Goal: Information Seeking & Learning: Learn about a topic

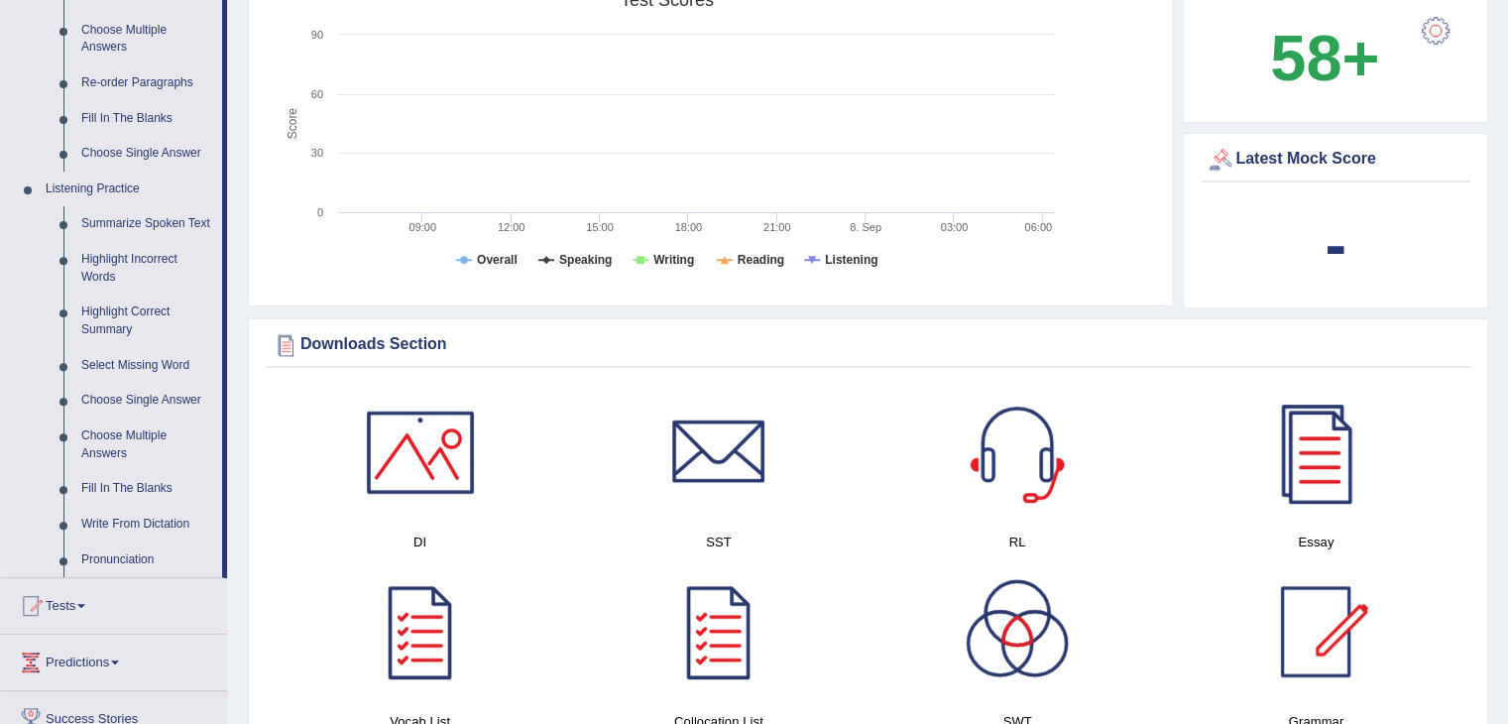
scroll to position [809, 0]
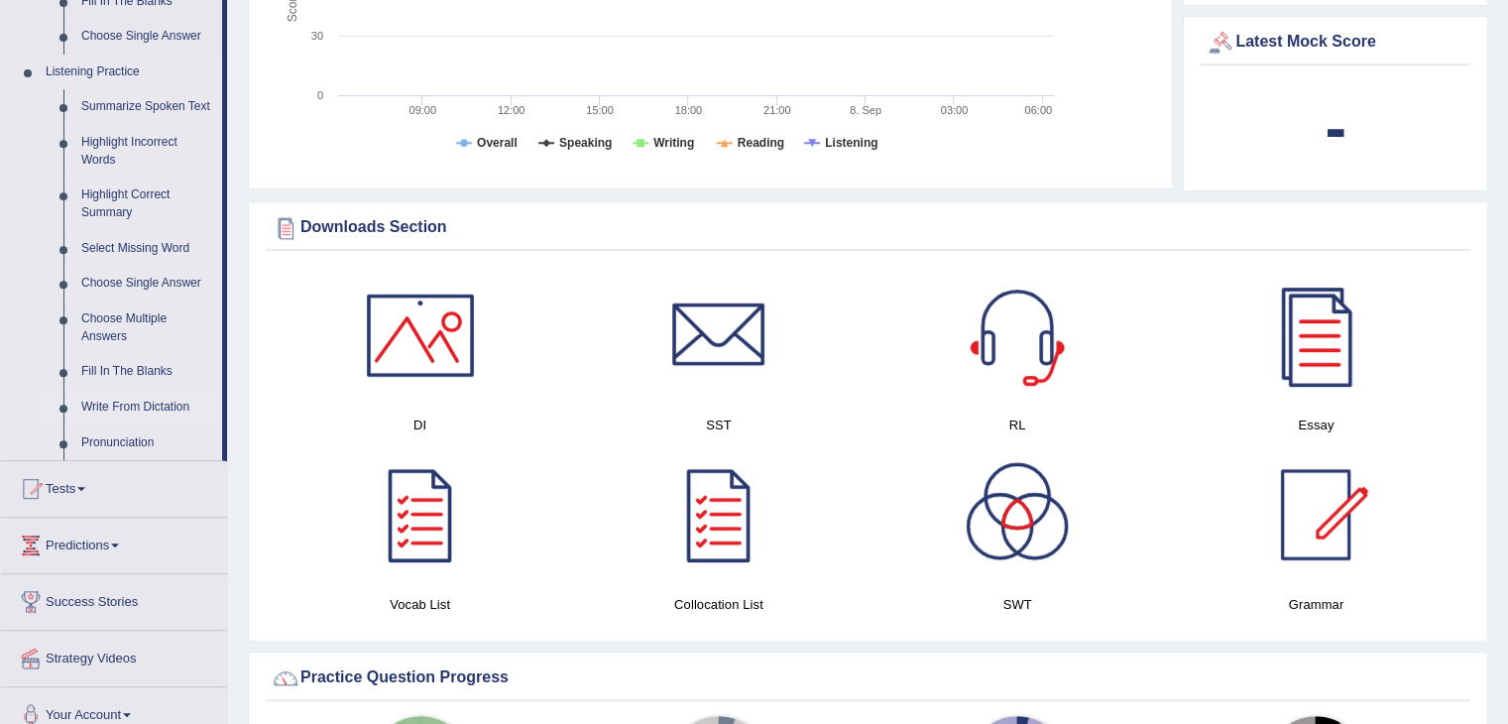
click at [135, 411] on link "Write From Dictation" at bounding box center [147, 408] width 150 height 36
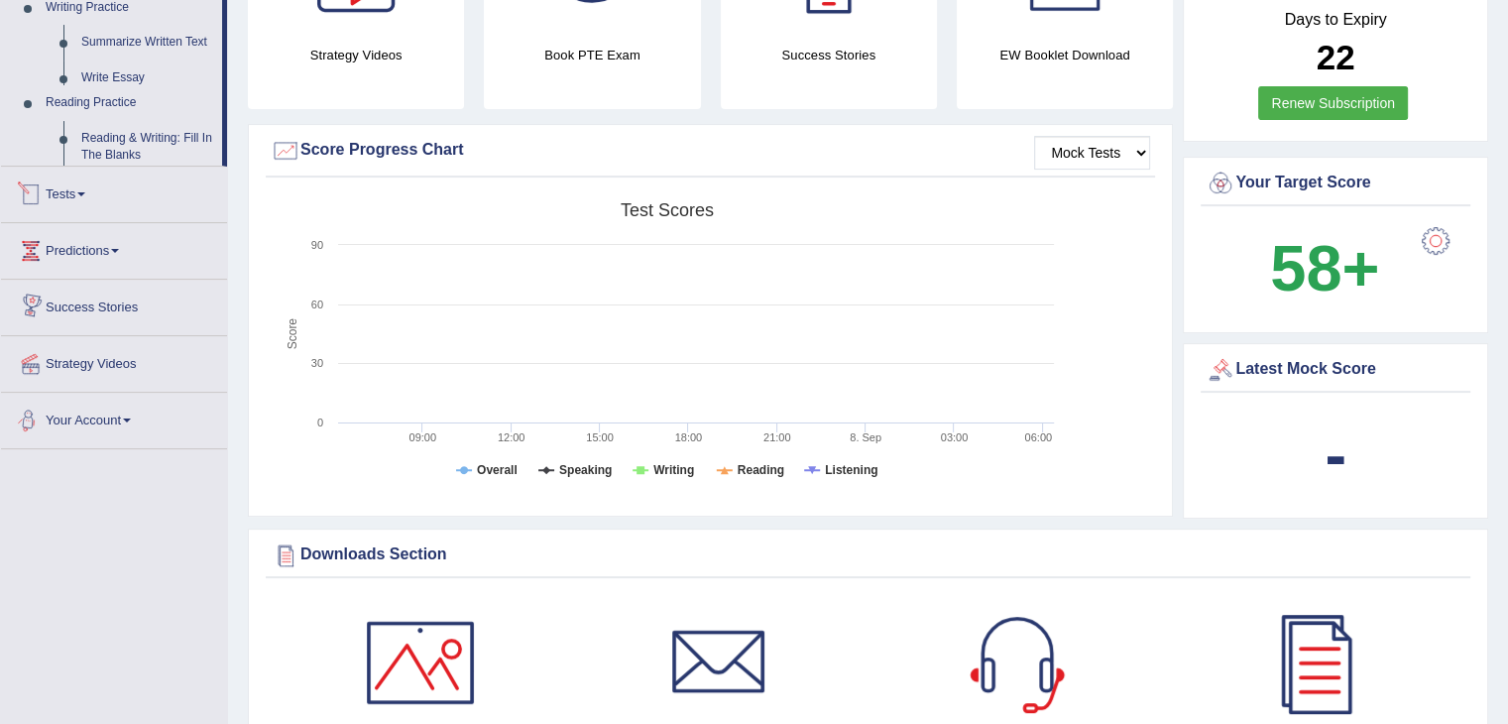
scroll to position [770, 0]
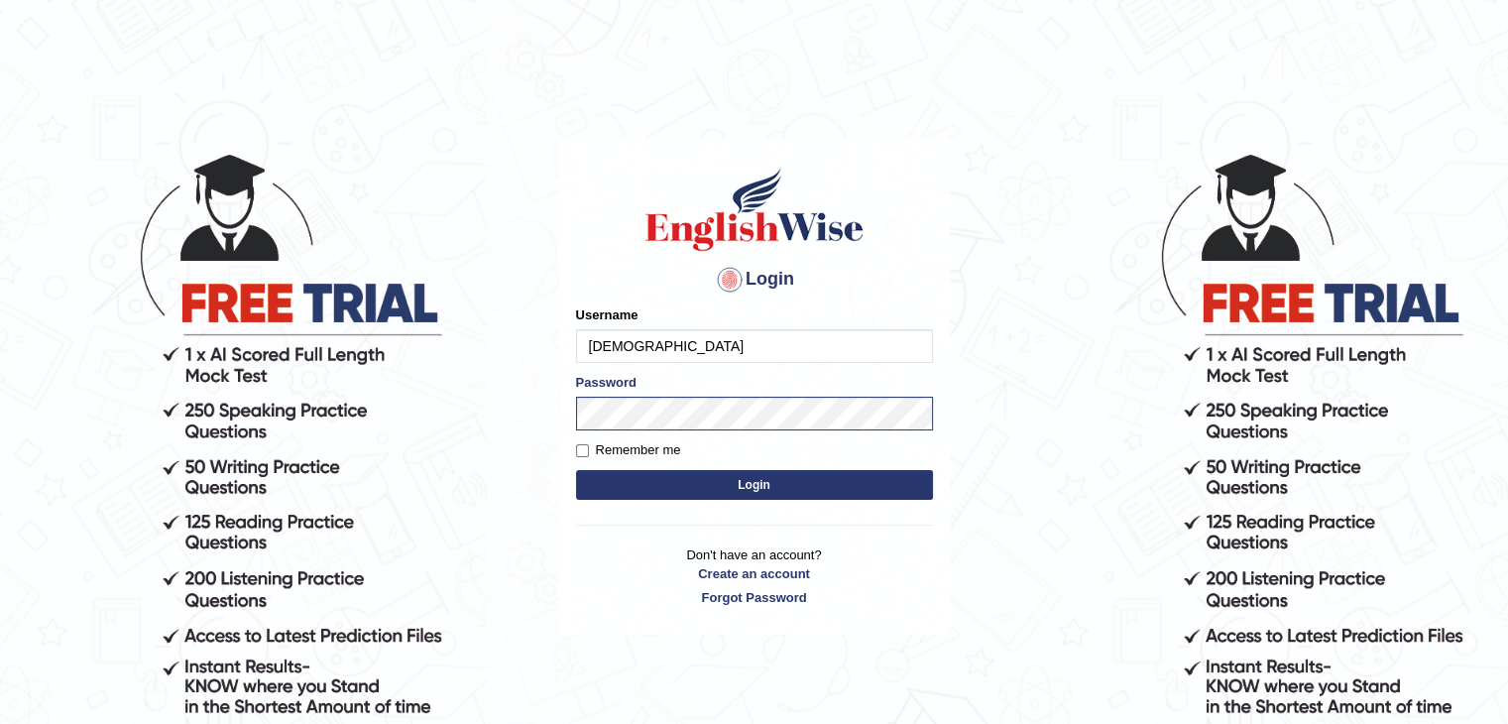
click at [758, 485] on button "Login" at bounding box center [754, 485] width 357 height 30
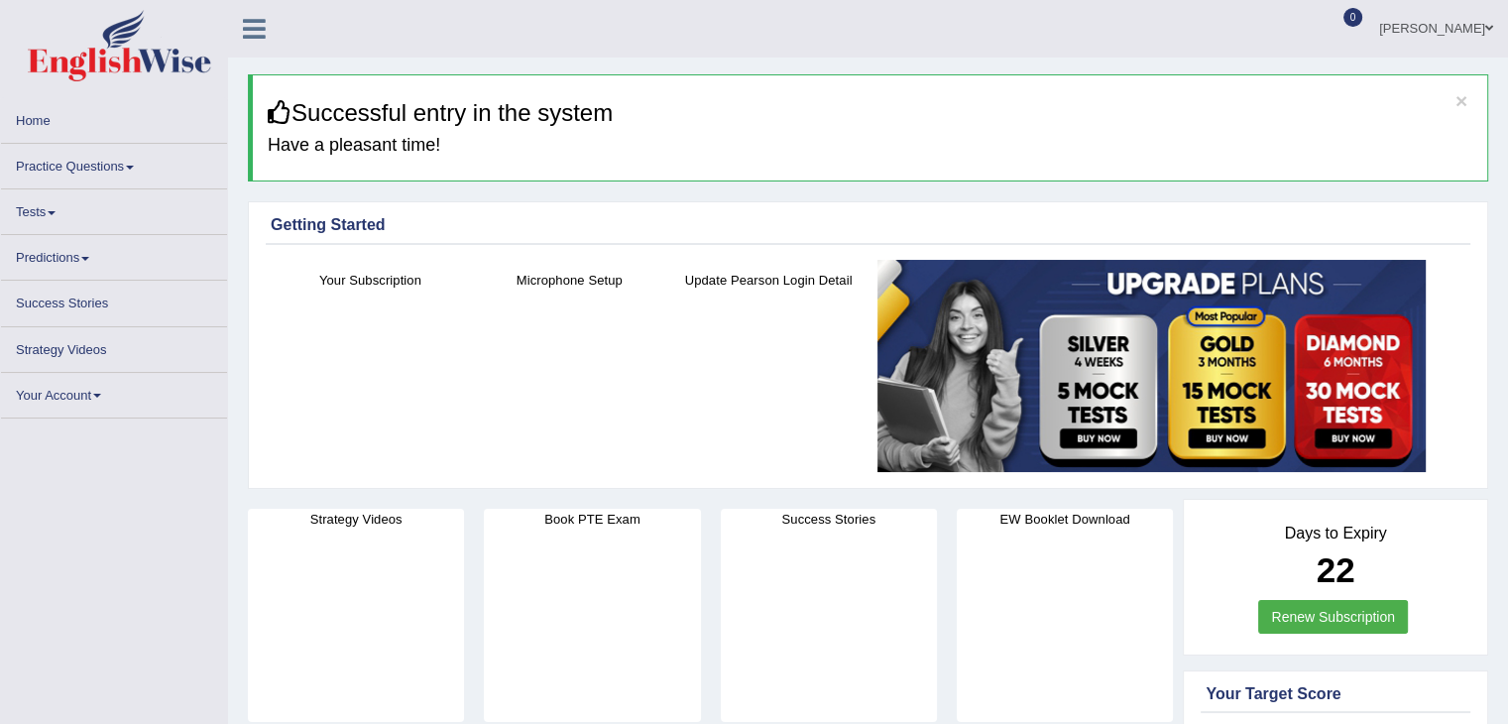
click at [138, 164] on link "Practice Questions" at bounding box center [114, 163] width 226 height 39
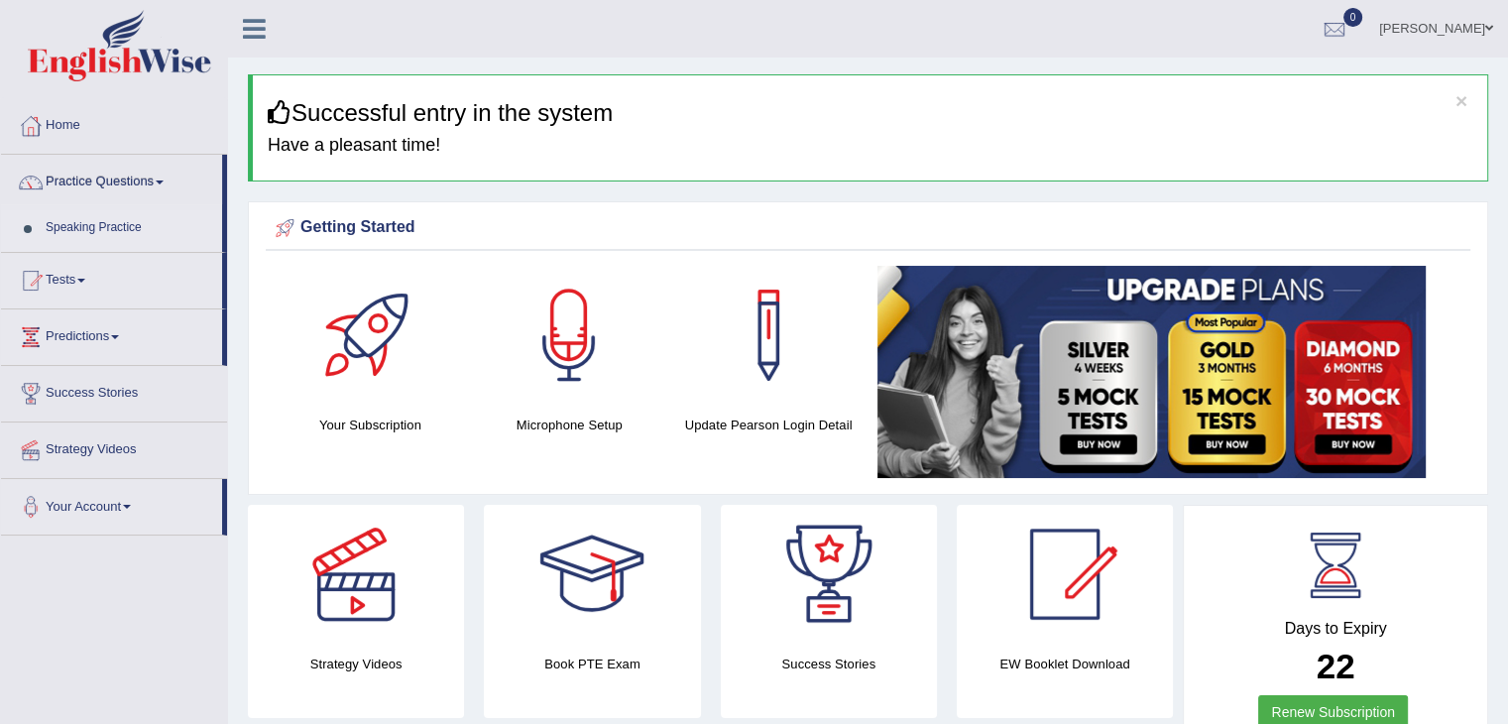
click at [100, 174] on link "Practice Questions" at bounding box center [111, 180] width 221 height 50
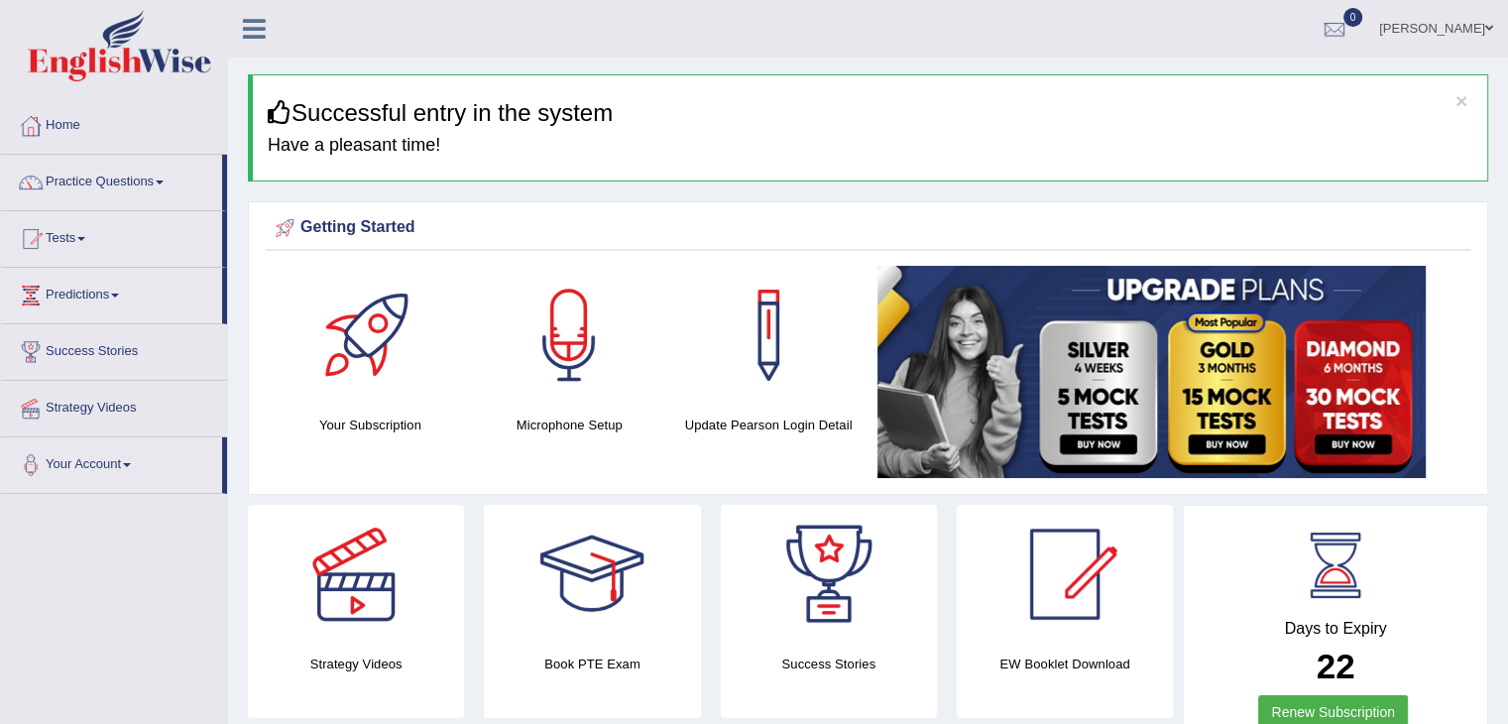
click at [100, 174] on link "Practice Questions" at bounding box center [111, 180] width 221 height 50
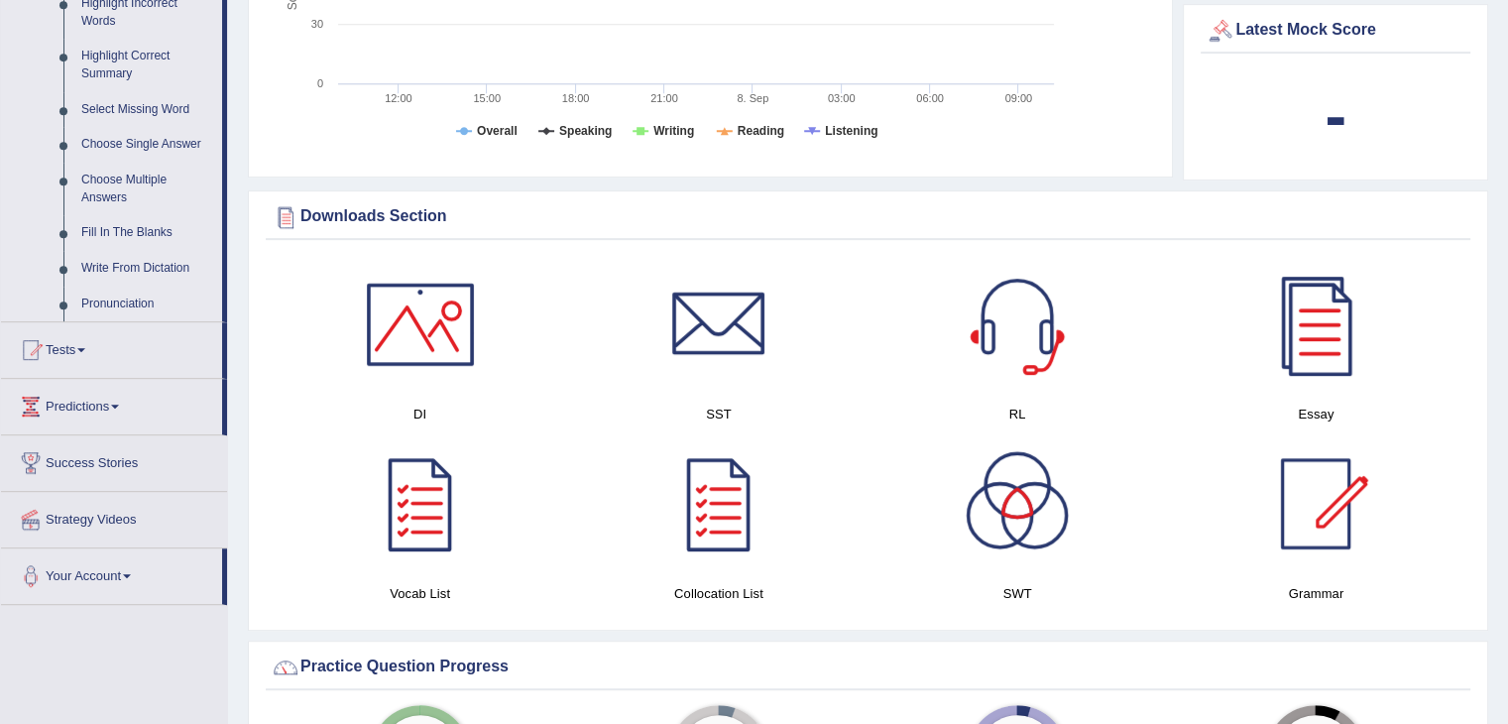
scroll to position [952, 0]
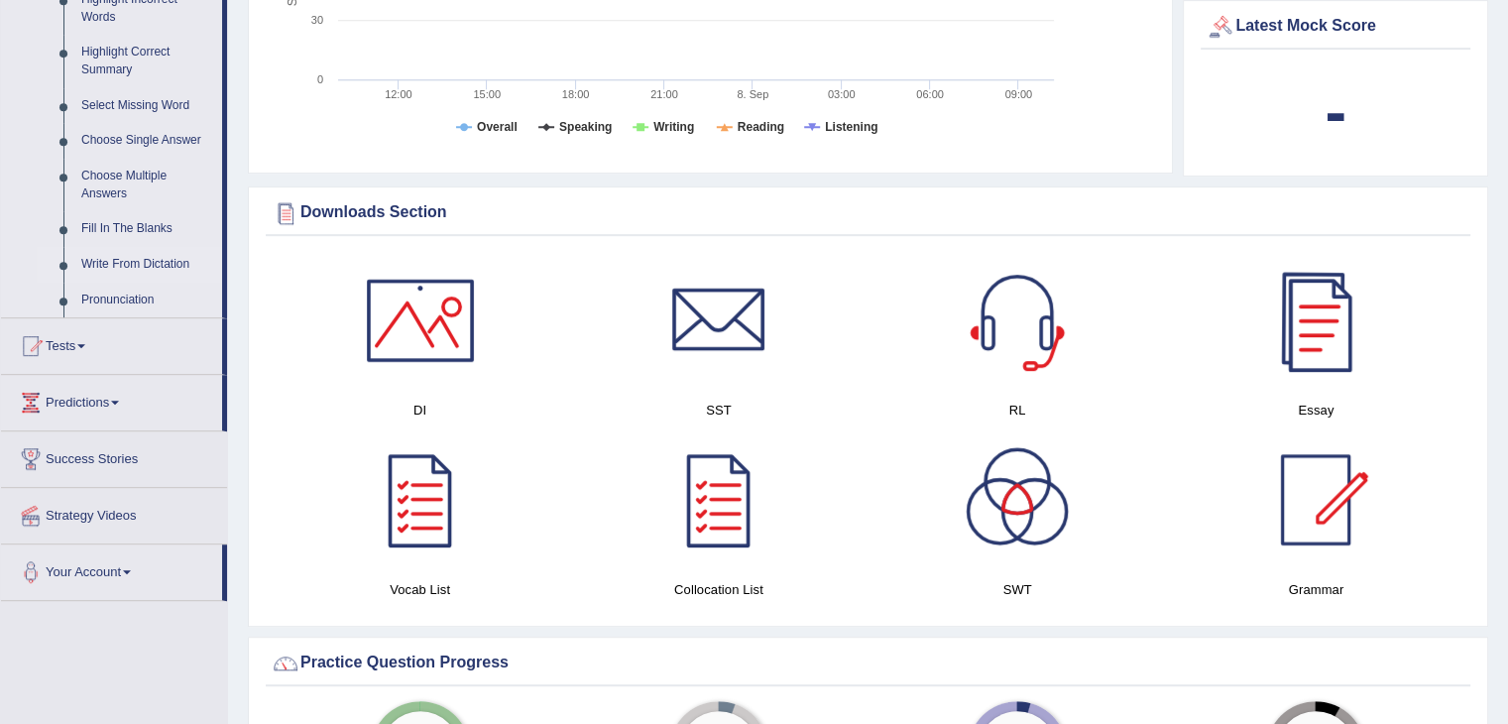
click at [142, 257] on link "Write From Dictation" at bounding box center [147, 265] width 150 height 36
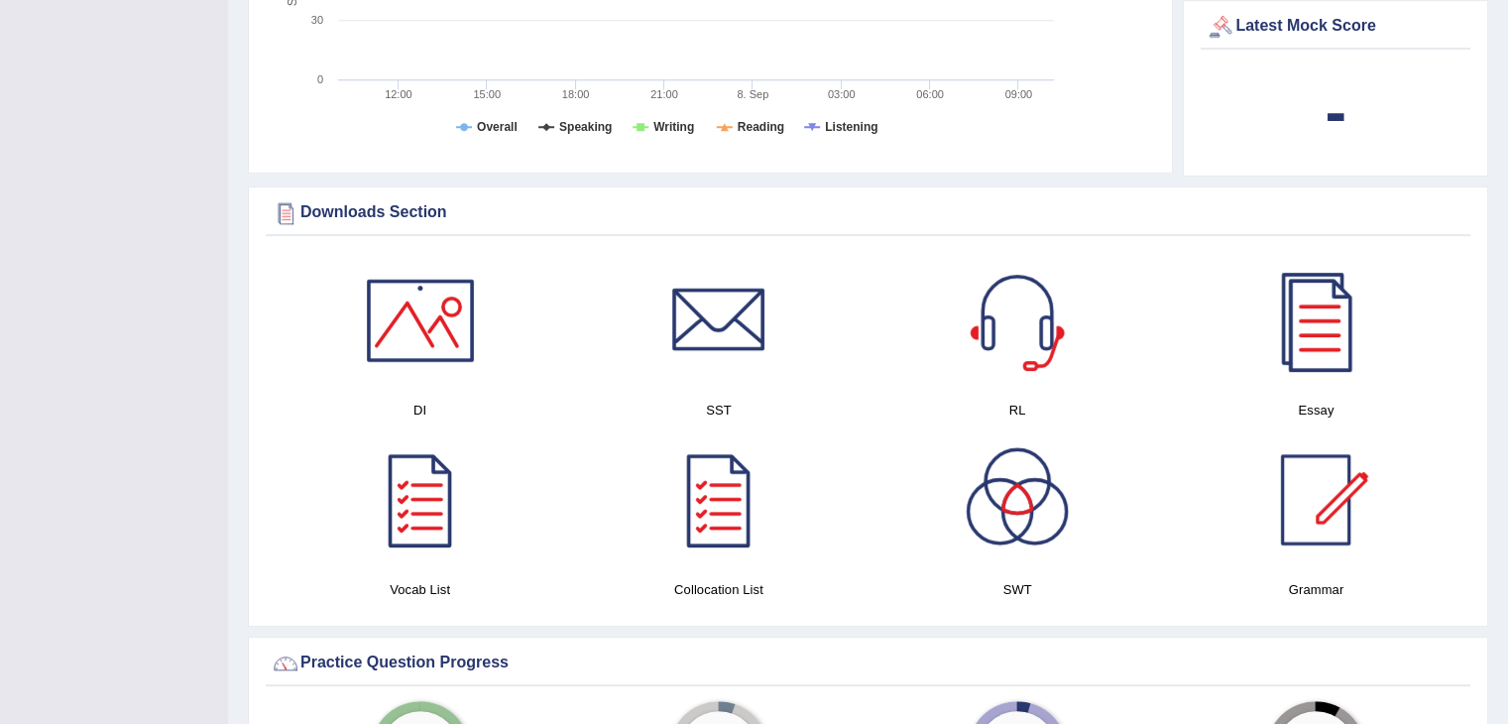
scroll to position [340, 0]
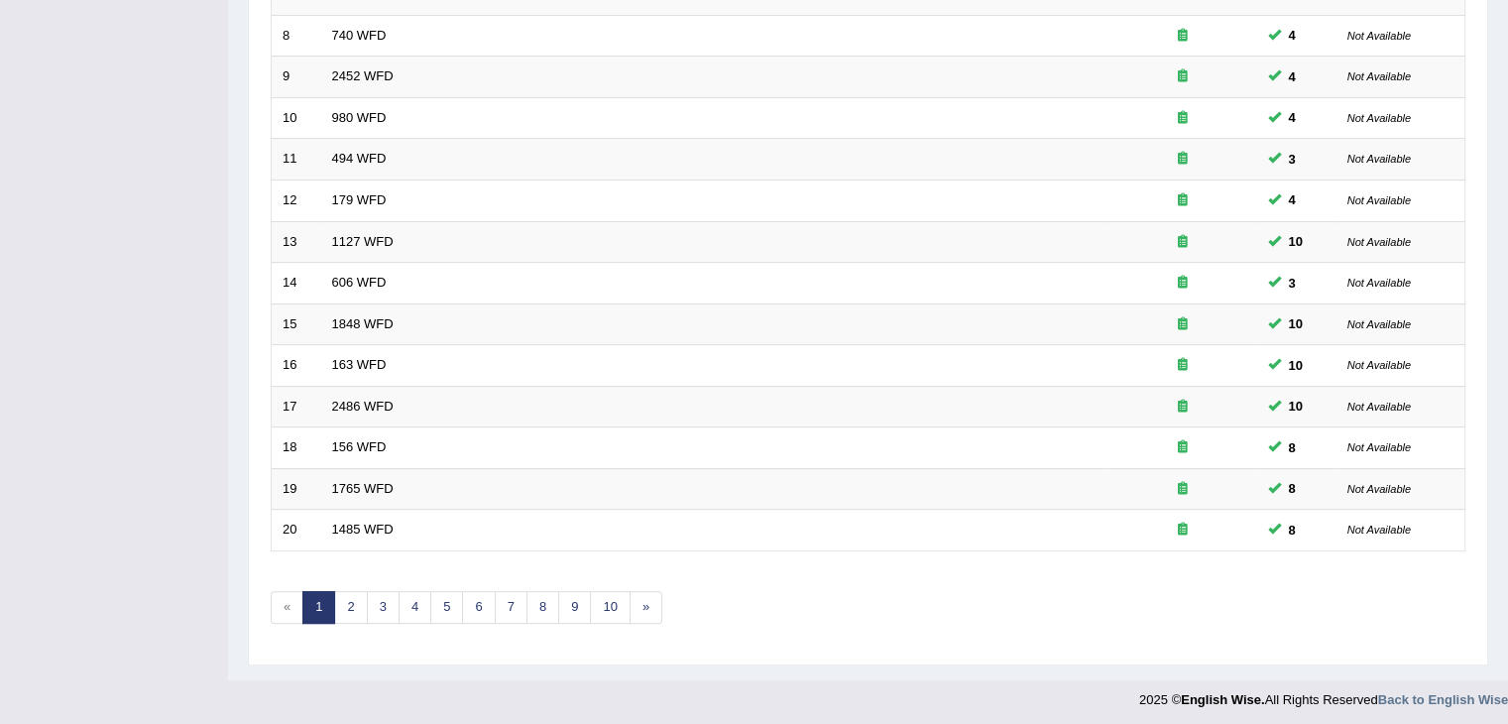
scroll to position [548, 0]
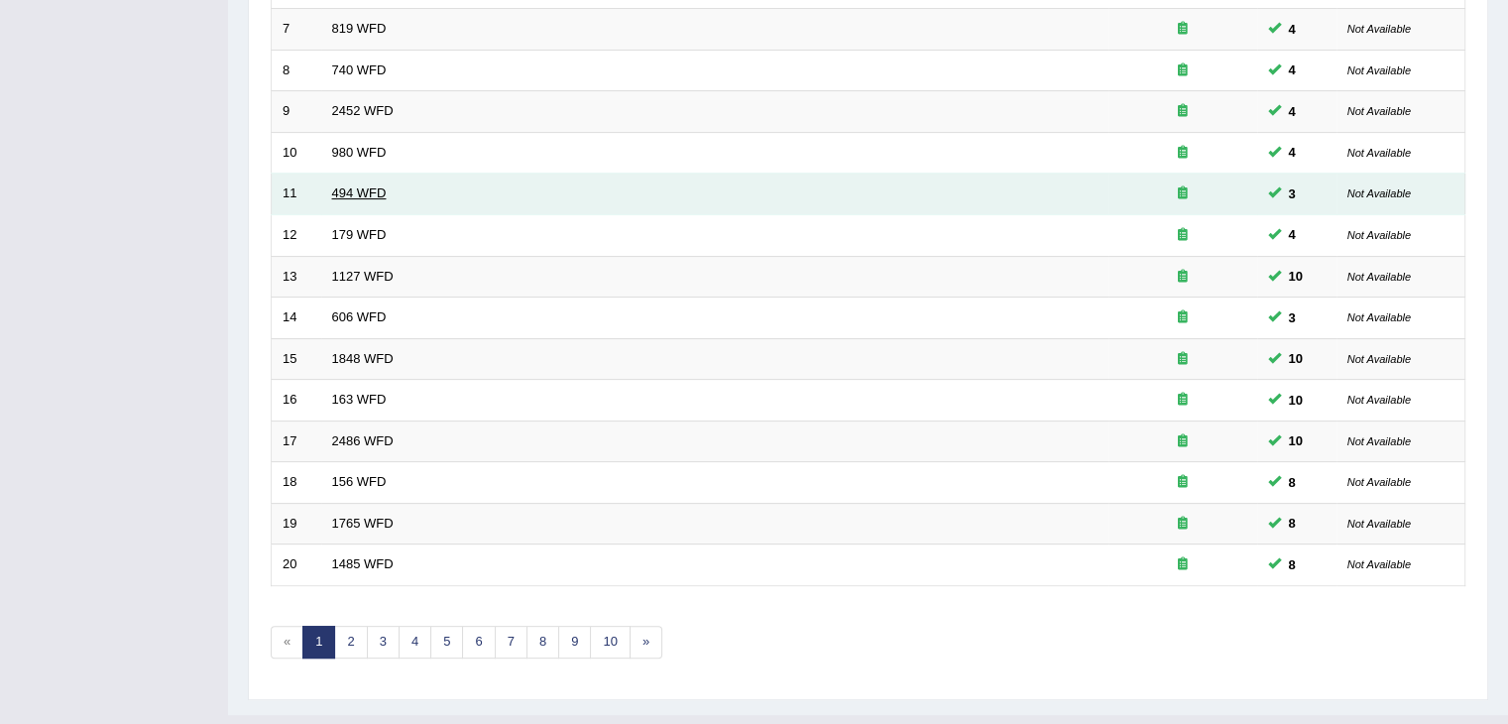
click at [356, 188] on link "494 WFD" at bounding box center [359, 192] width 55 height 15
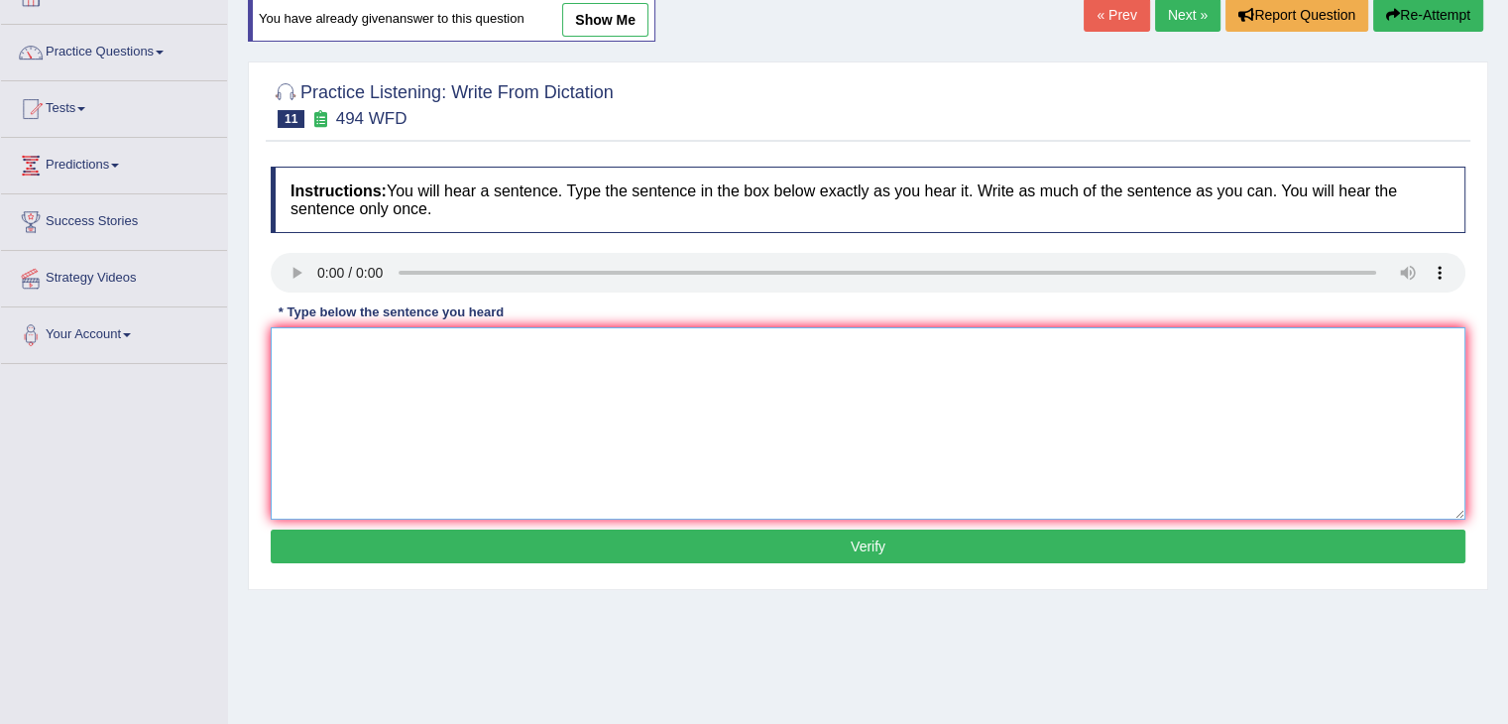
click at [357, 366] on textarea at bounding box center [868, 423] width 1195 height 192
click at [373, 361] on textarea at bounding box center [868, 423] width 1195 height 192
click at [474, 371] on textarea at bounding box center [868, 423] width 1195 height 192
click at [341, 357] on textarea at bounding box center [868, 423] width 1195 height 192
click at [1182, 29] on link "Next »" at bounding box center [1187, 15] width 65 height 34
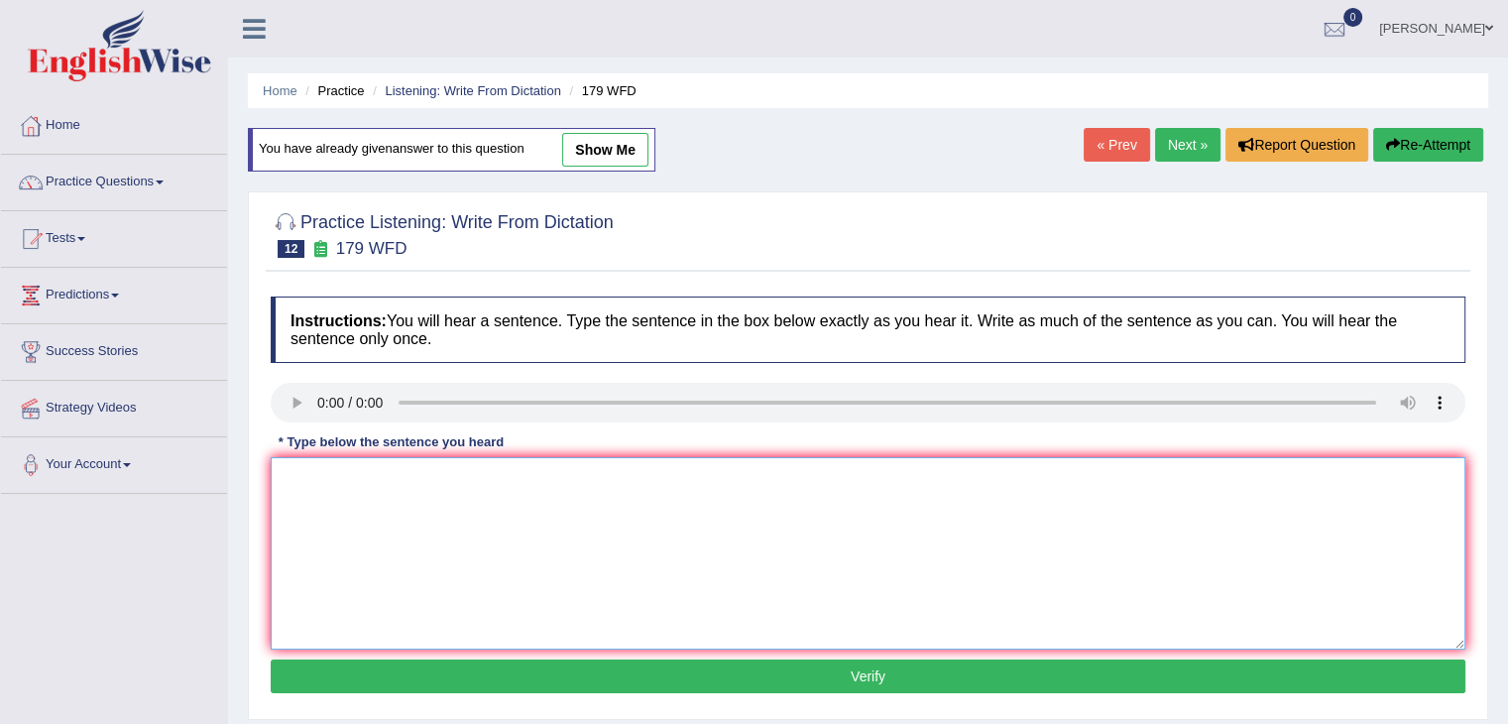
click at [342, 493] on textarea at bounding box center [868, 553] width 1195 height 192
click at [369, 490] on textarea "Lectures" at bounding box center [868, 553] width 1195 height 192
type textarea "Lectures are t"
click at [139, 192] on link "Practice Questions" at bounding box center [114, 180] width 226 height 50
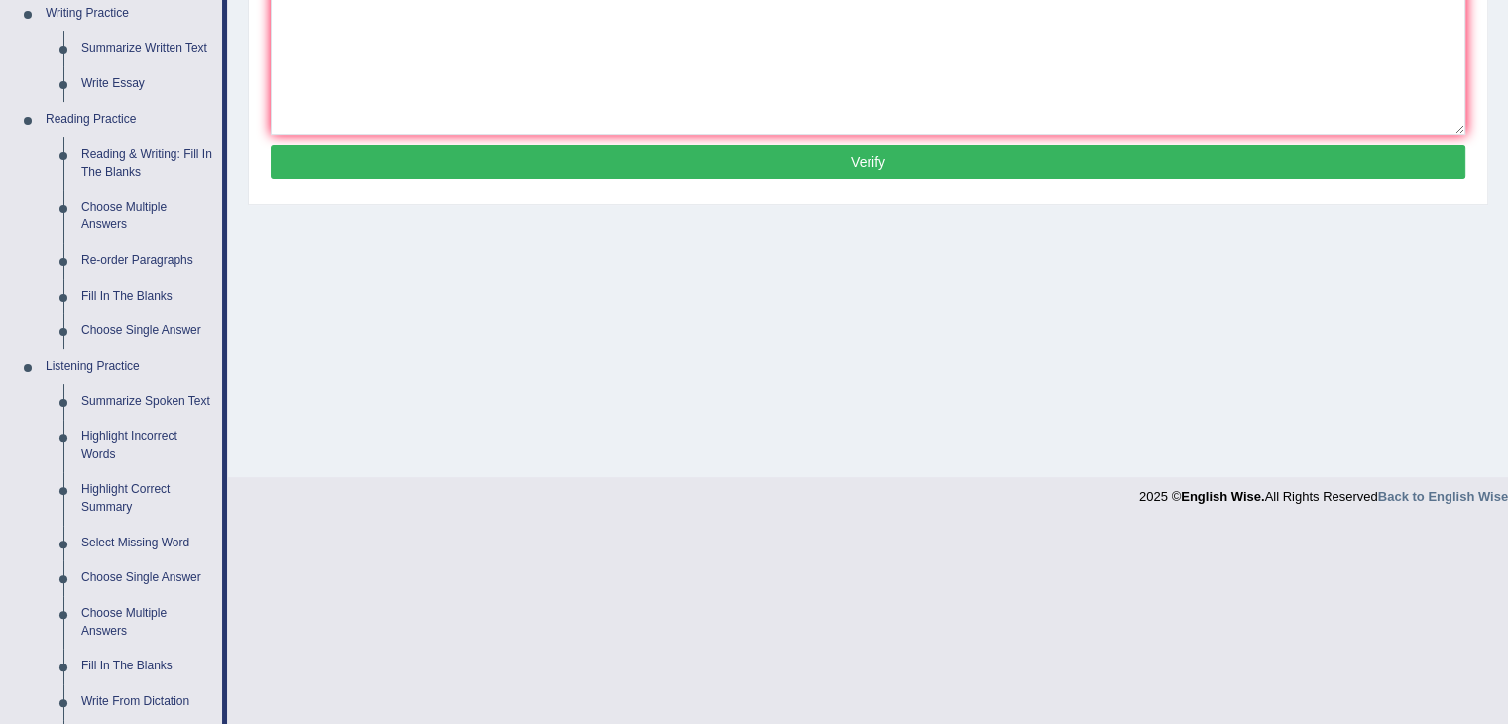
scroll to position [606, 0]
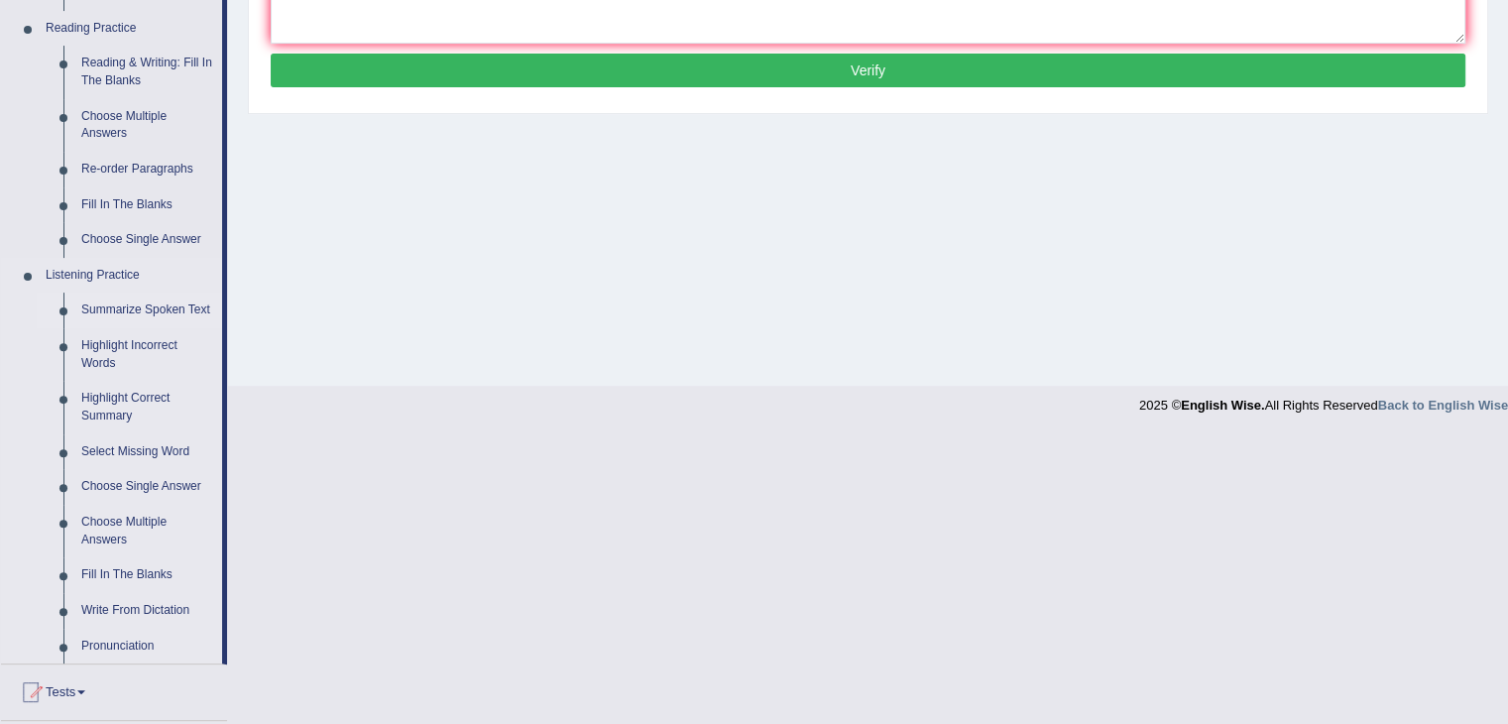
click at [127, 310] on link "Summarize Spoken Text" at bounding box center [147, 311] width 150 height 36
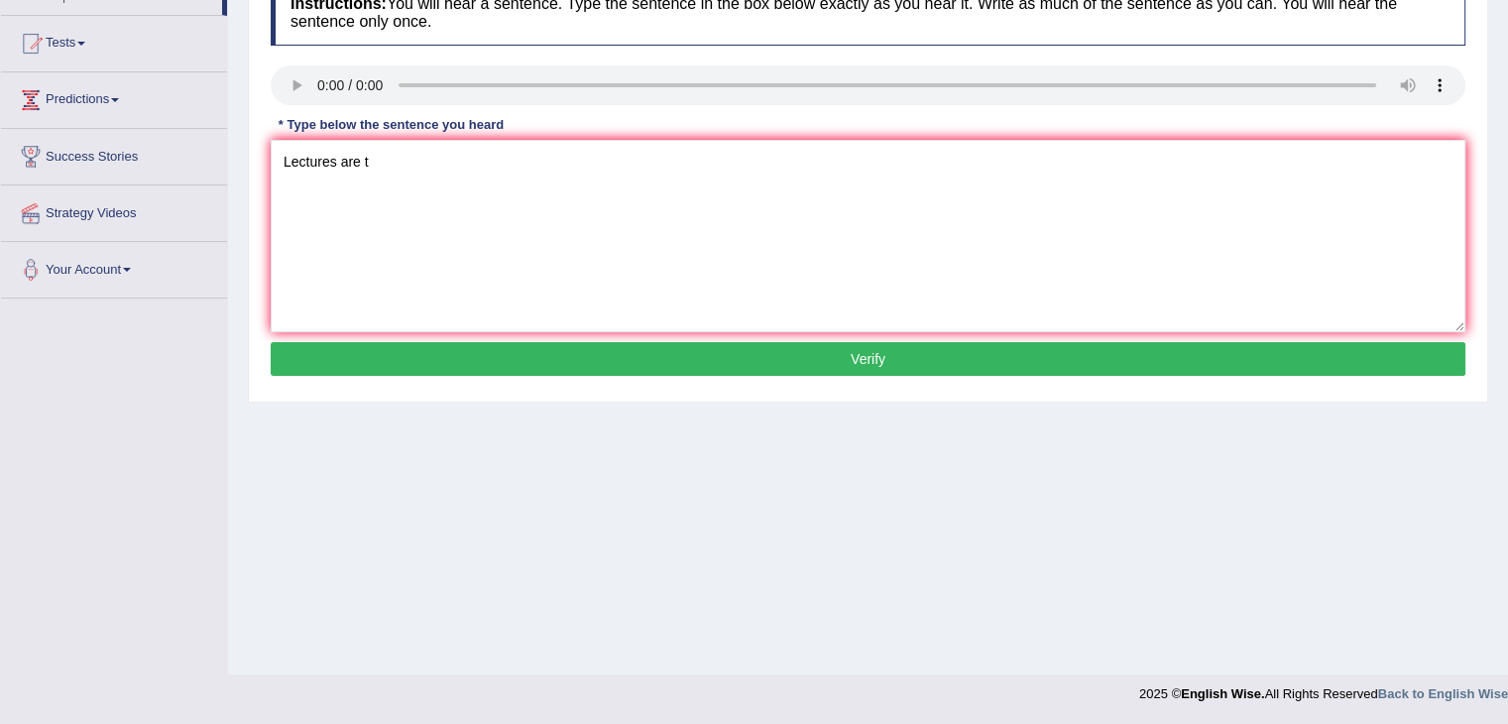
scroll to position [317, 0]
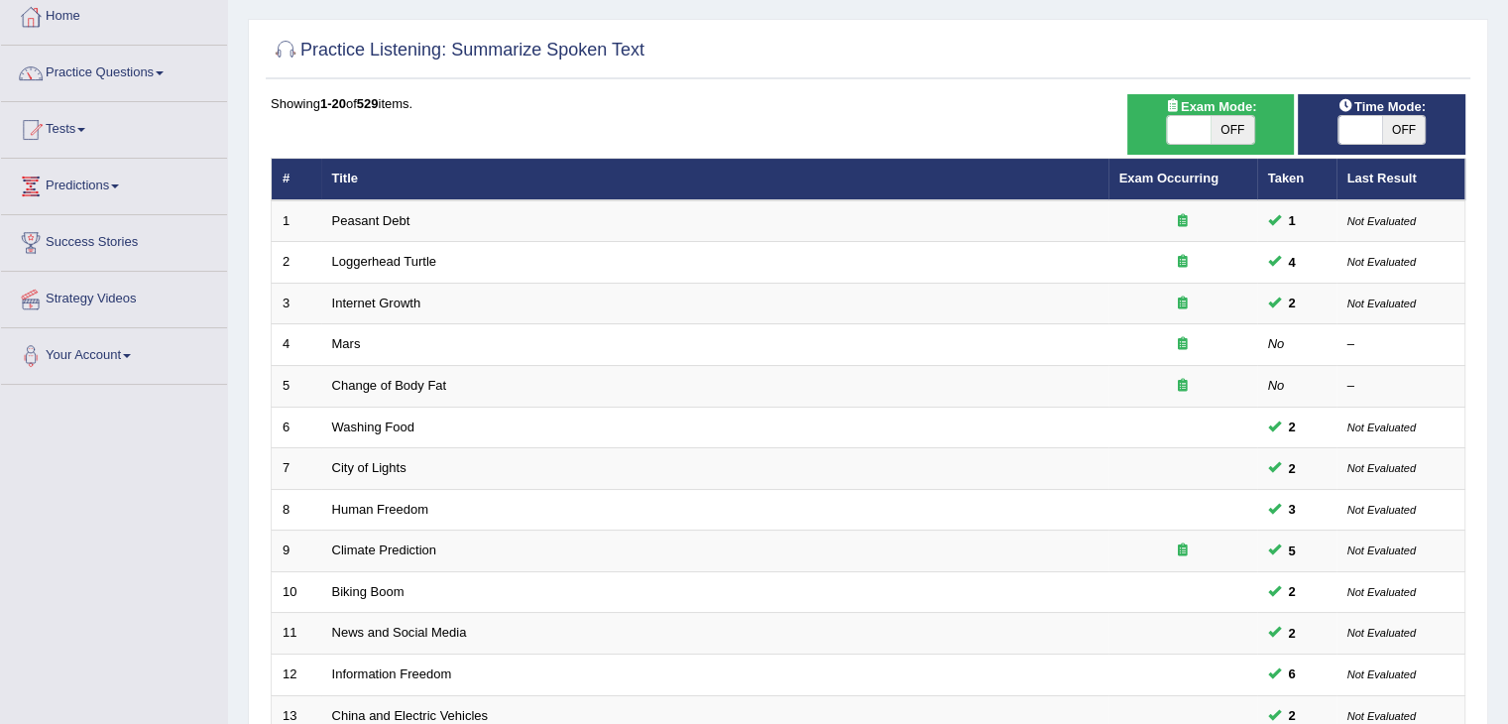
scroll to position [111, 0]
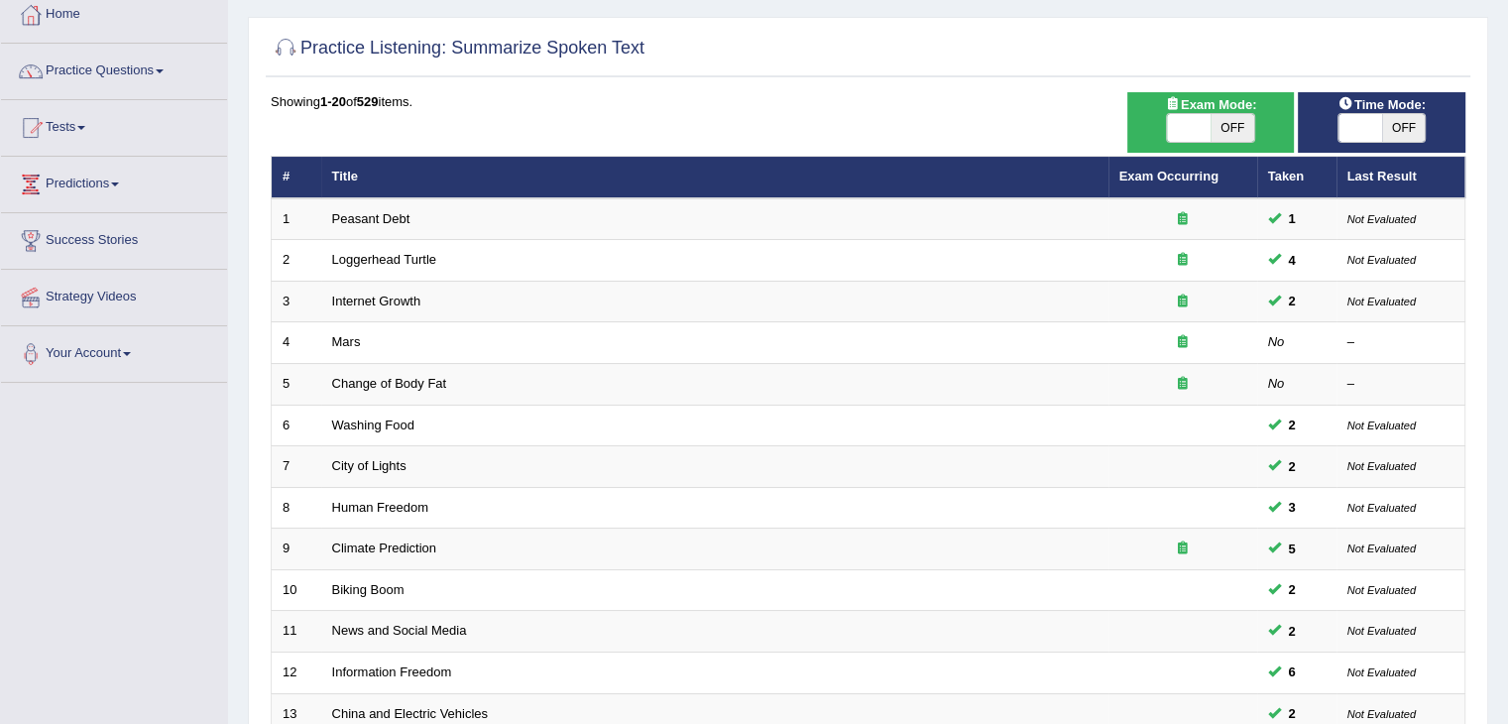
drag, startPoint x: 1499, startPoint y: 227, endPoint x: 1505, endPoint y: 140, distance: 87.5
click at [1505, 140] on div "Home Practice Listening: Summarize Spoken Text Practice Listening: Summarize Sp…" at bounding box center [868, 520] width 1280 height 1263
click at [106, 72] on link "Practice Questions" at bounding box center [114, 69] width 226 height 50
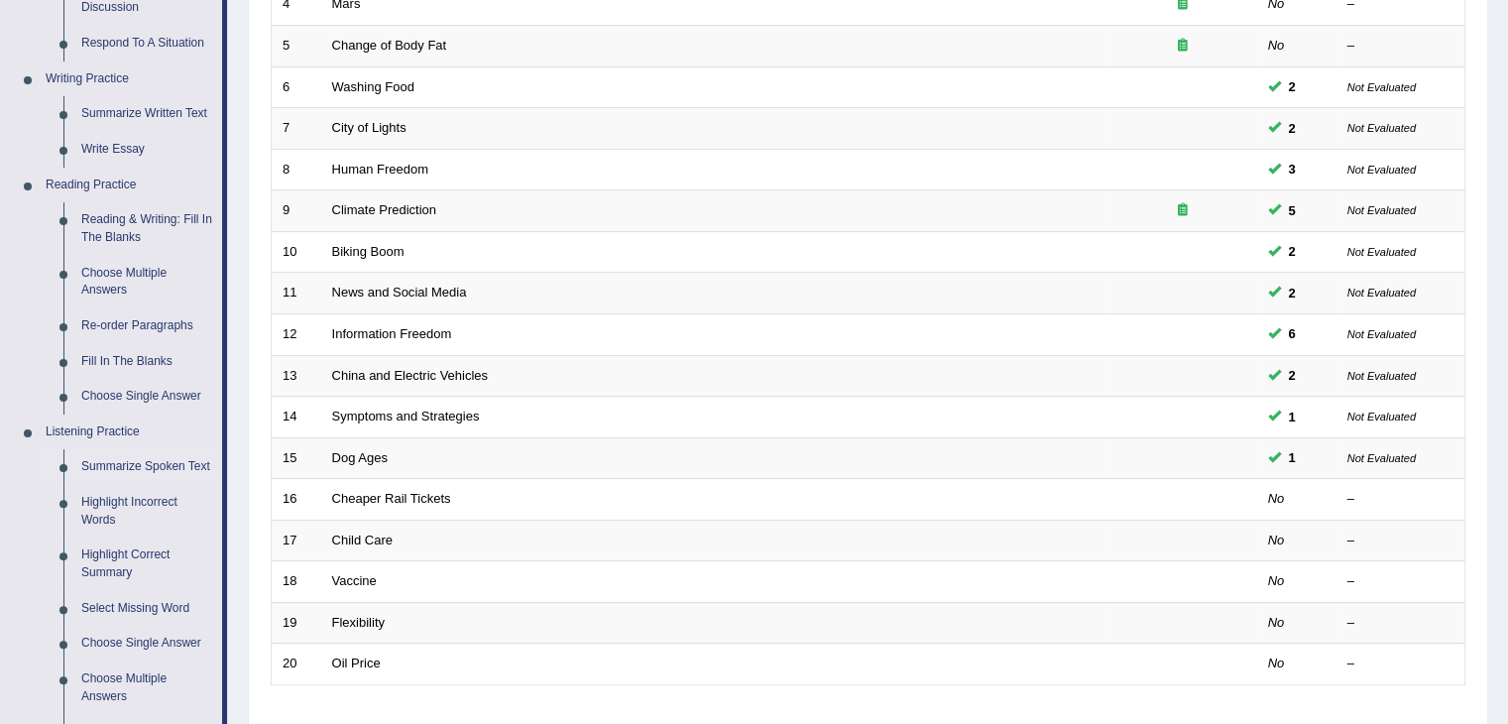
scroll to position [456, 0]
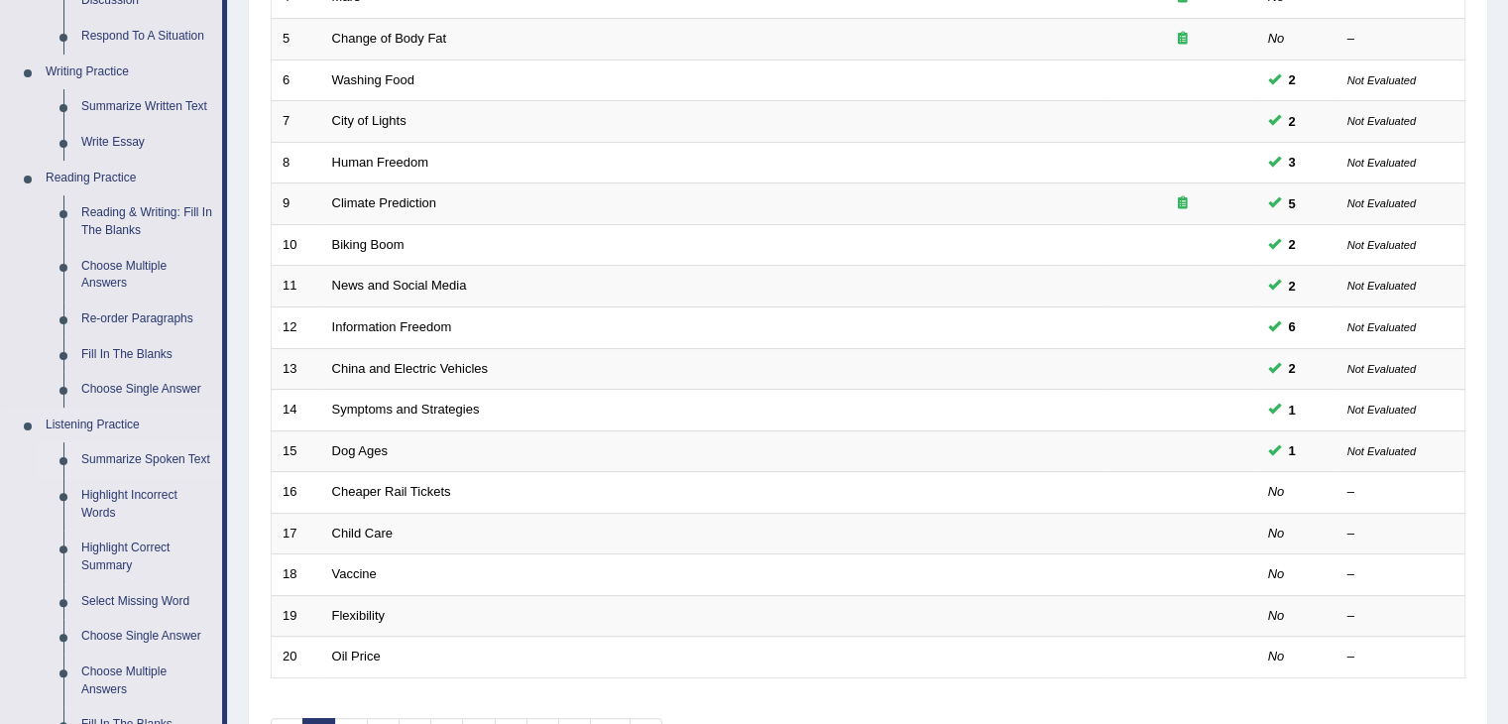
click at [130, 458] on link "Summarize Spoken Text" at bounding box center [147, 460] width 150 height 36
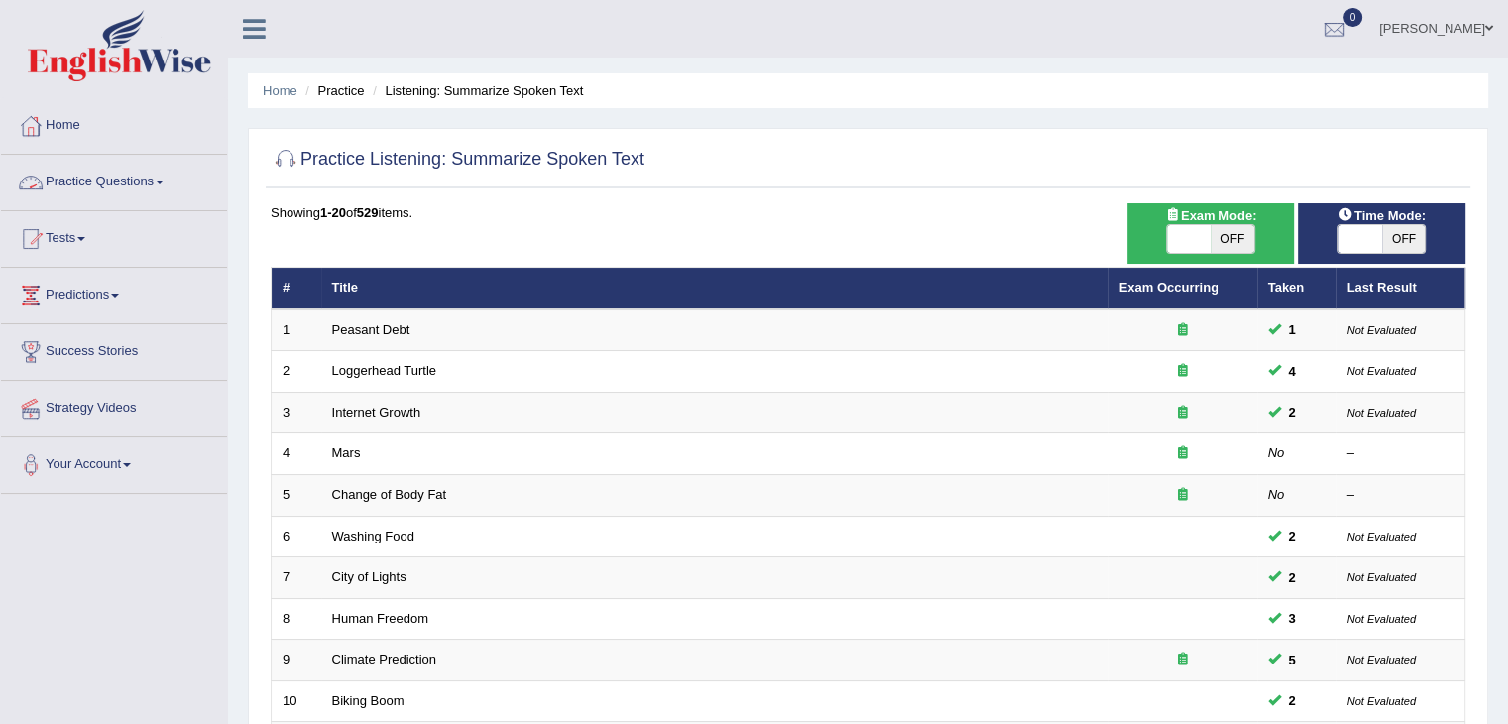
click at [136, 176] on link "Practice Questions" at bounding box center [114, 180] width 226 height 50
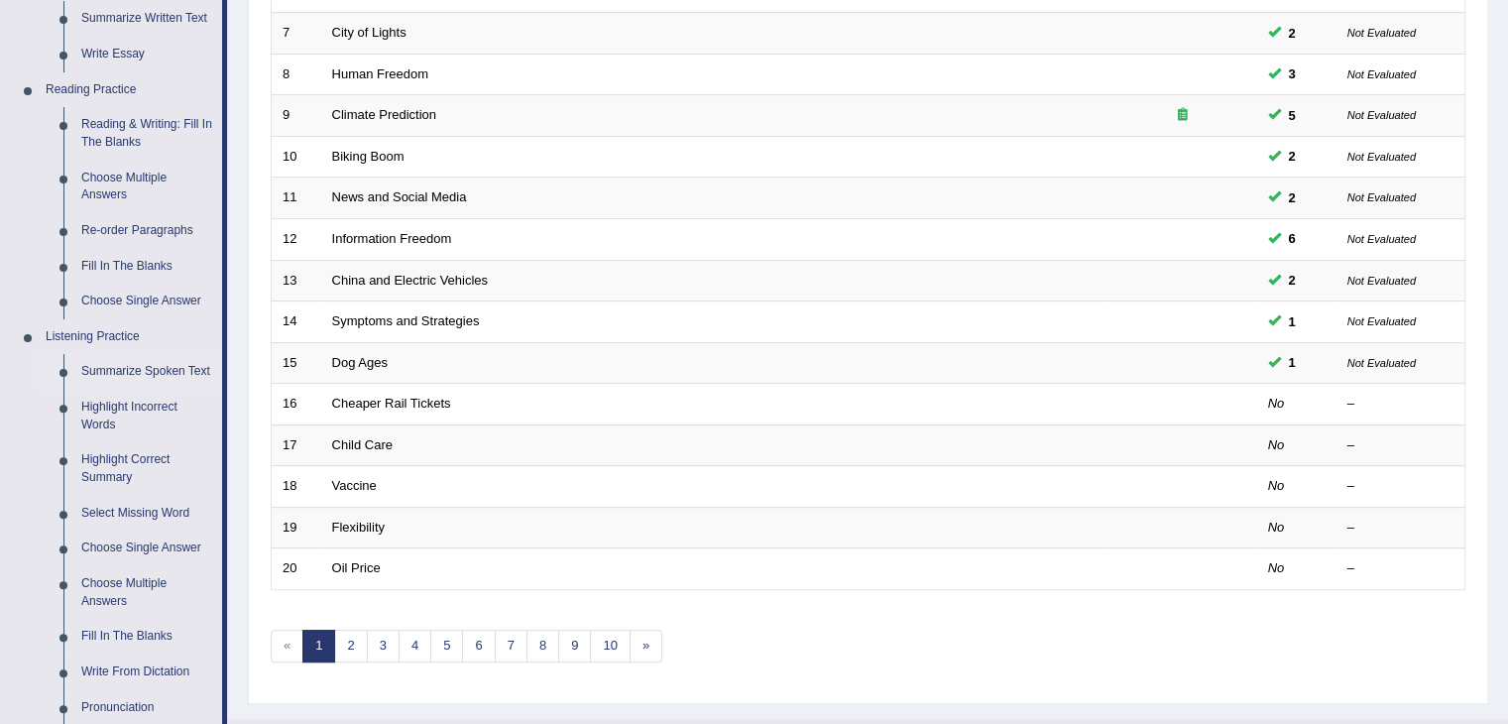
scroll to position [600, 0]
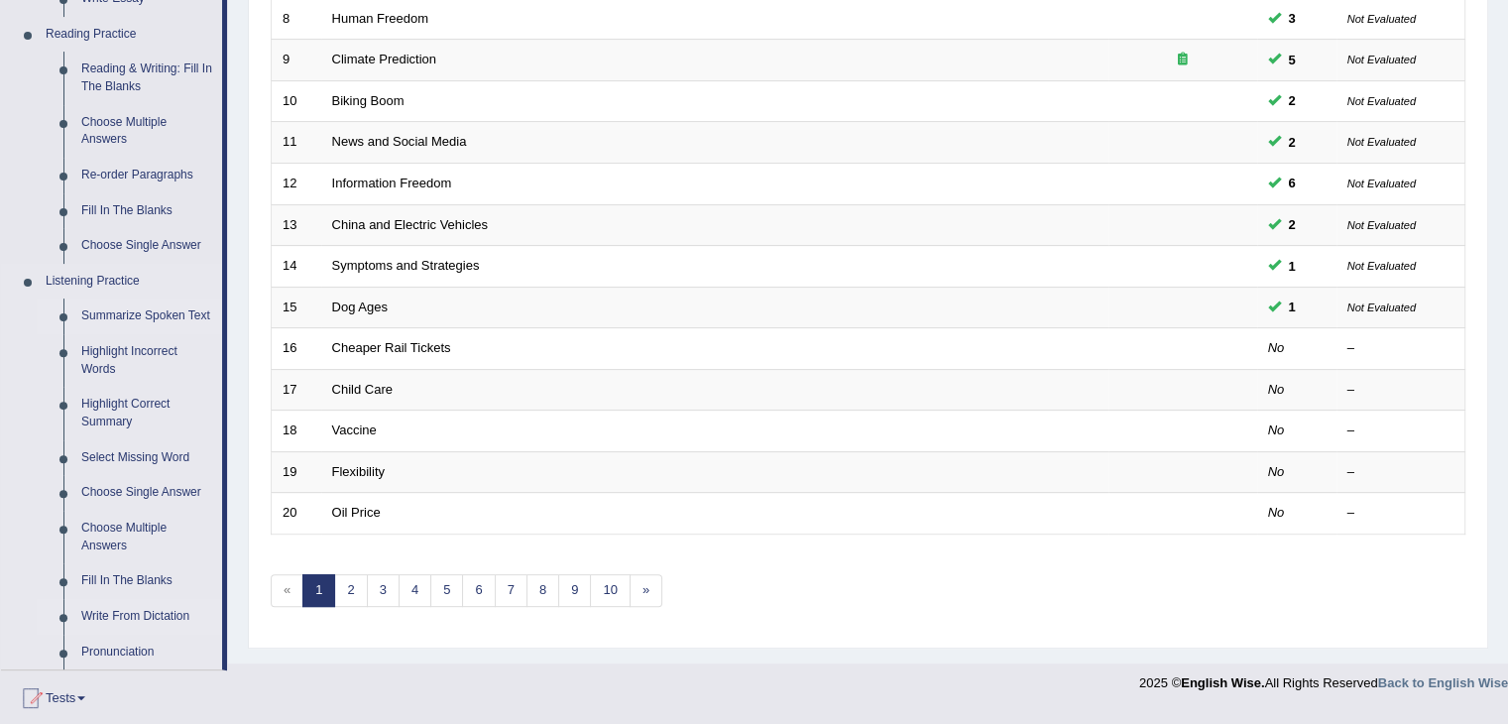
click at [137, 612] on link "Write From Dictation" at bounding box center [147, 617] width 150 height 36
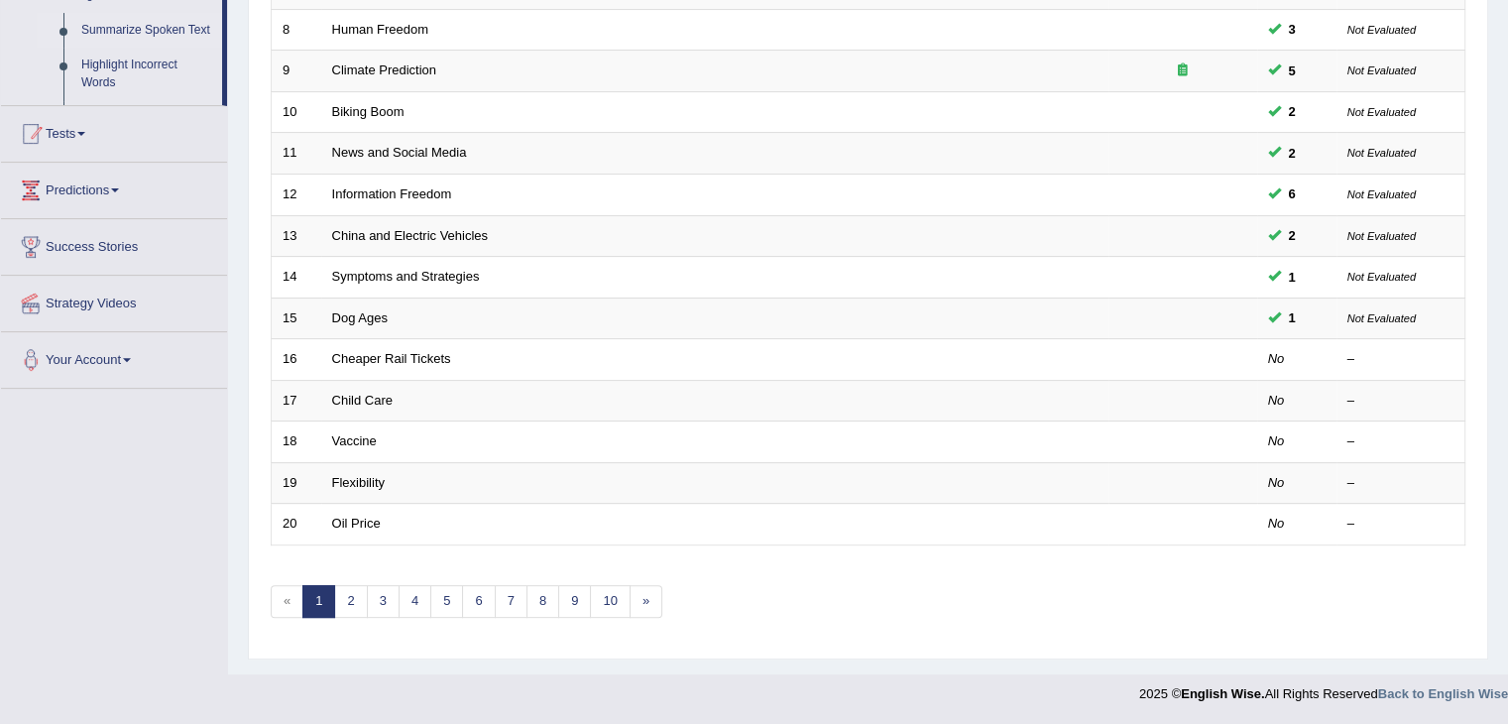
scroll to position [357, 0]
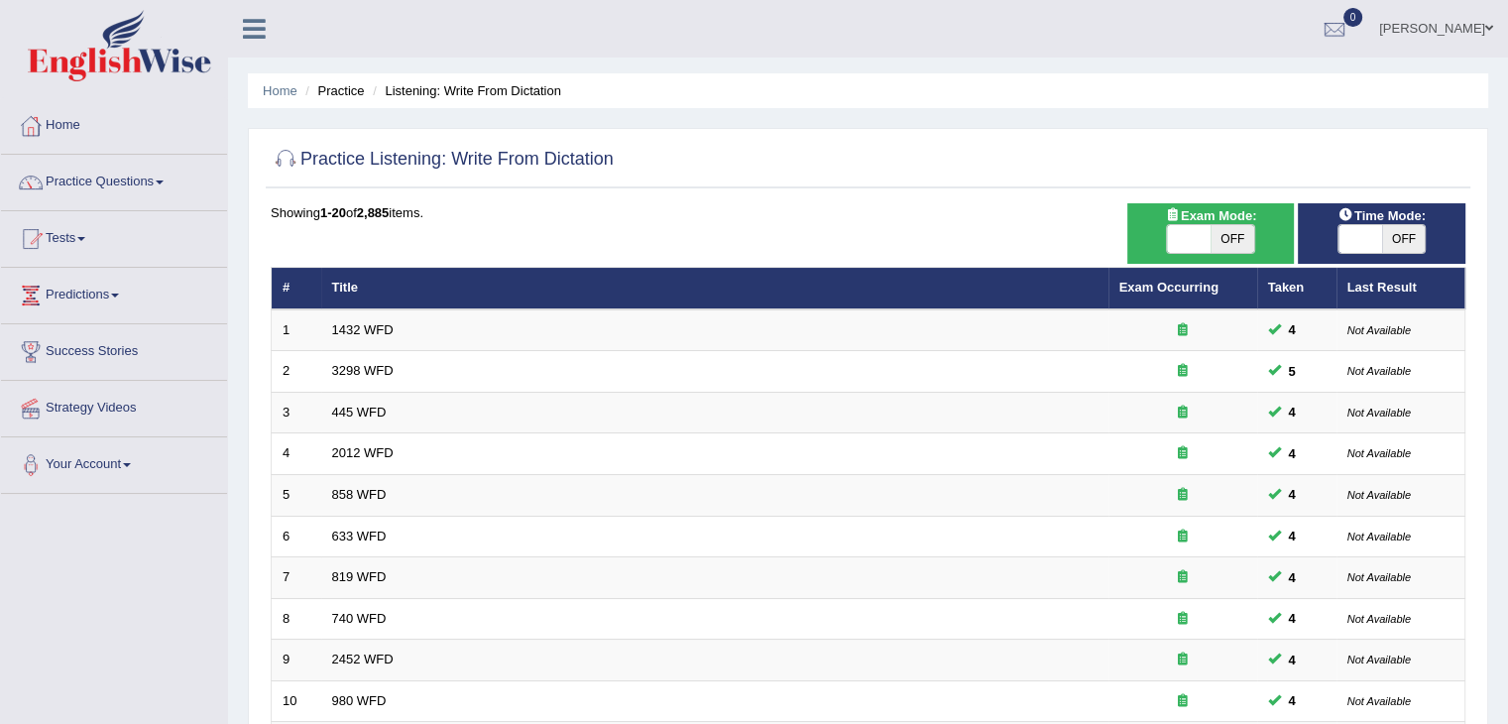
drag, startPoint x: 1495, startPoint y: 176, endPoint x: 1522, endPoint y: 319, distance: 146.3
click at [1507, 319] on html "Toggle navigation Home Practice Questions Speaking Practice Read Aloud Repeat S…" at bounding box center [754, 362] width 1508 height 724
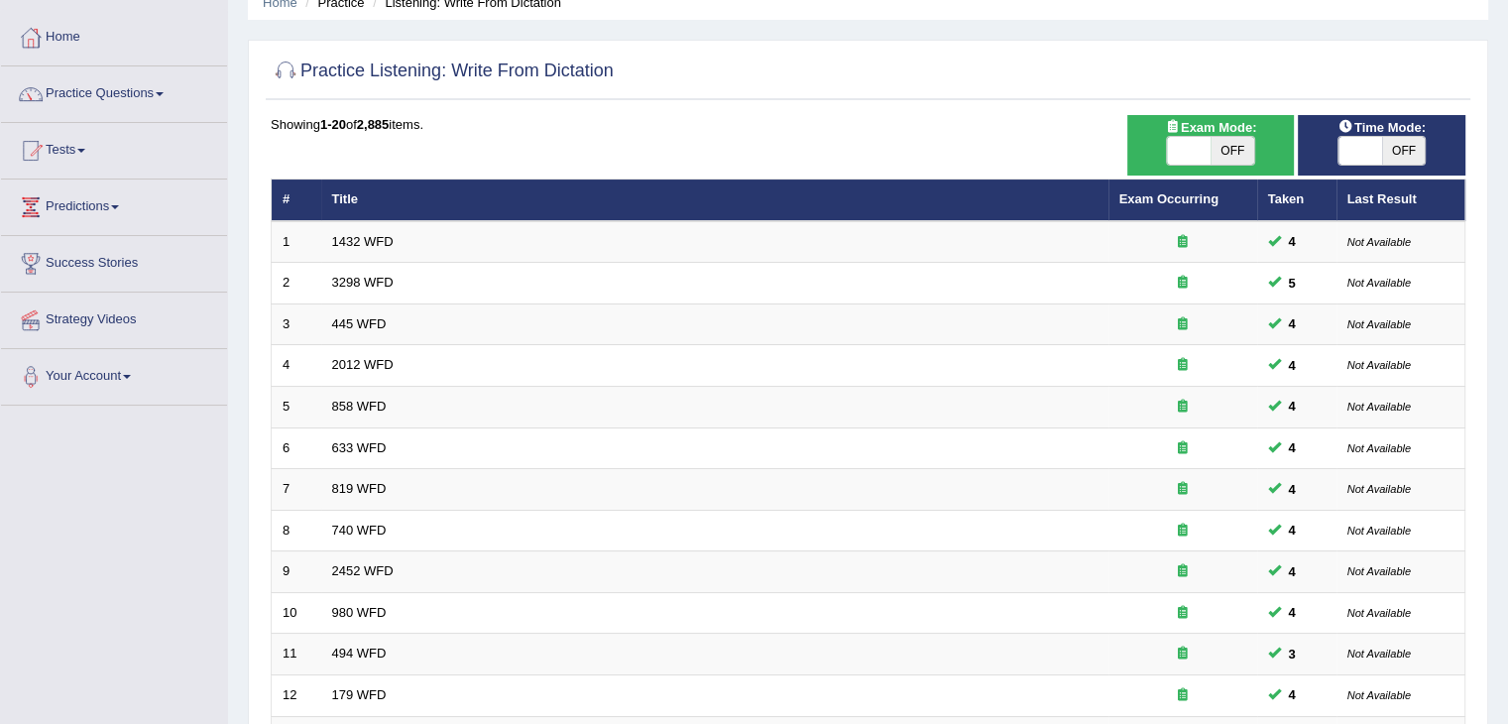
scroll to position [39, 0]
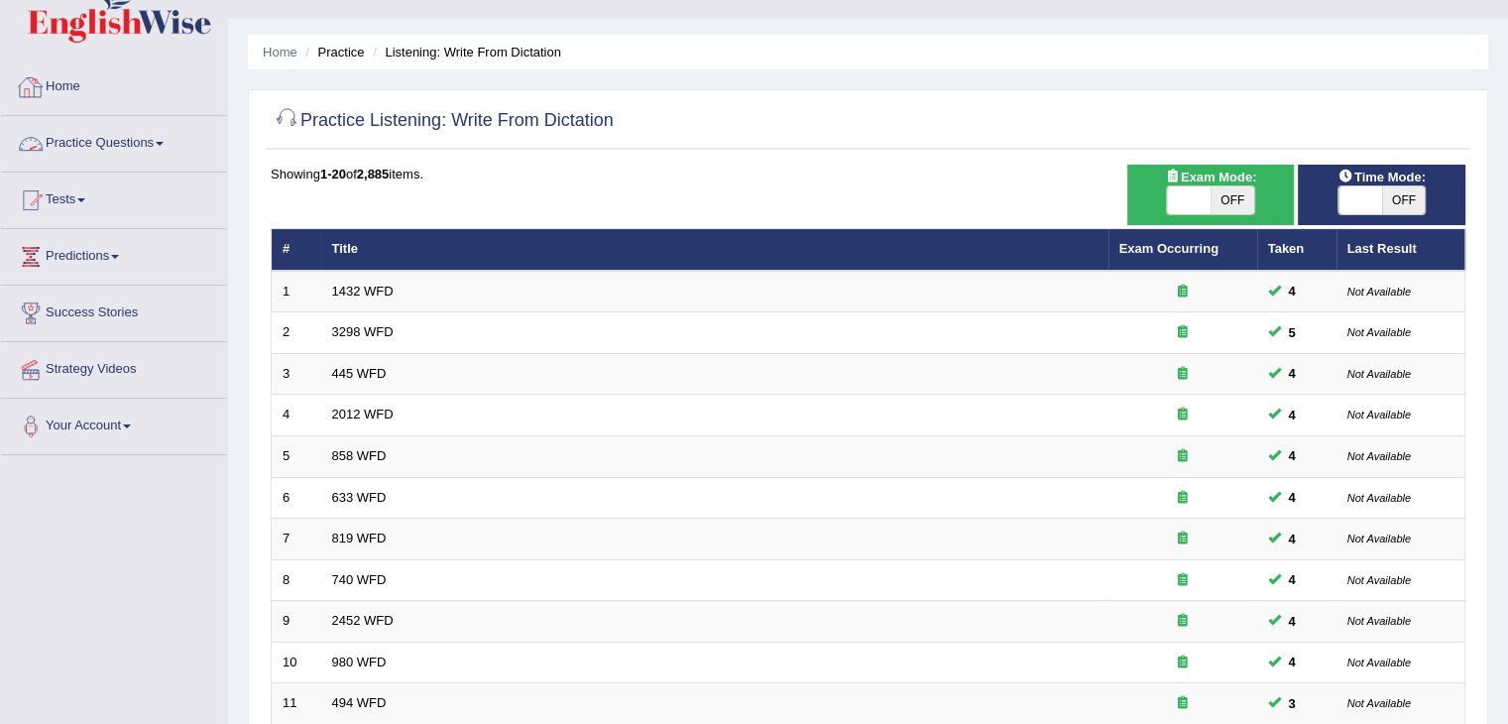
click at [145, 133] on link "Practice Questions" at bounding box center [114, 141] width 226 height 50
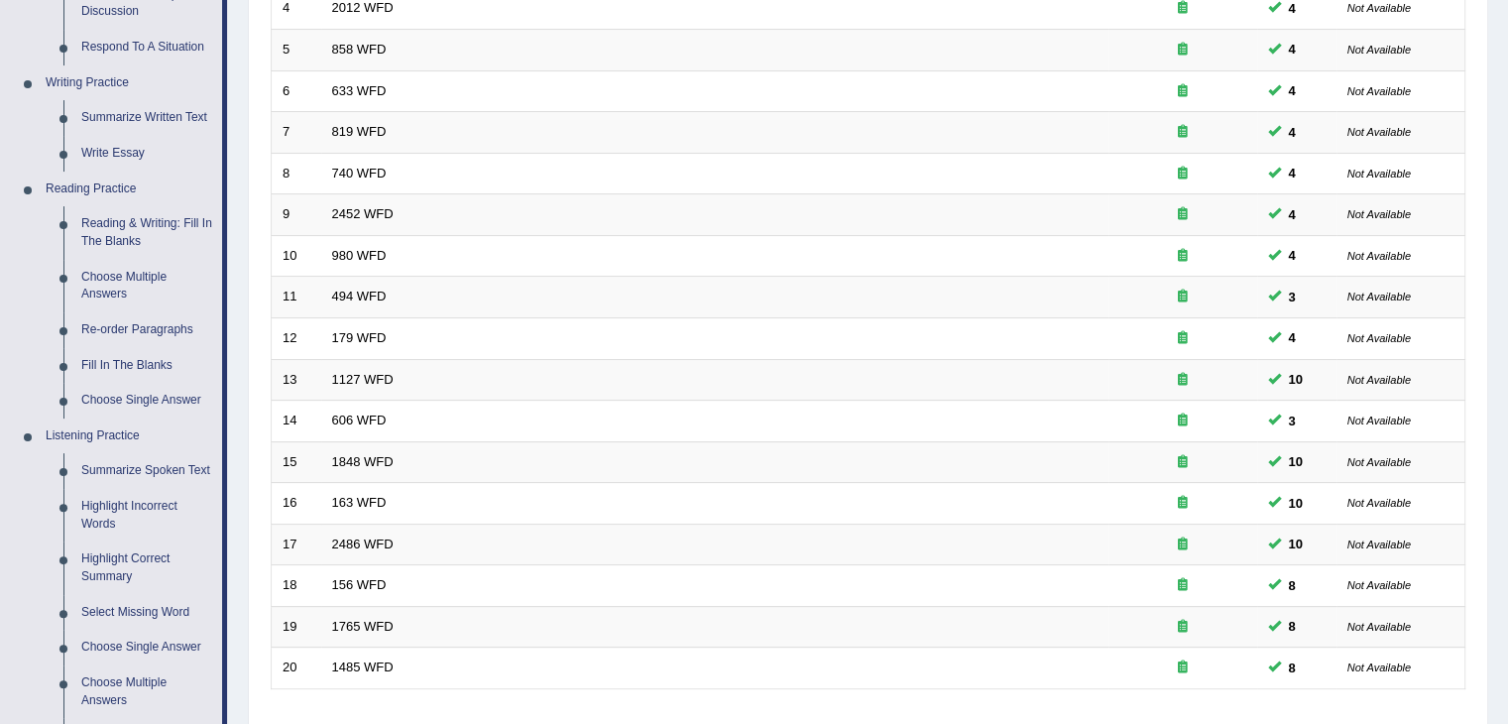
scroll to position [546, 0]
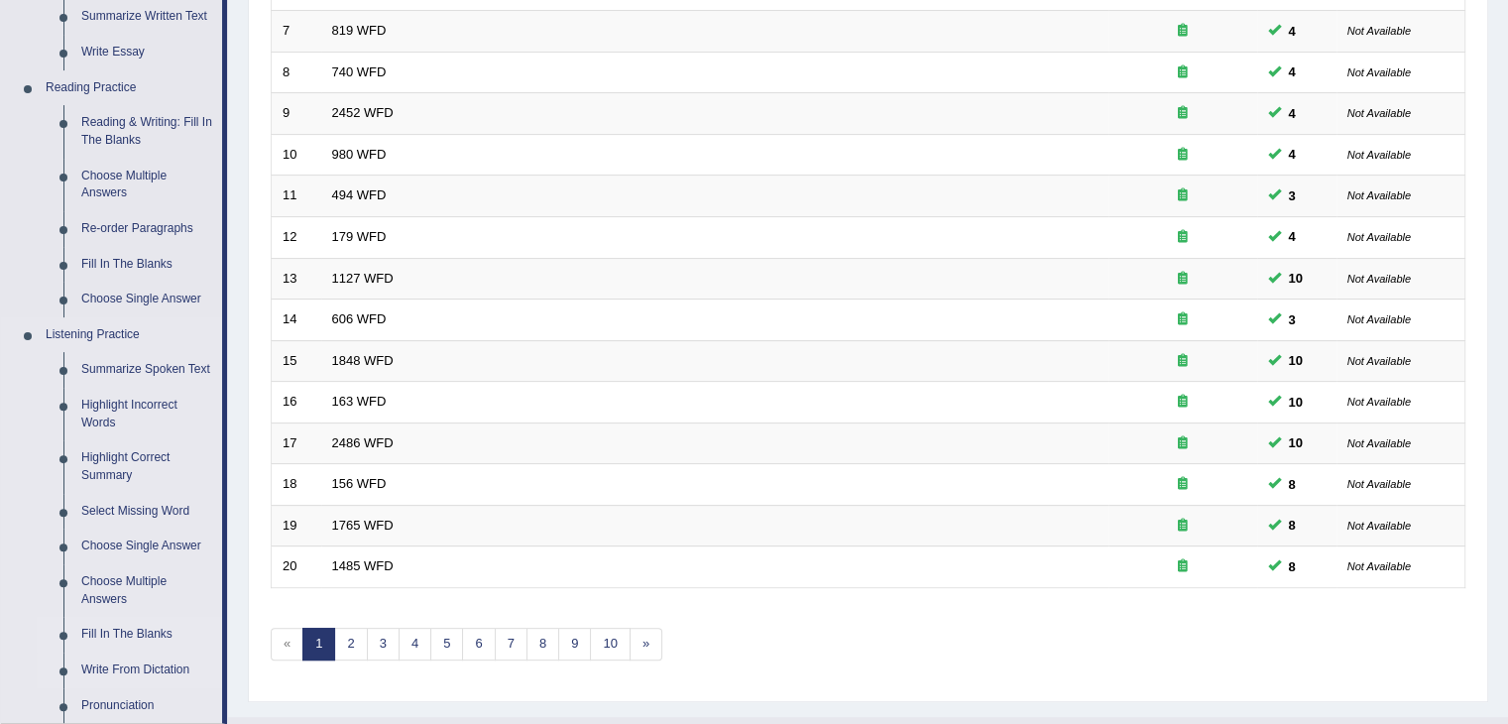
click at [121, 642] on link "Fill In The Blanks" at bounding box center [147, 635] width 150 height 36
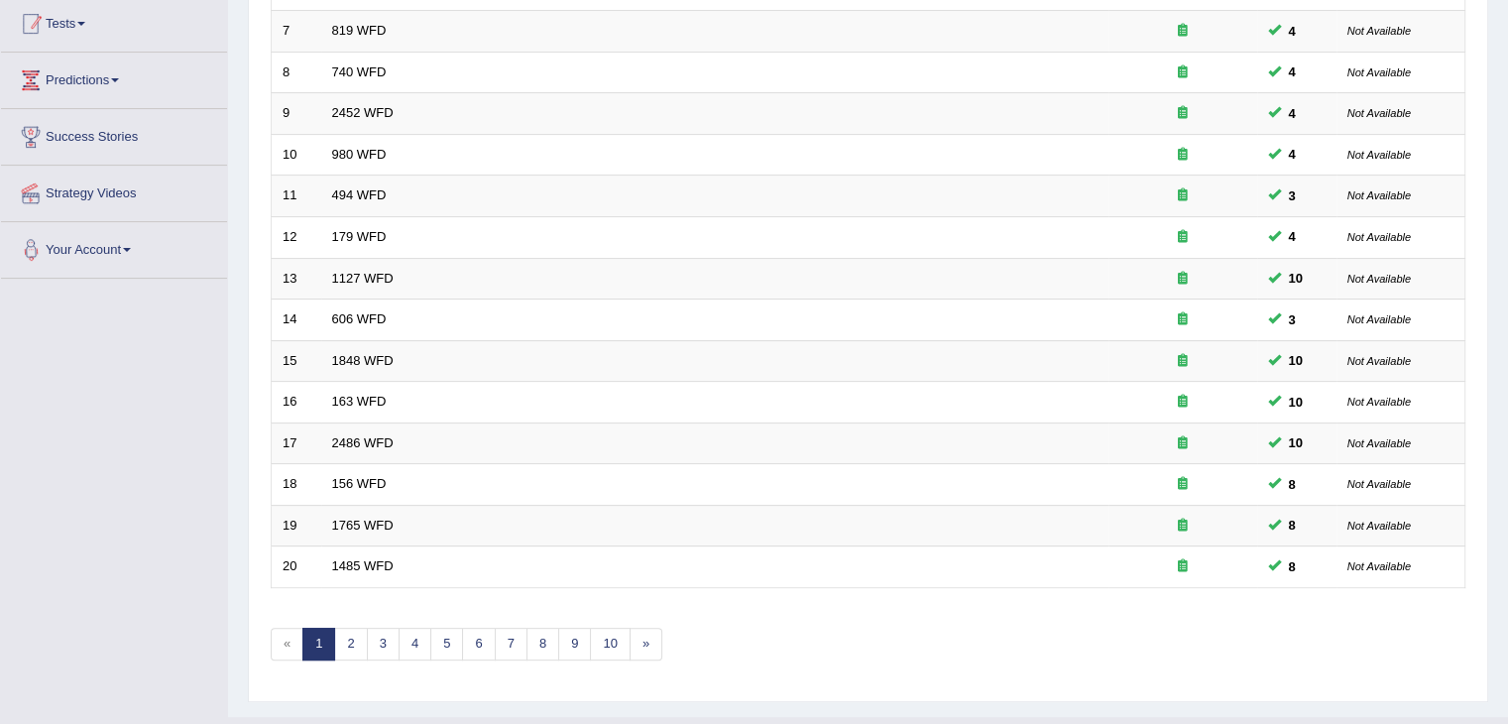
scroll to position [258, 0]
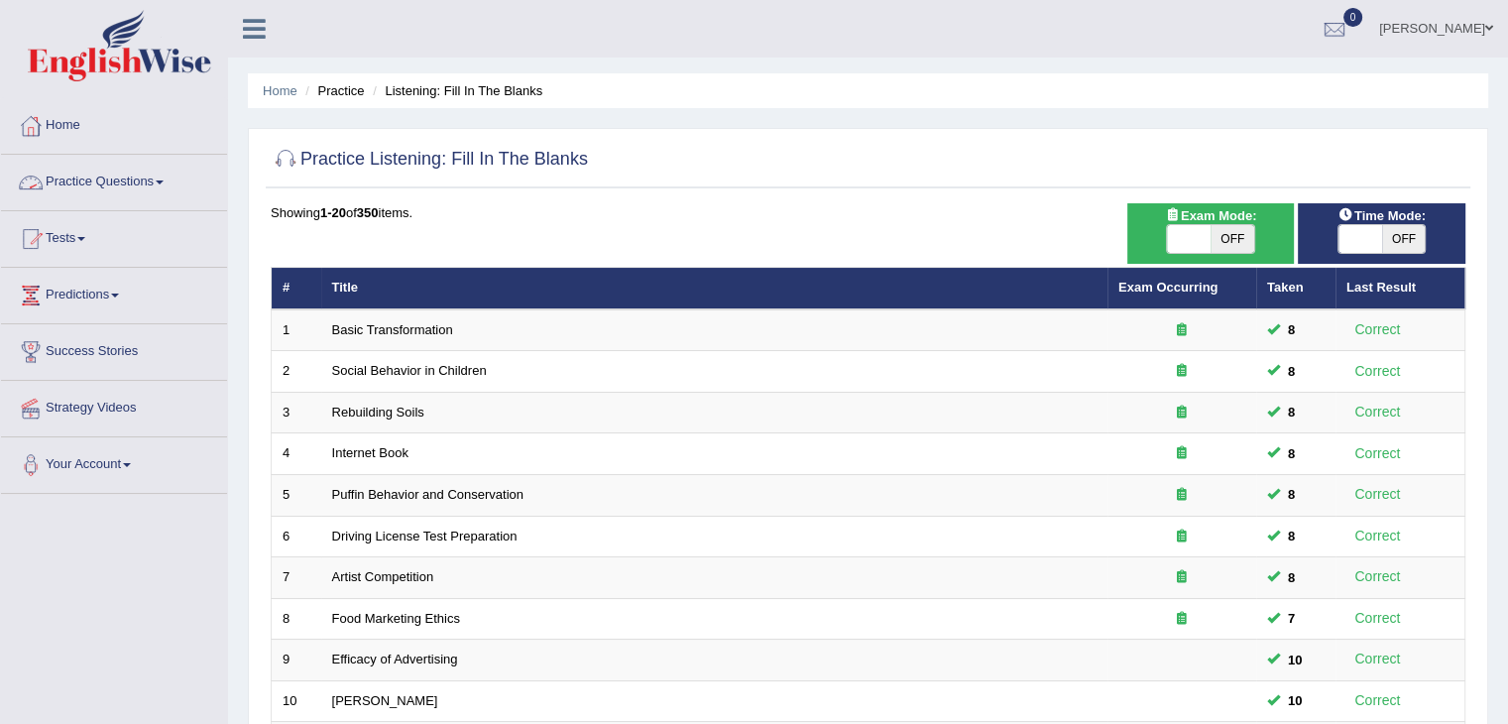
click at [116, 191] on link "Practice Questions" at bounding box center [114, 180] width 226 height 50
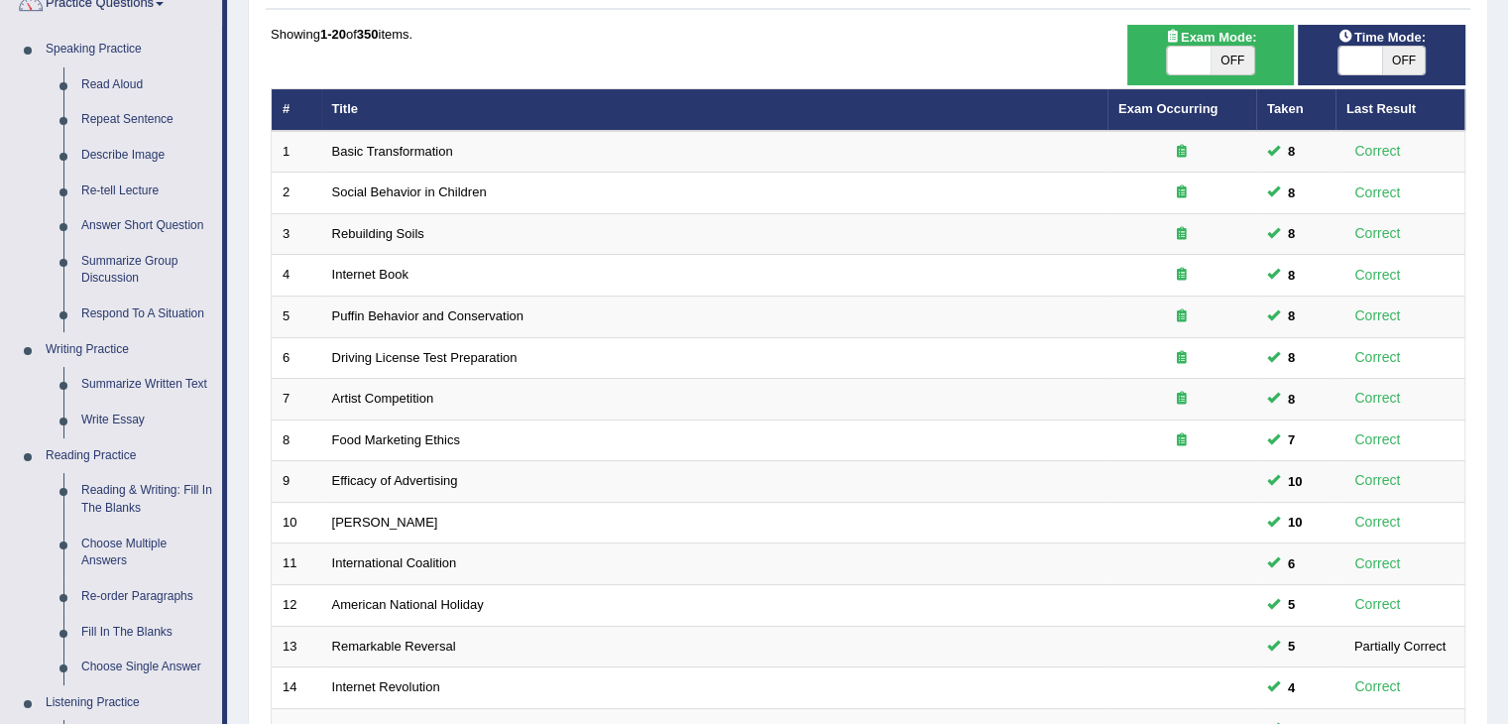
scroll to position [62, 0]
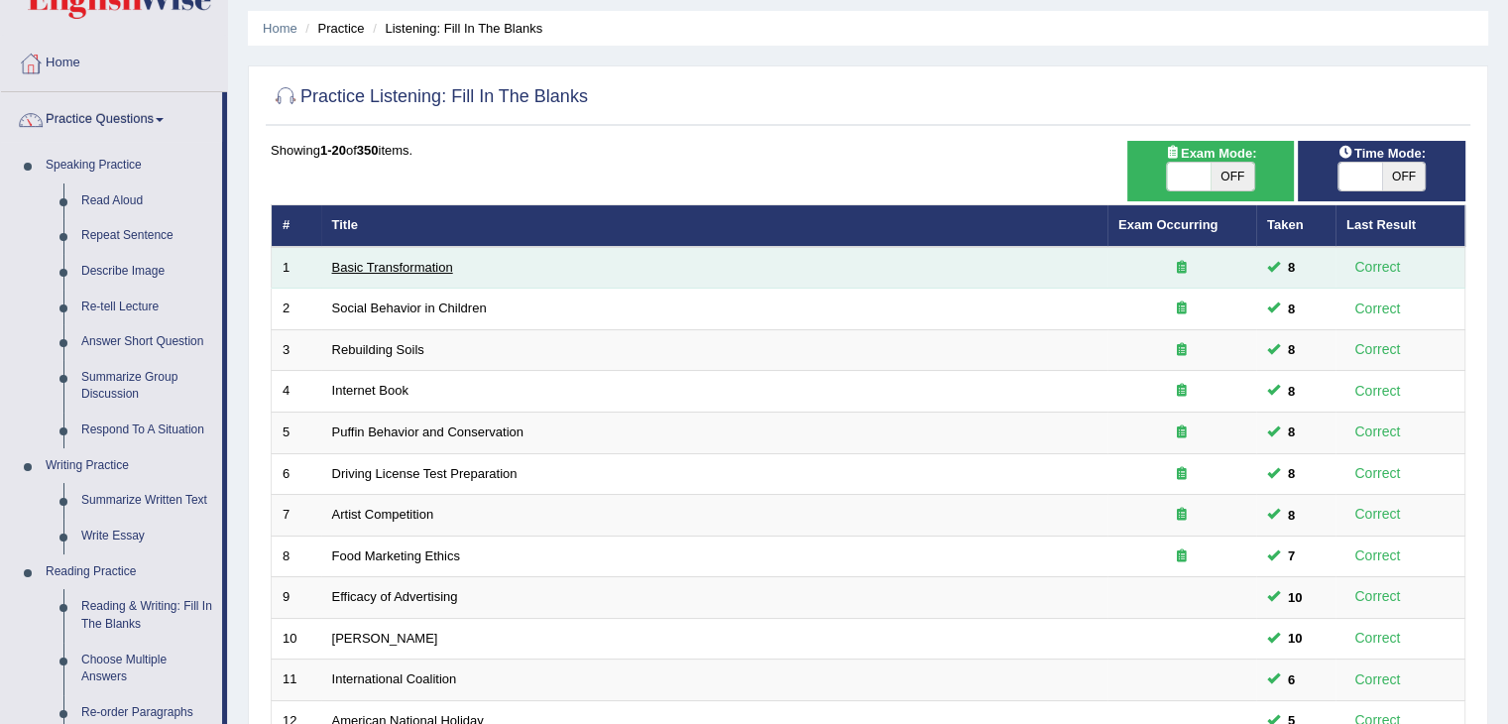
click at [367, 263] on link "Basic Transformation" at bounding box center [392, 267] width 121 height 15
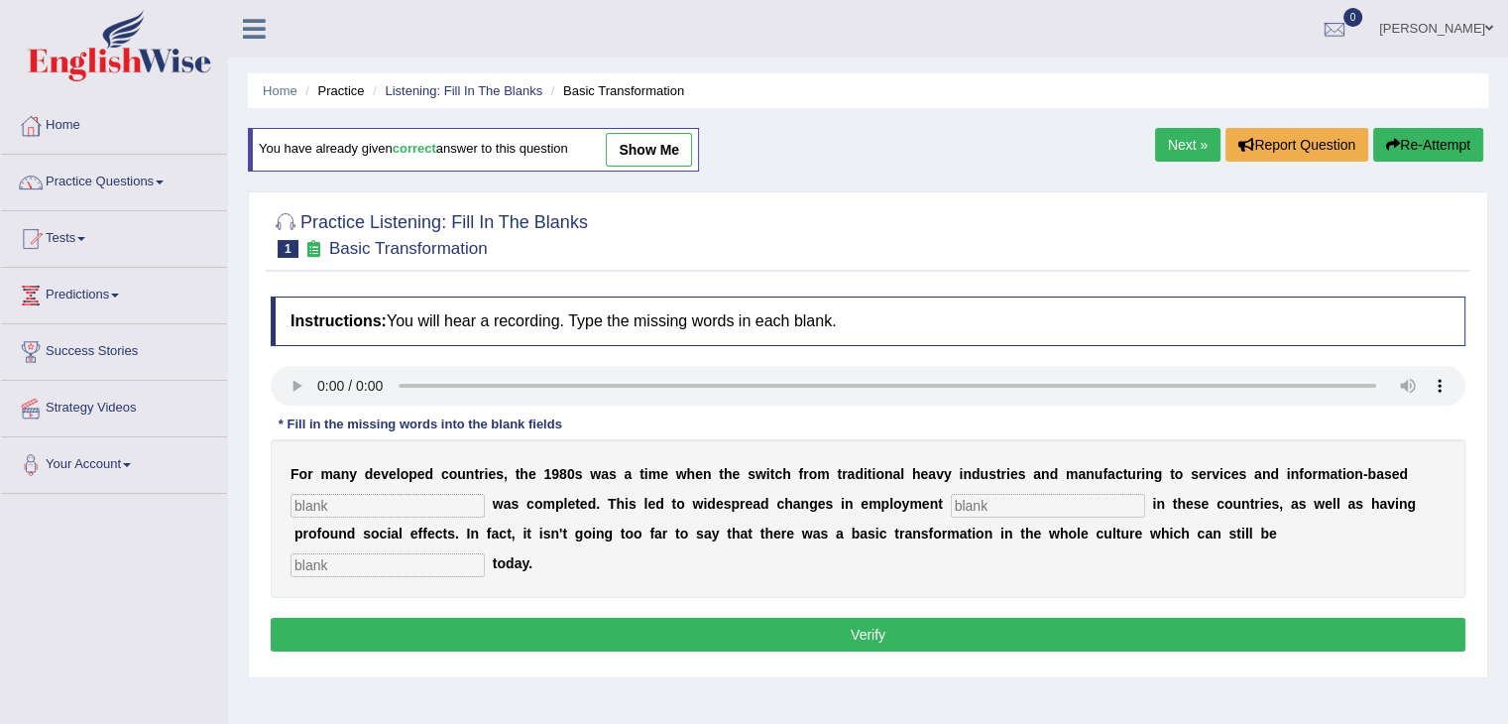
click at [427, 499] on input "text" at bounding box center [388, 506] width 194 height 24
click at [435, 505] on input "text" at bounding box center [388, 506] width 194 height 24
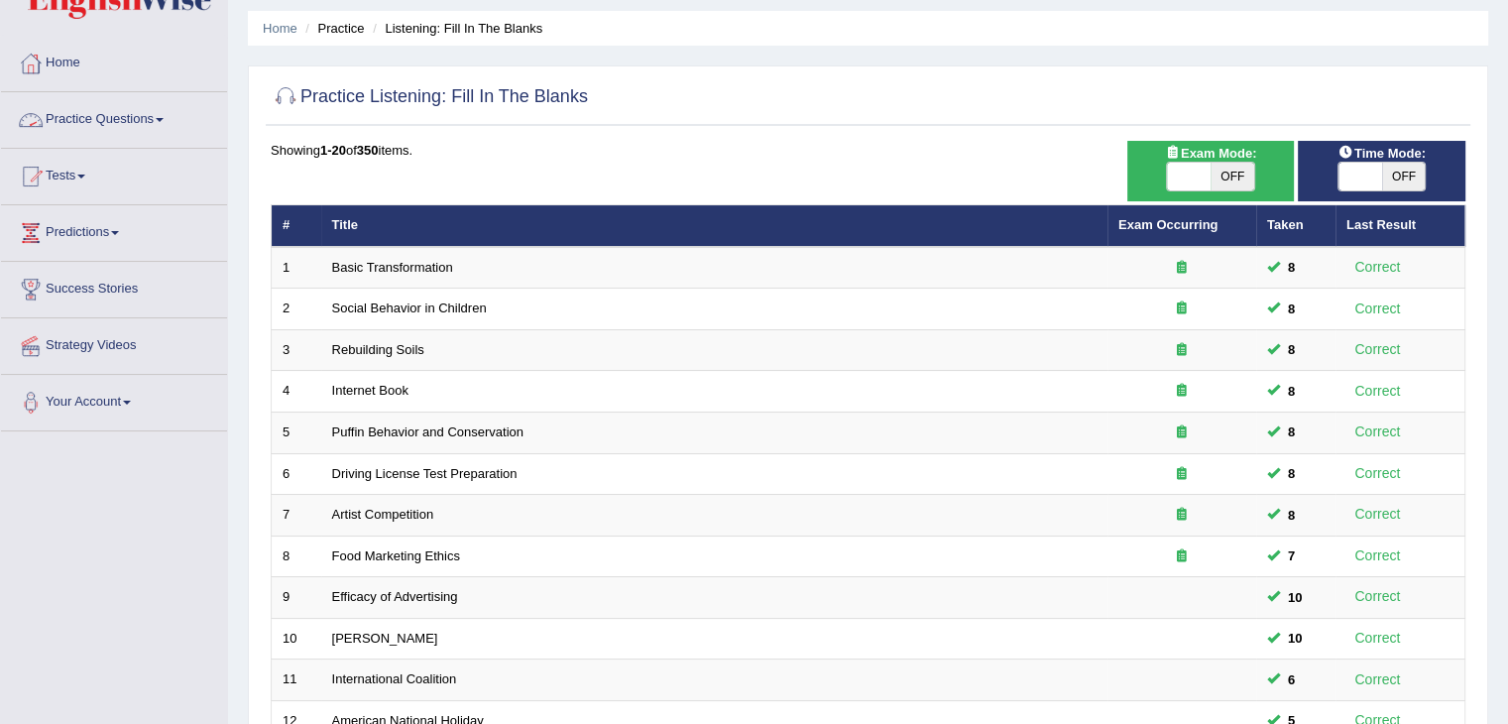
click at [95, 113] on link "Practice Questions" at bounding box center [114, 117] width 226 height 50
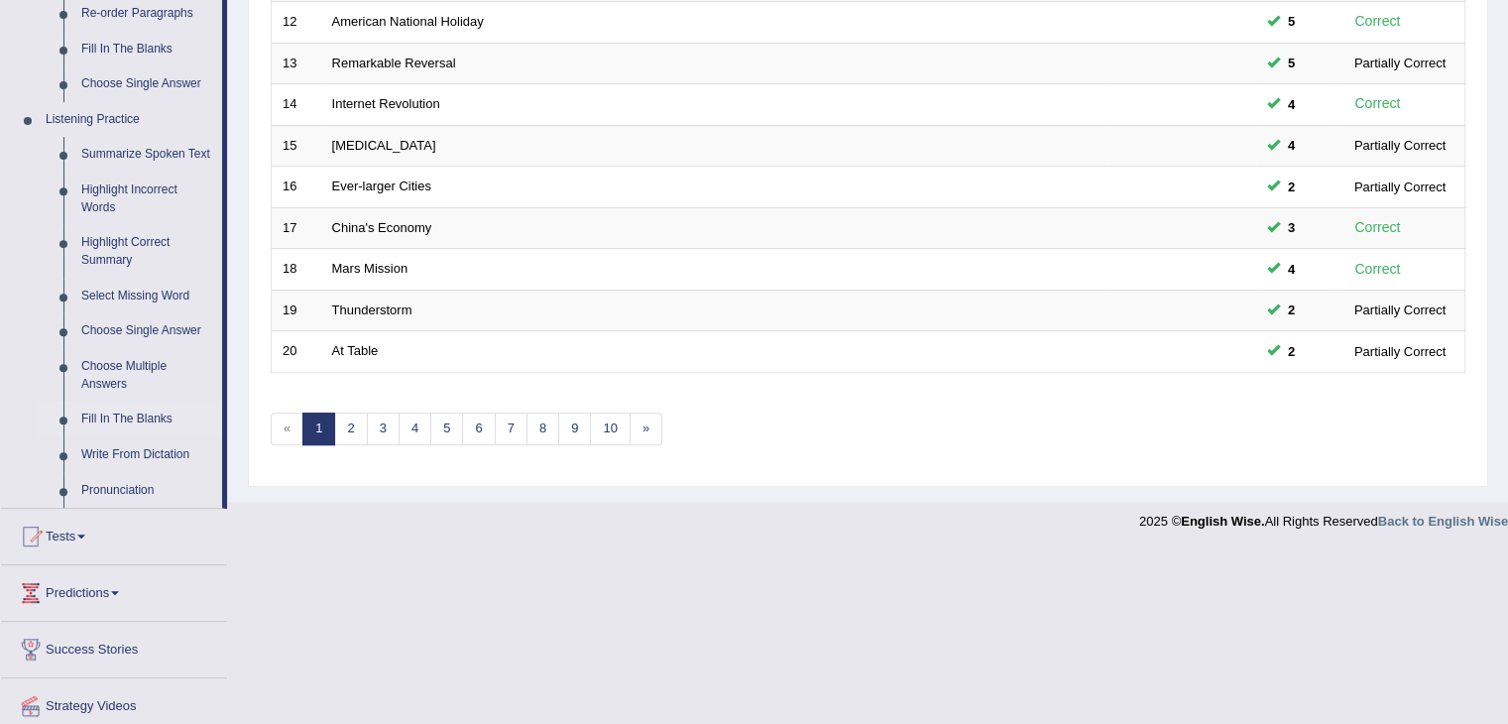
scroll to position [816, 0]
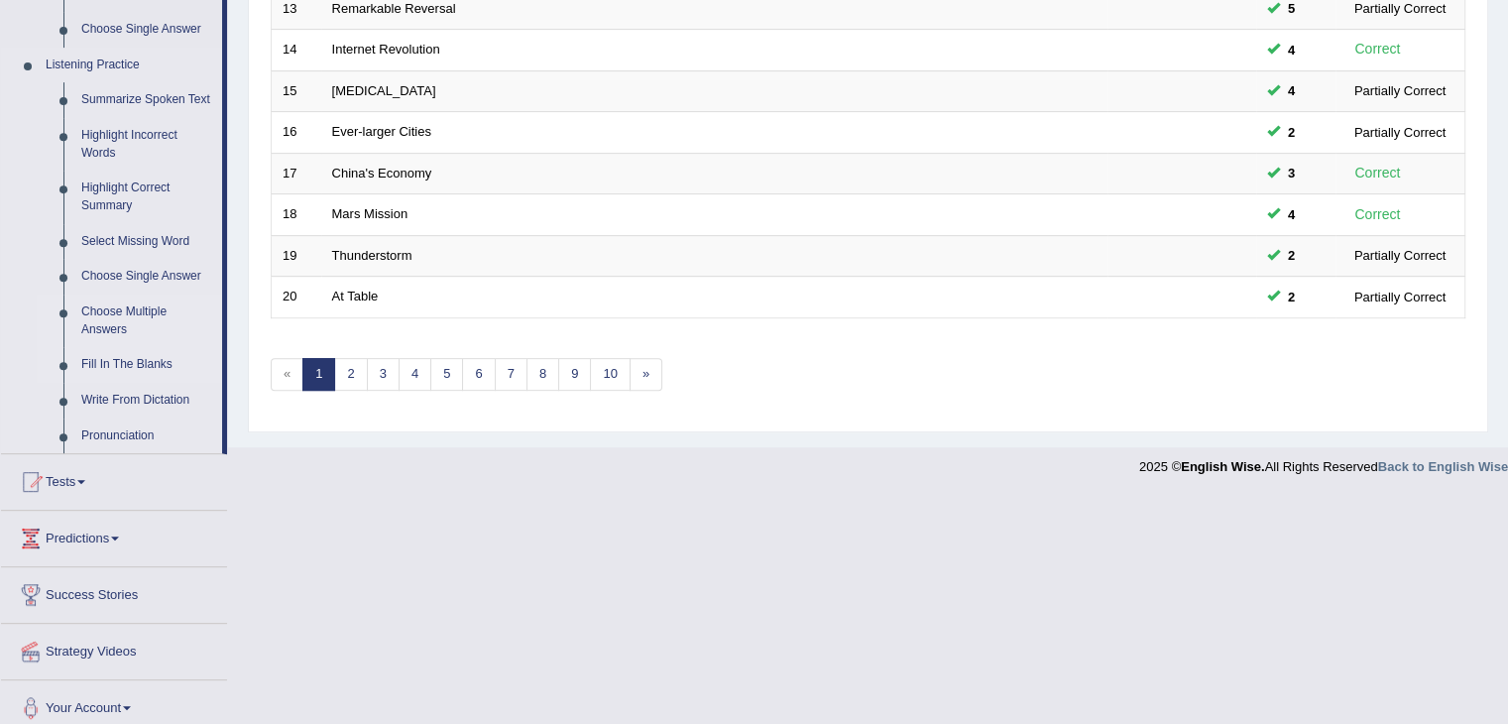
click at [107, 322] on link "Choose Multiple Answers" at bounding box center [147, 321] width 150 height 53
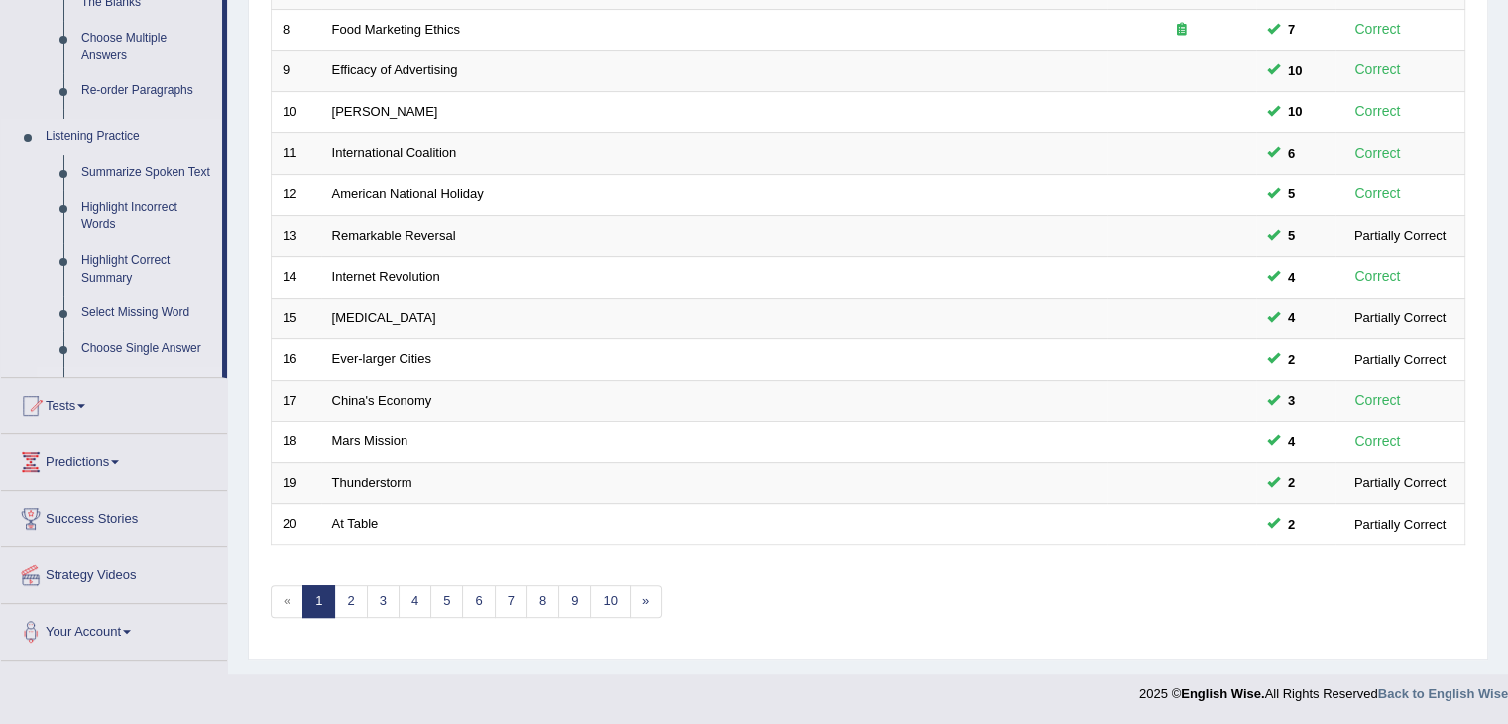
scroll to position [583, 0]
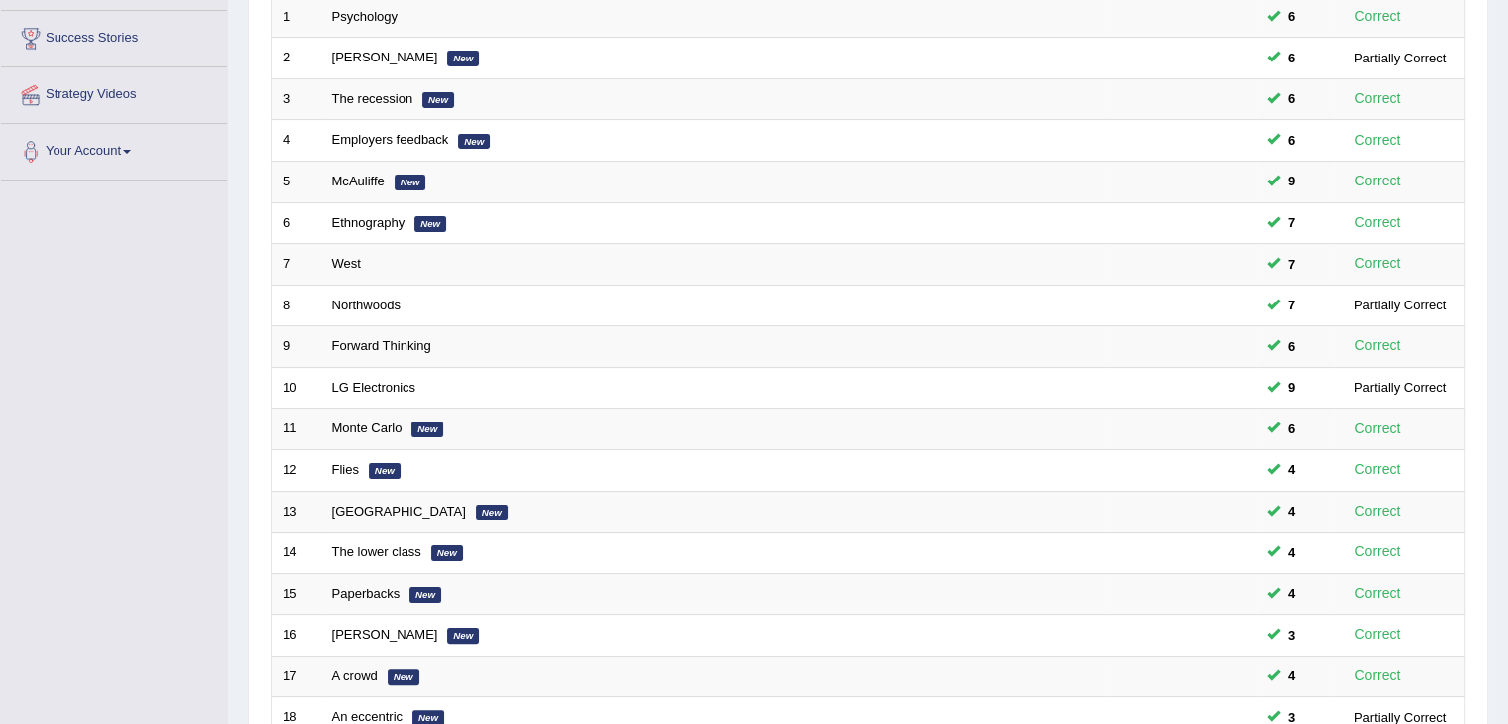
scroll to position [583, 0]
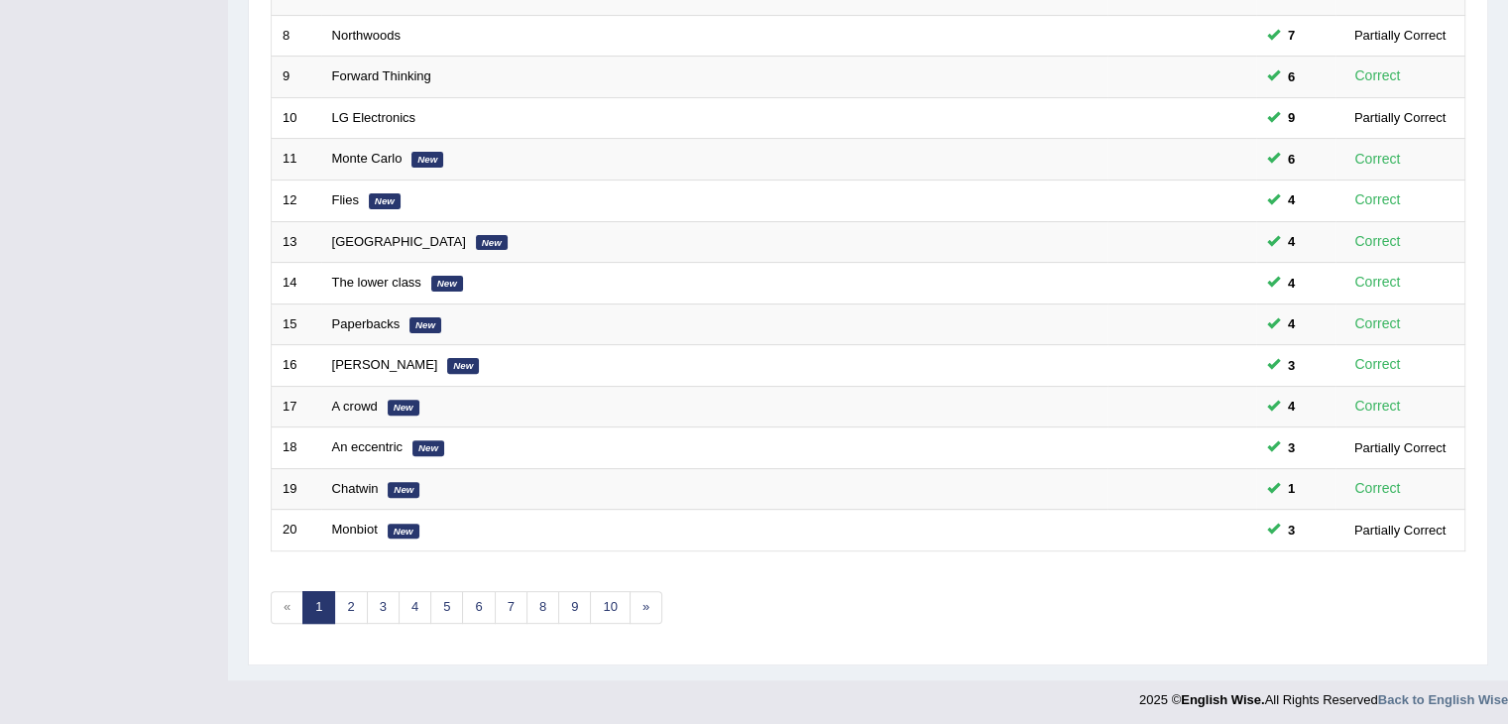
click at [349, 614] on link "2" at bounding box center [350, 607] width 33 height 33
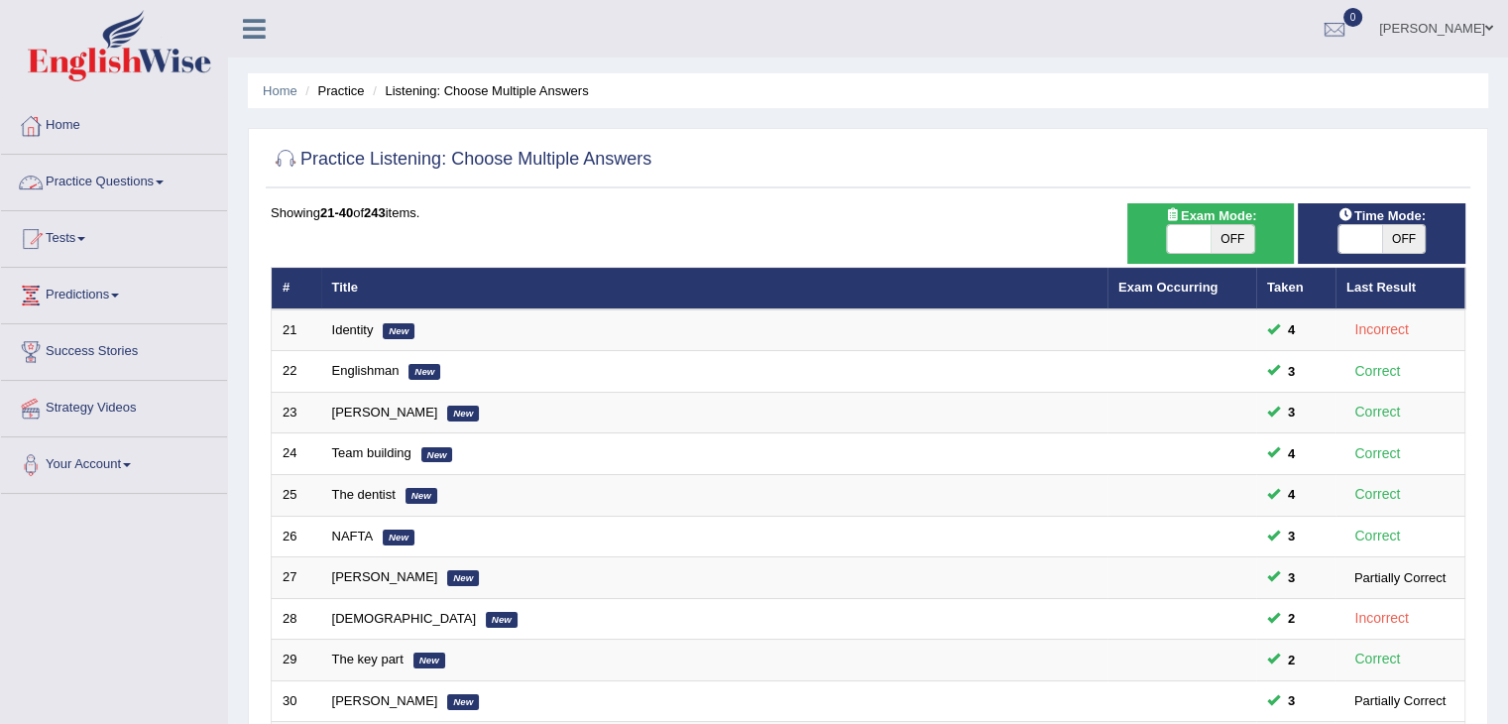
click at [92, 177] on link "Practice Questions" at bounding box center [114, 180] width 226 height 50
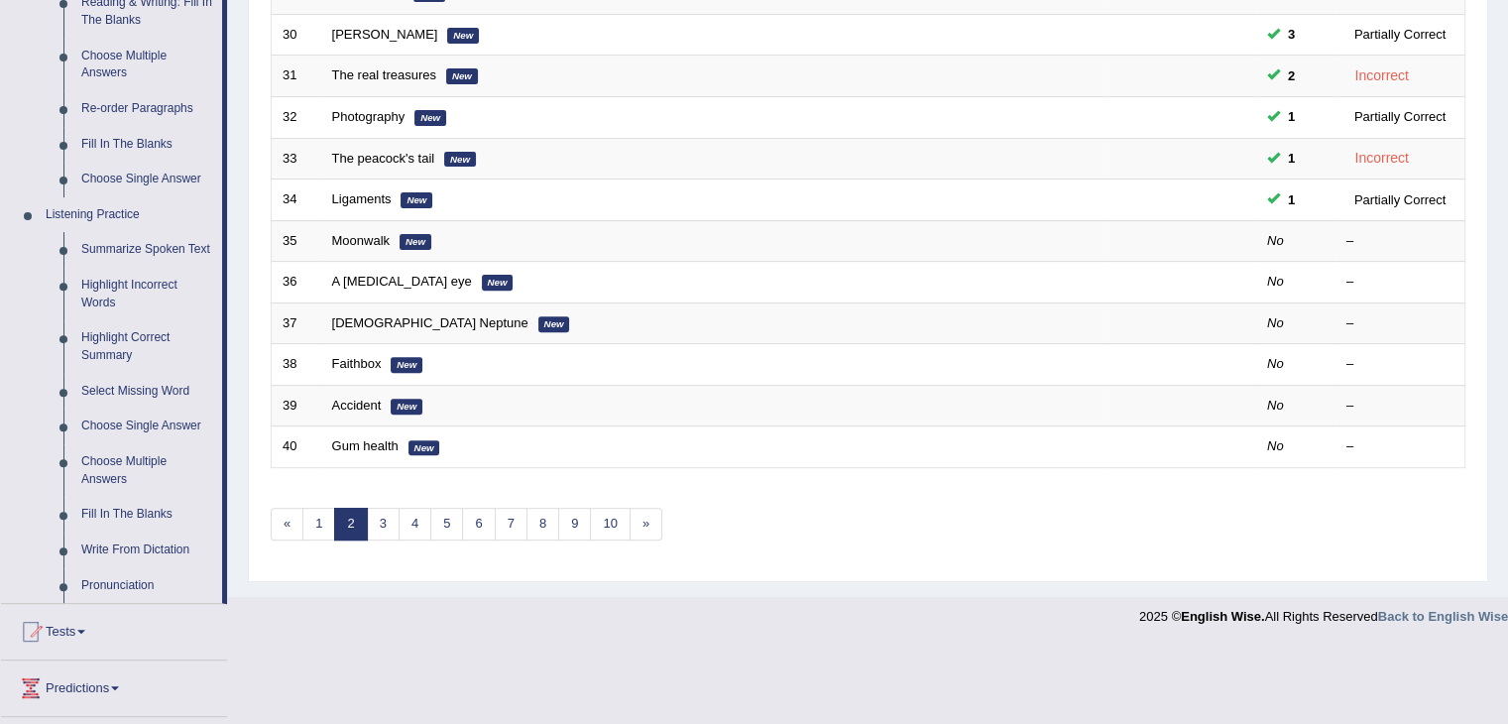
scroll to position [672, 0]
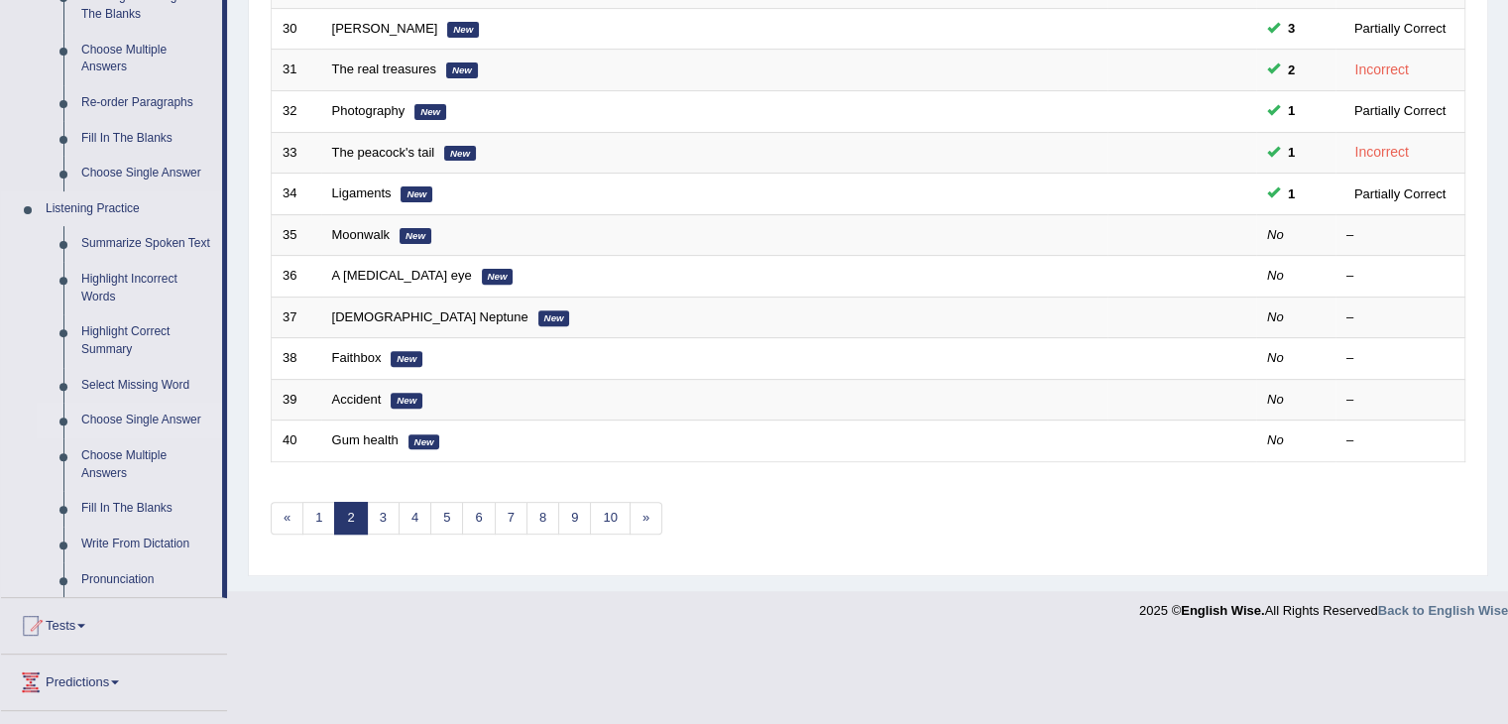
click at [123, 424] on link "Choose Single Answer" at bounding box center [147, 421] width 150 height 36
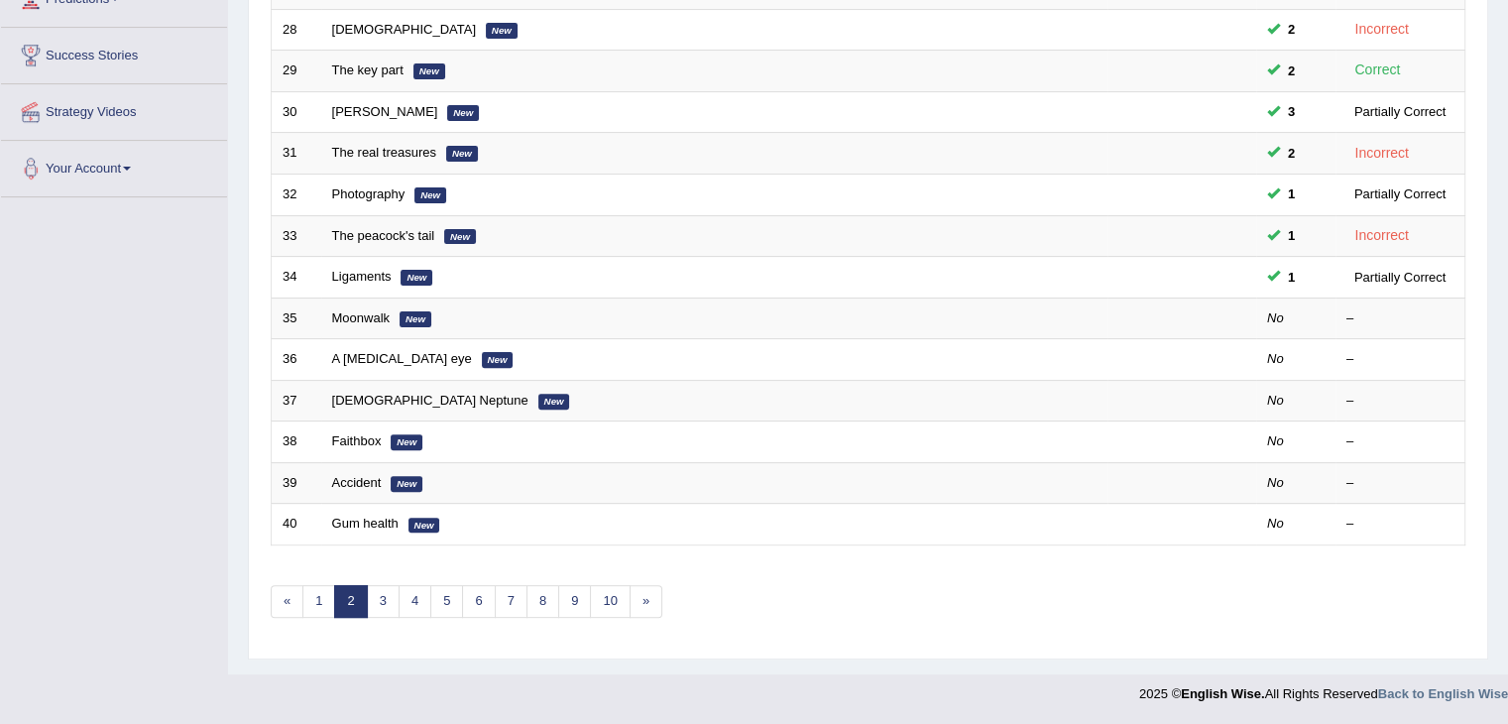
scroll to position [470, 0]
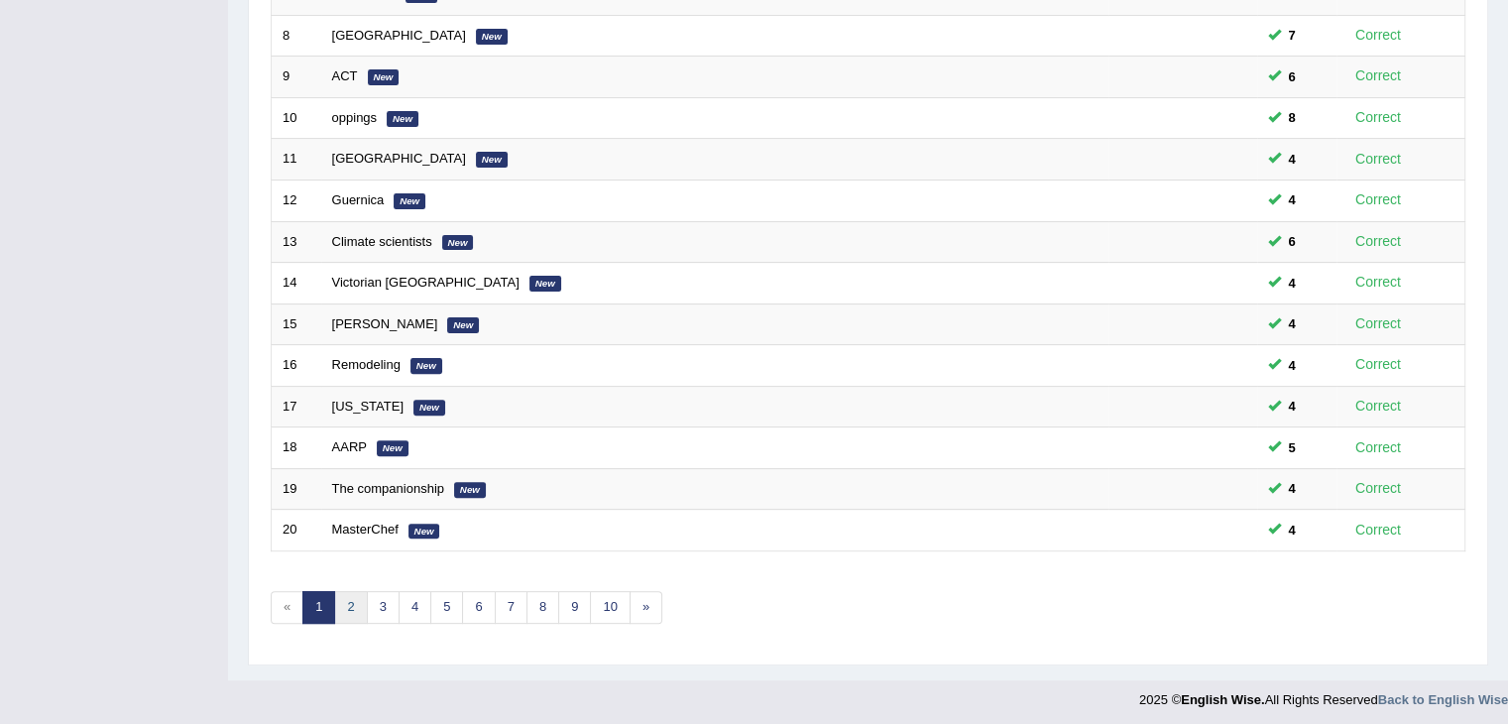
click at [352, 598] on link "2" at bounding box center [350, 607] width 33 height 33
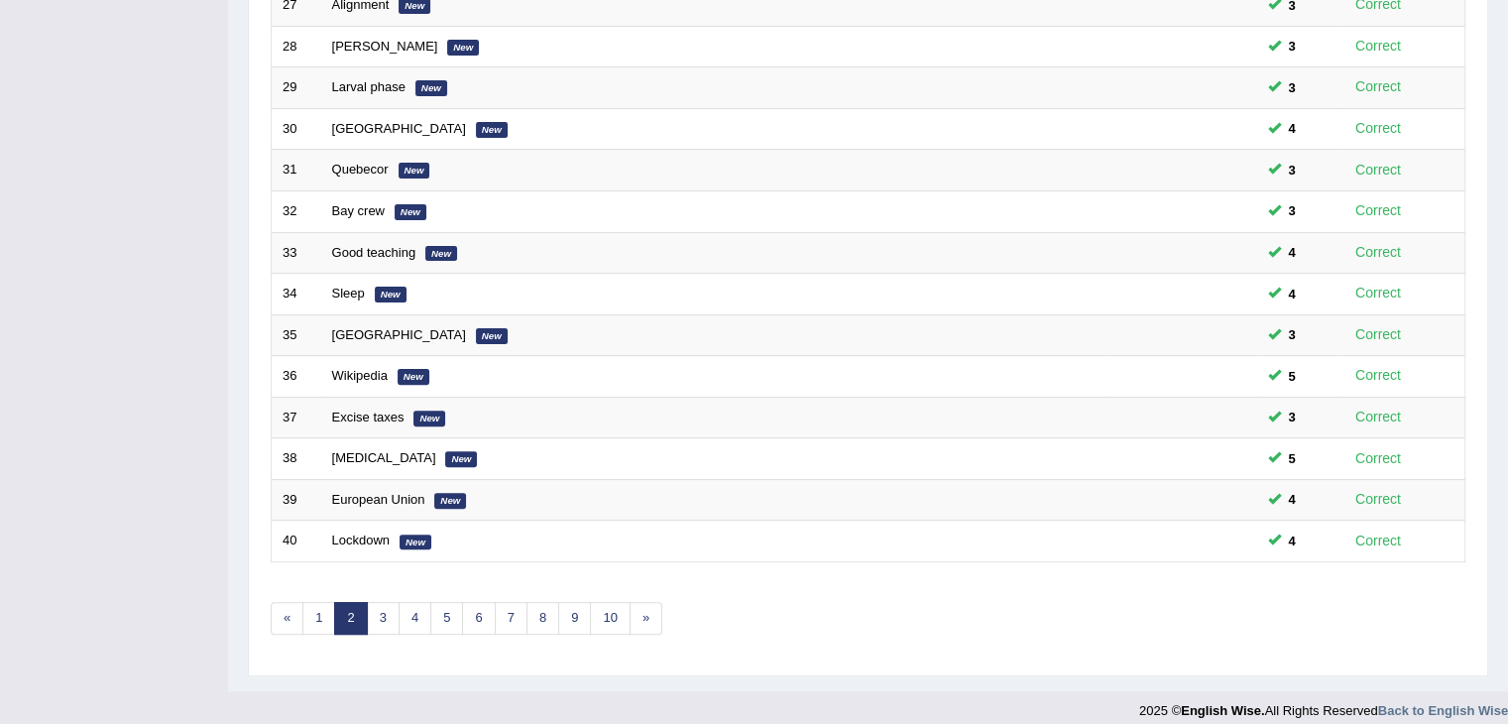
scroll to position [583, 0]
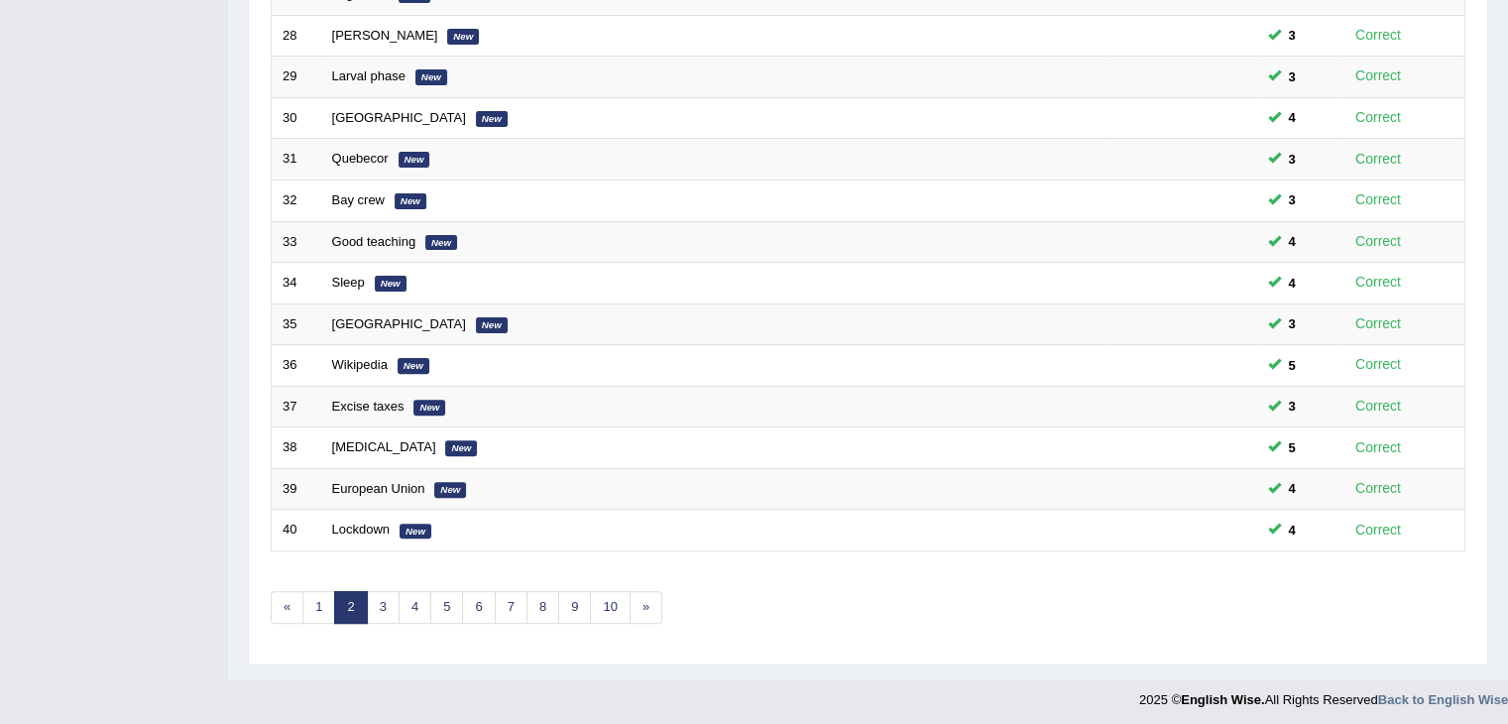
click at [389, 601] on link "3" at bounding box center [383, 607] width 33 height 33
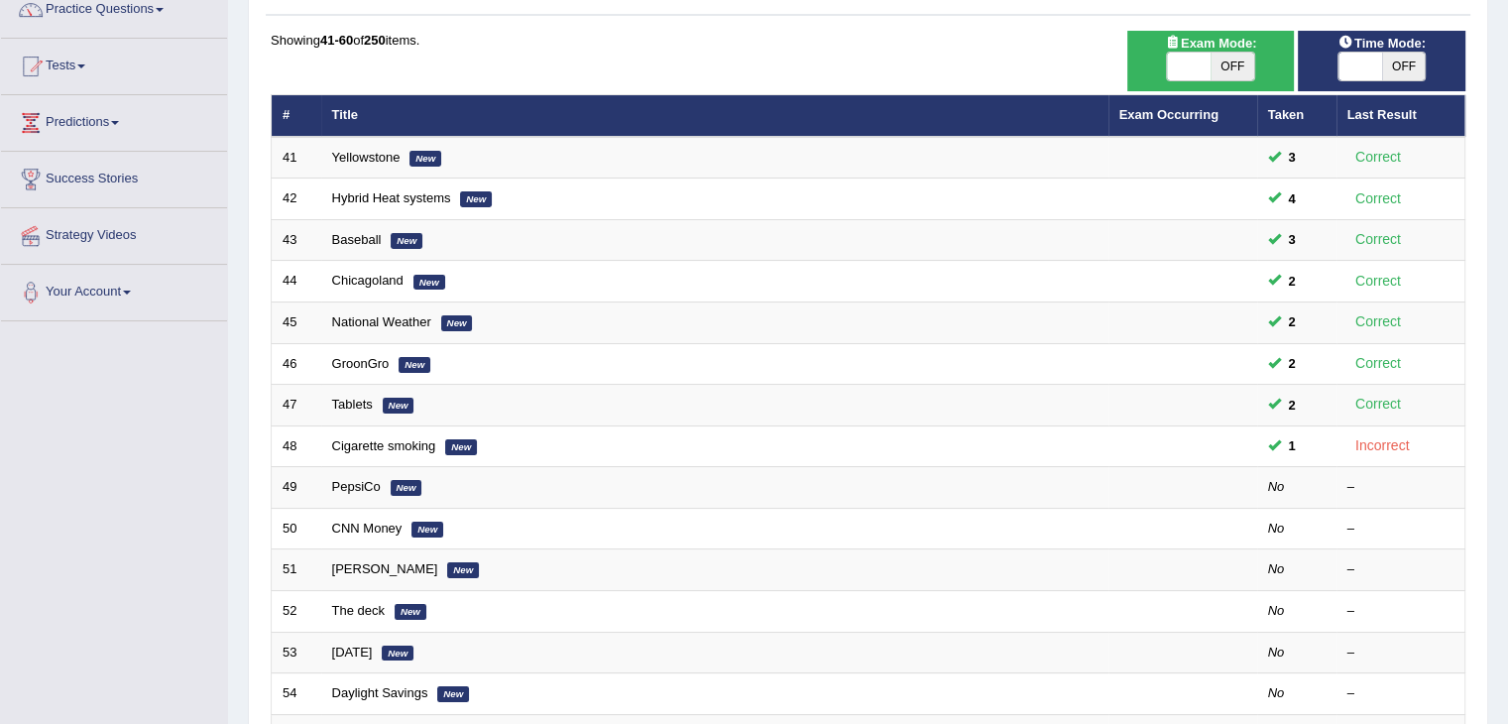
click at [1507, 110] on html "Toggle navigation Home Practice Questions Speaking Practice Read Aloud Repeat S…" at bounding box center [754, 189] width 1508 height 724
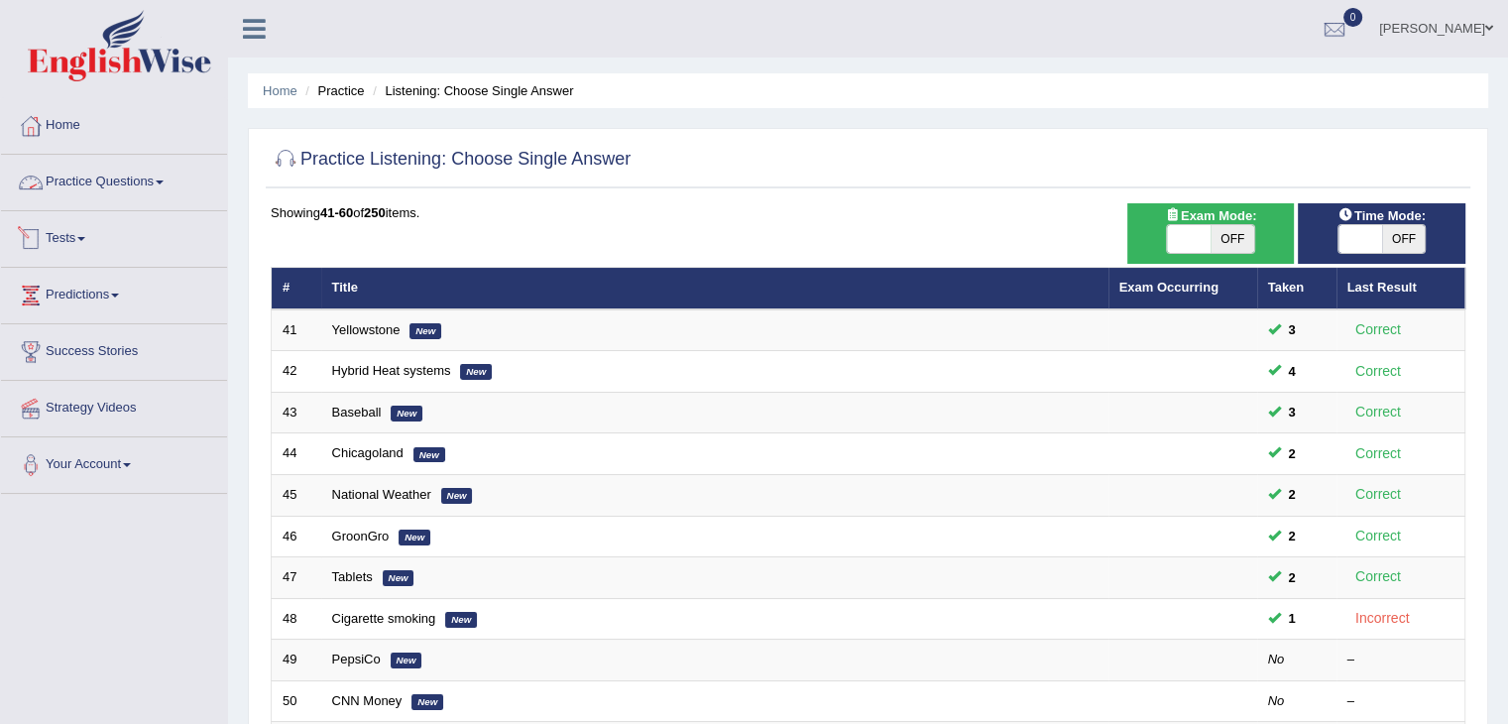
click at [151, 187] on link "Practice Questions" at bounding box center [114, 180] width 226 height 50
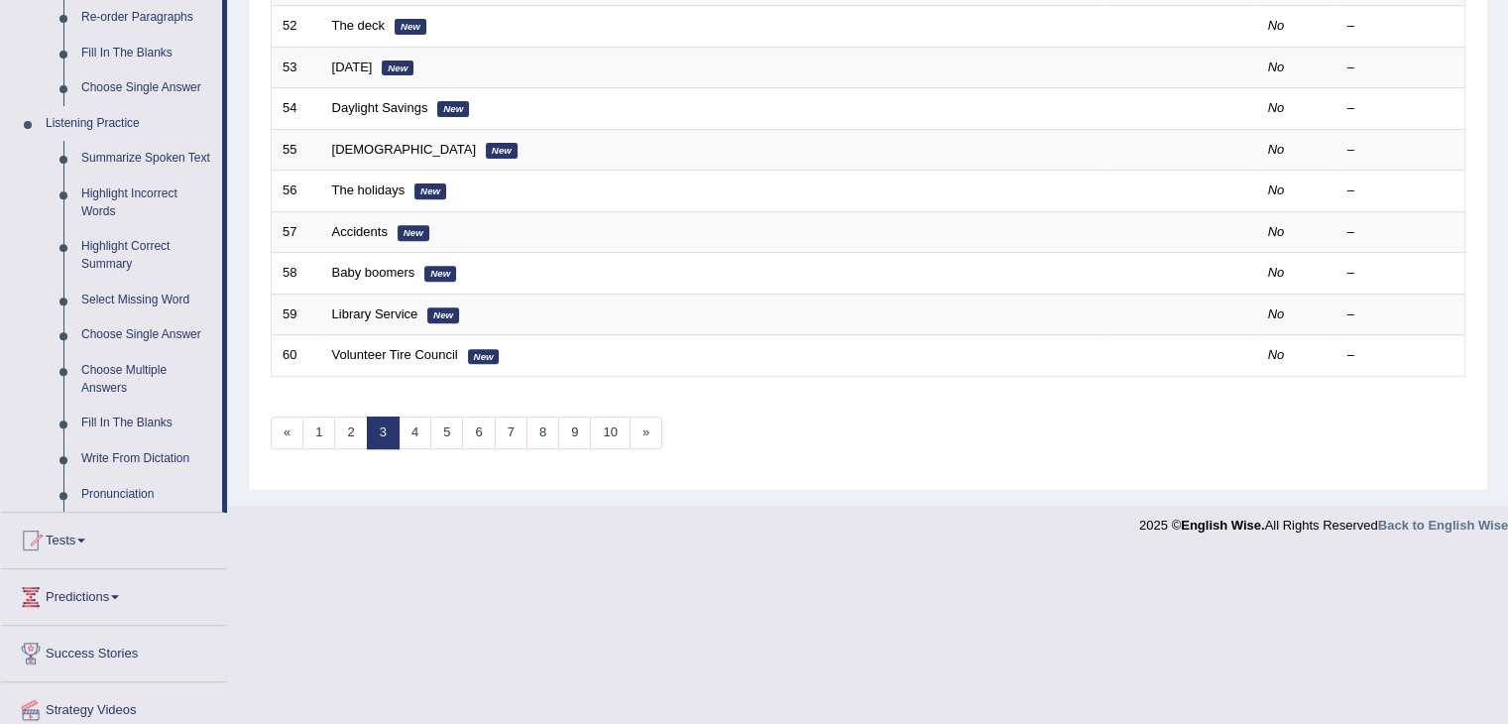
scroll to position [760, 0]
click at [116, 302] on link "Select Missing Word" at bounding box center [147, 299] width 150 height 36
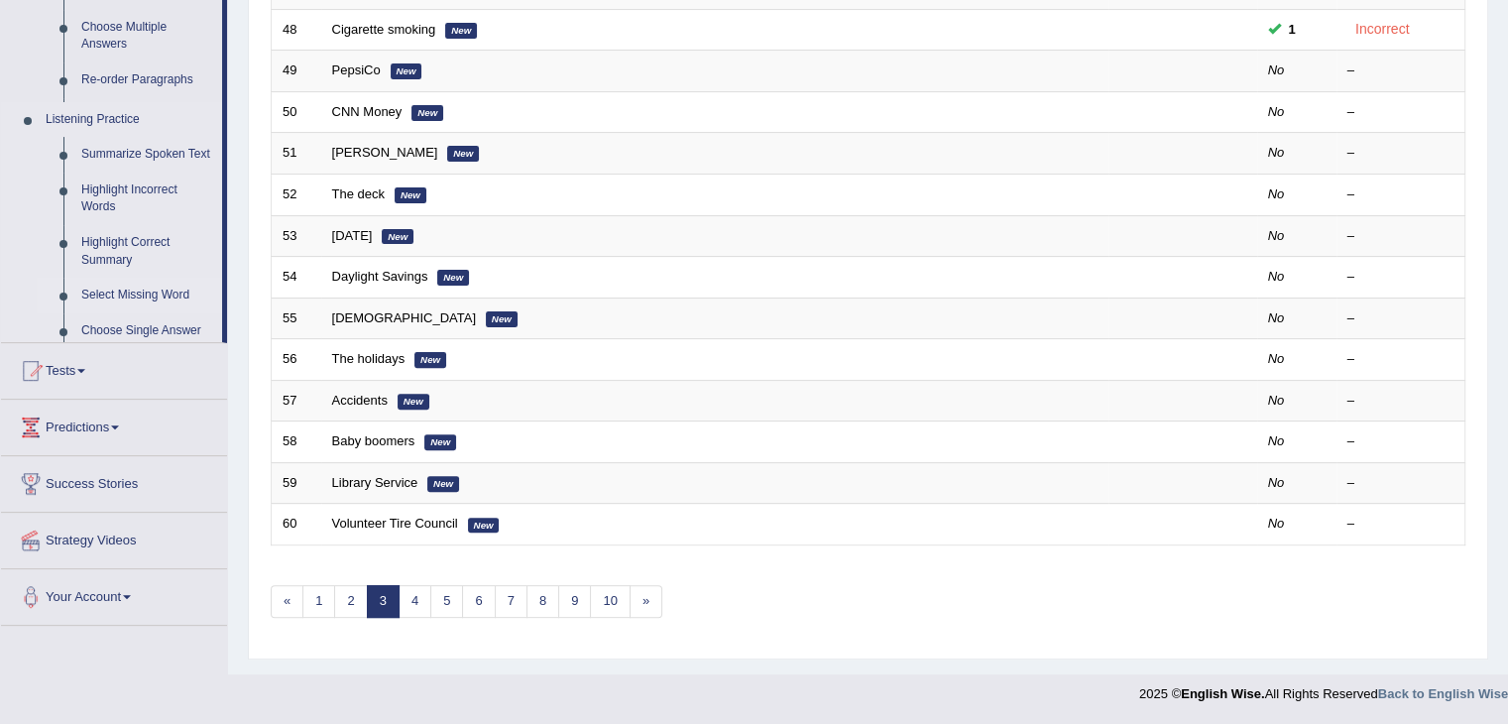
scroll to position [583, 0]
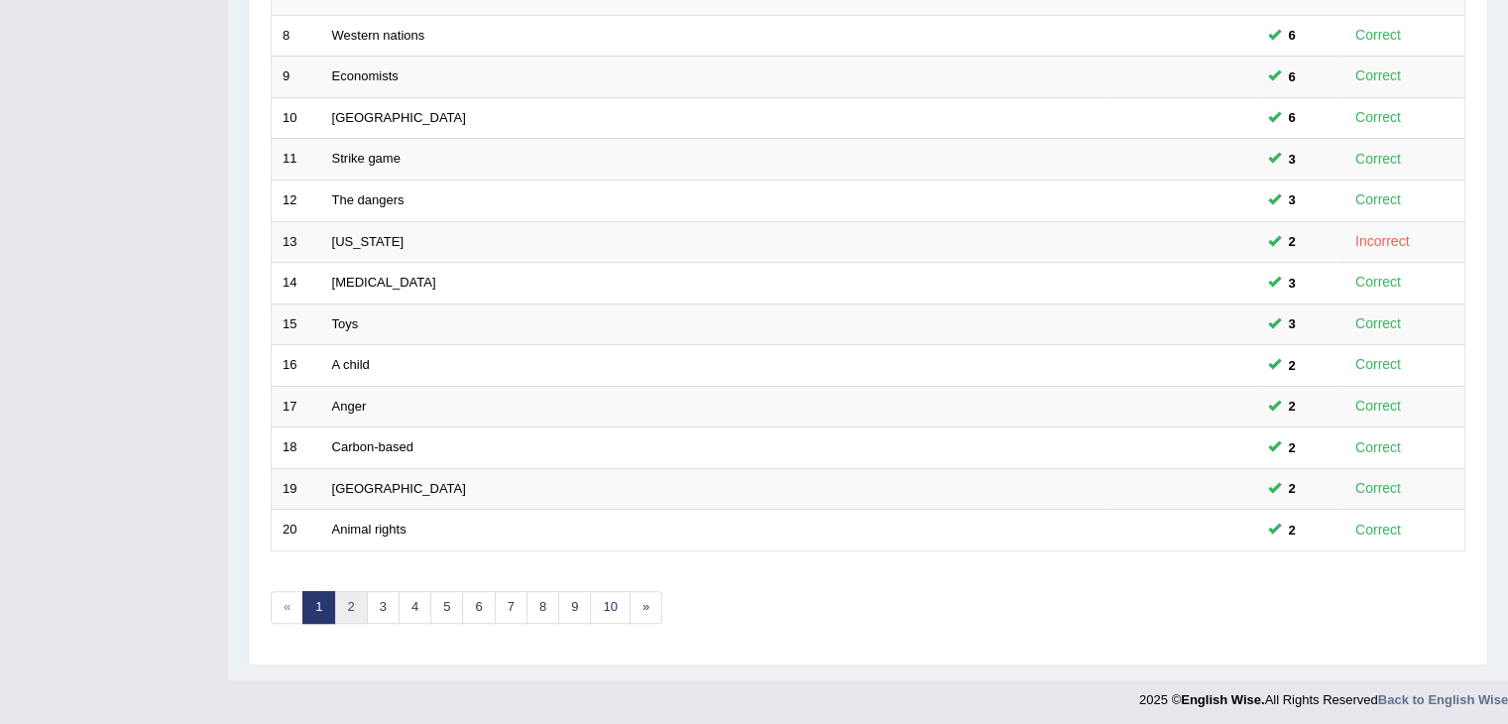
click at [341, 606] on link "2" at bounding box center [350, 607] width 33 height 33
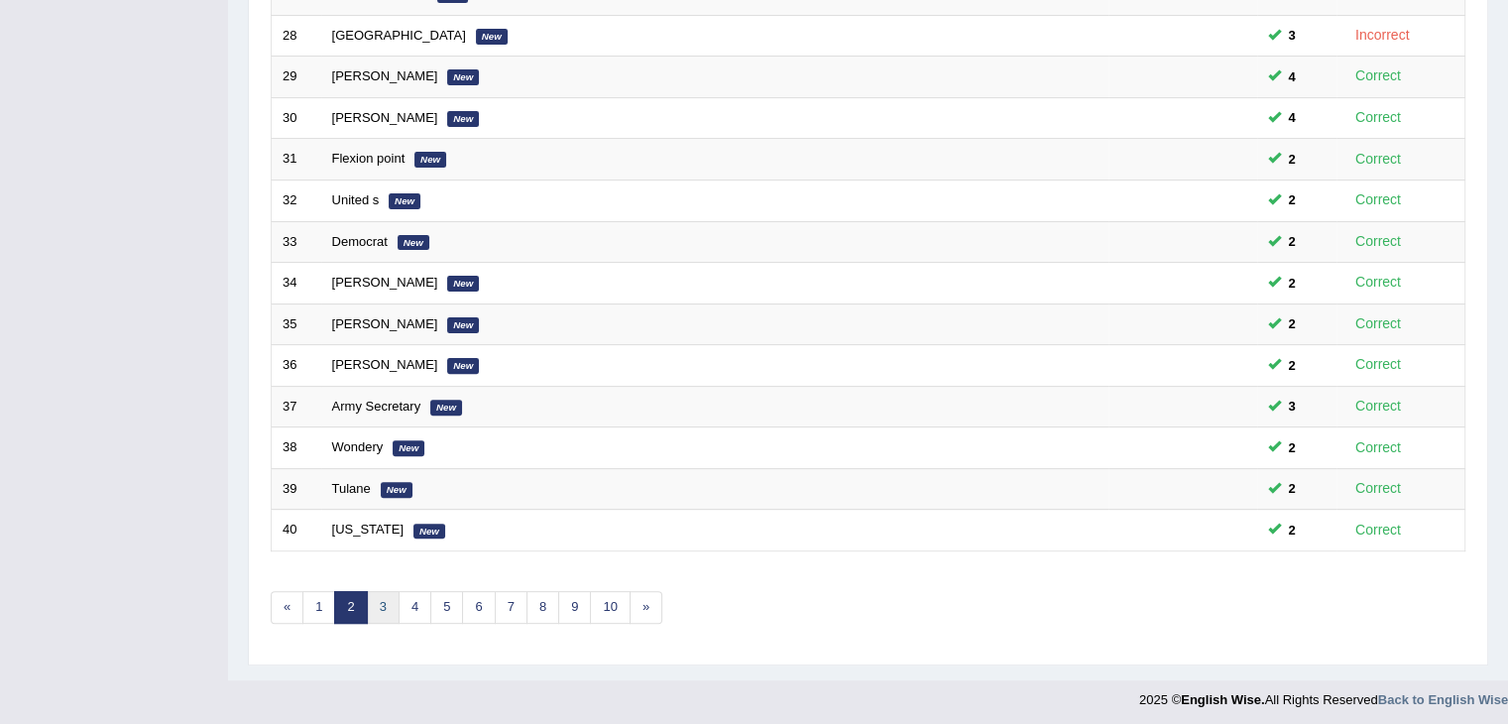
click at [376, 607] on link "3" at bounding box center [383, 607] width 33 height 33
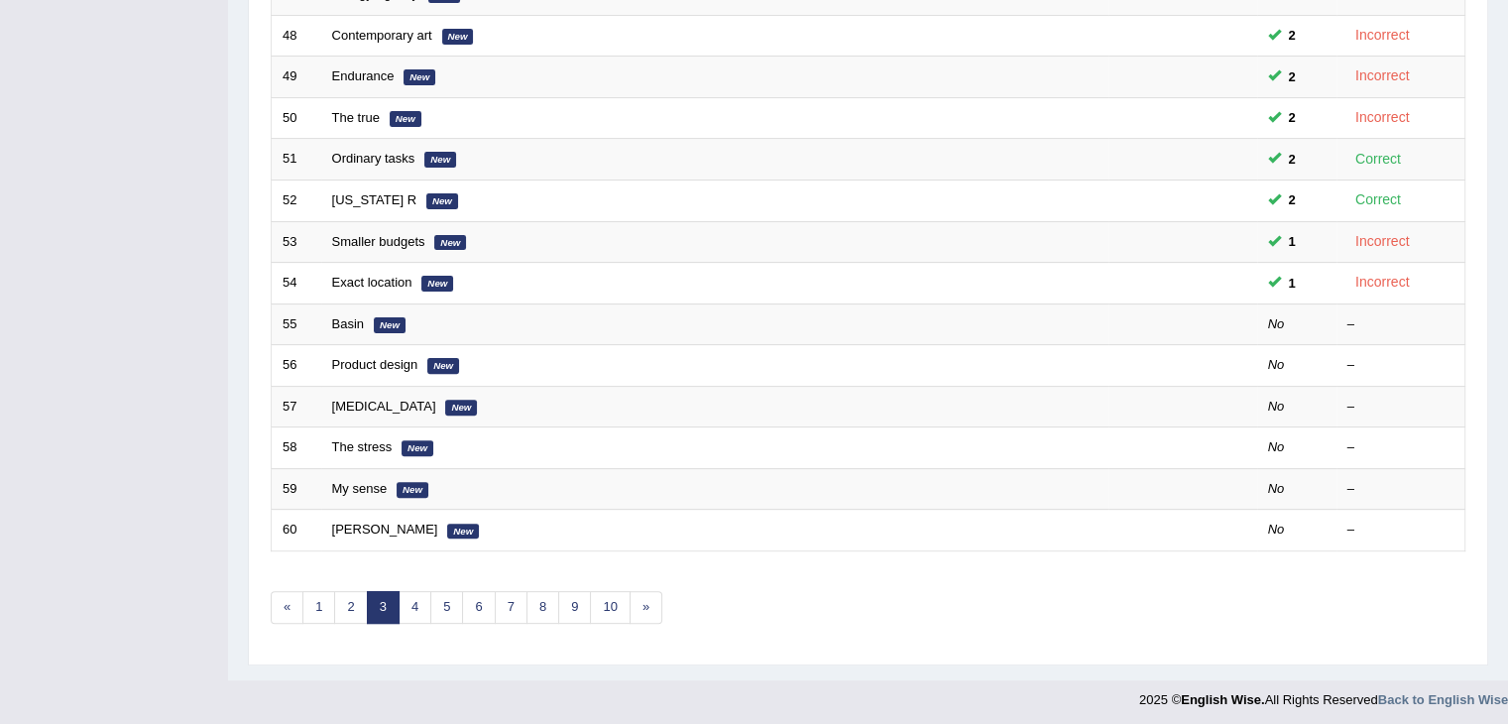
scroll to position [317, 0]
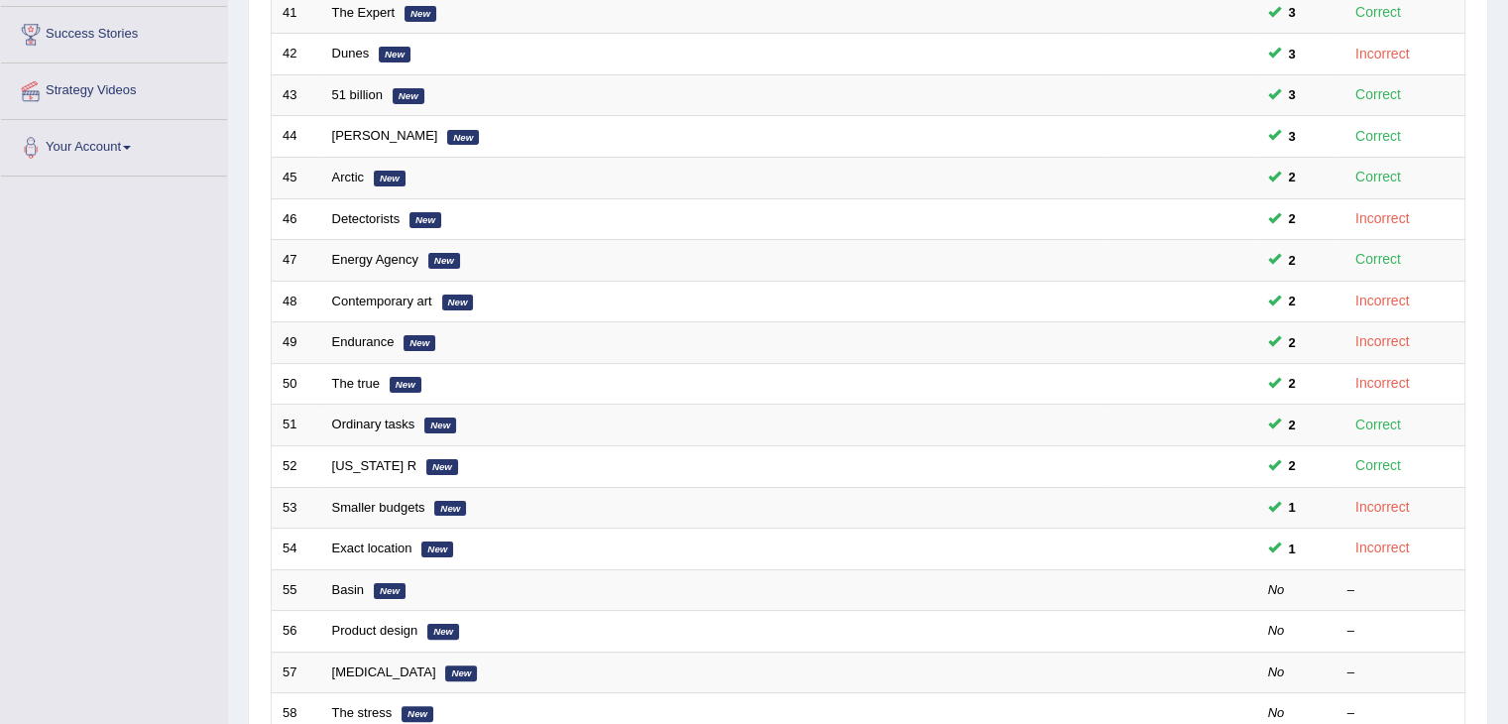
click at [1507, 37] on html "Toggle navigation Home Practice Questions Speaking Practice Read Aloud Repeat S…" at bounding box center [754, 45] width 1508 height 724
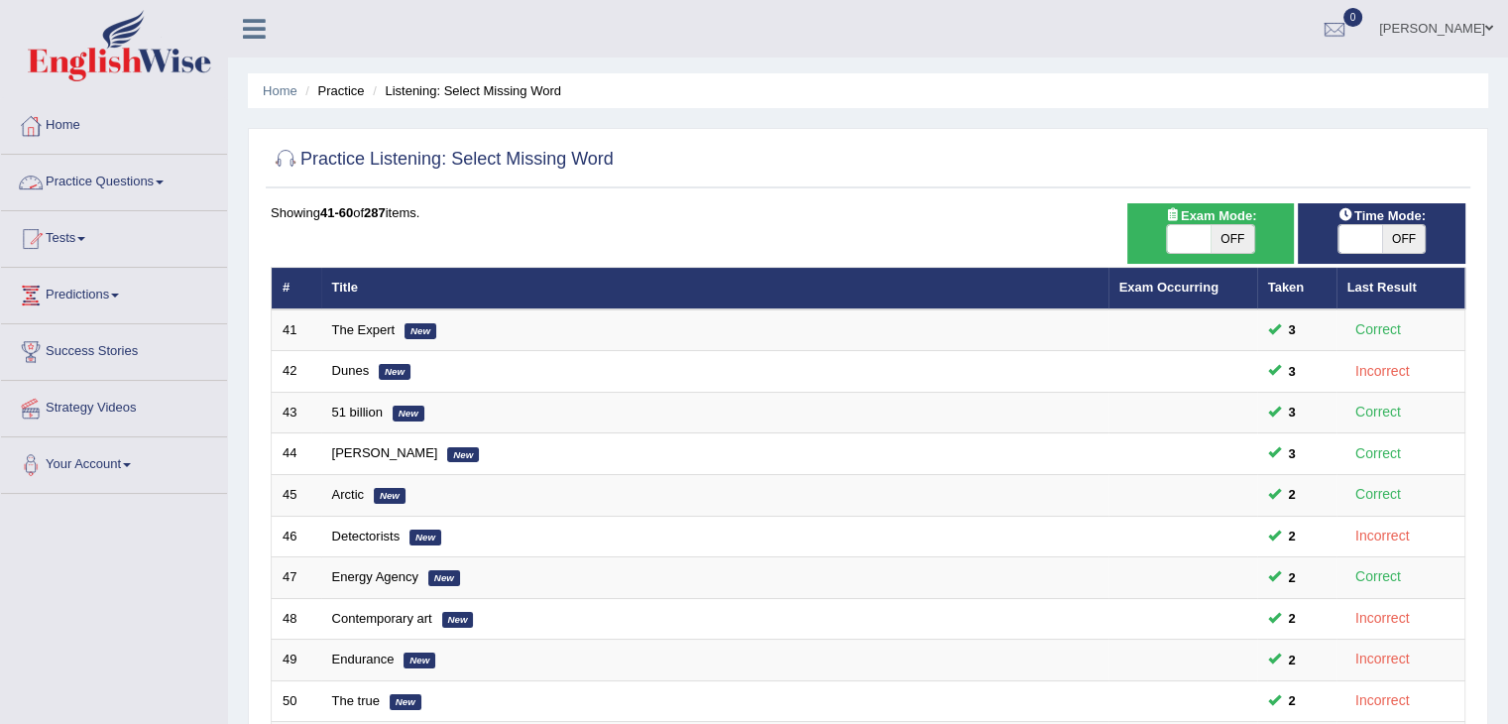
click at [127, 181] on link "Practice Questions" at bounding box center [114, 180] width 226 height 50
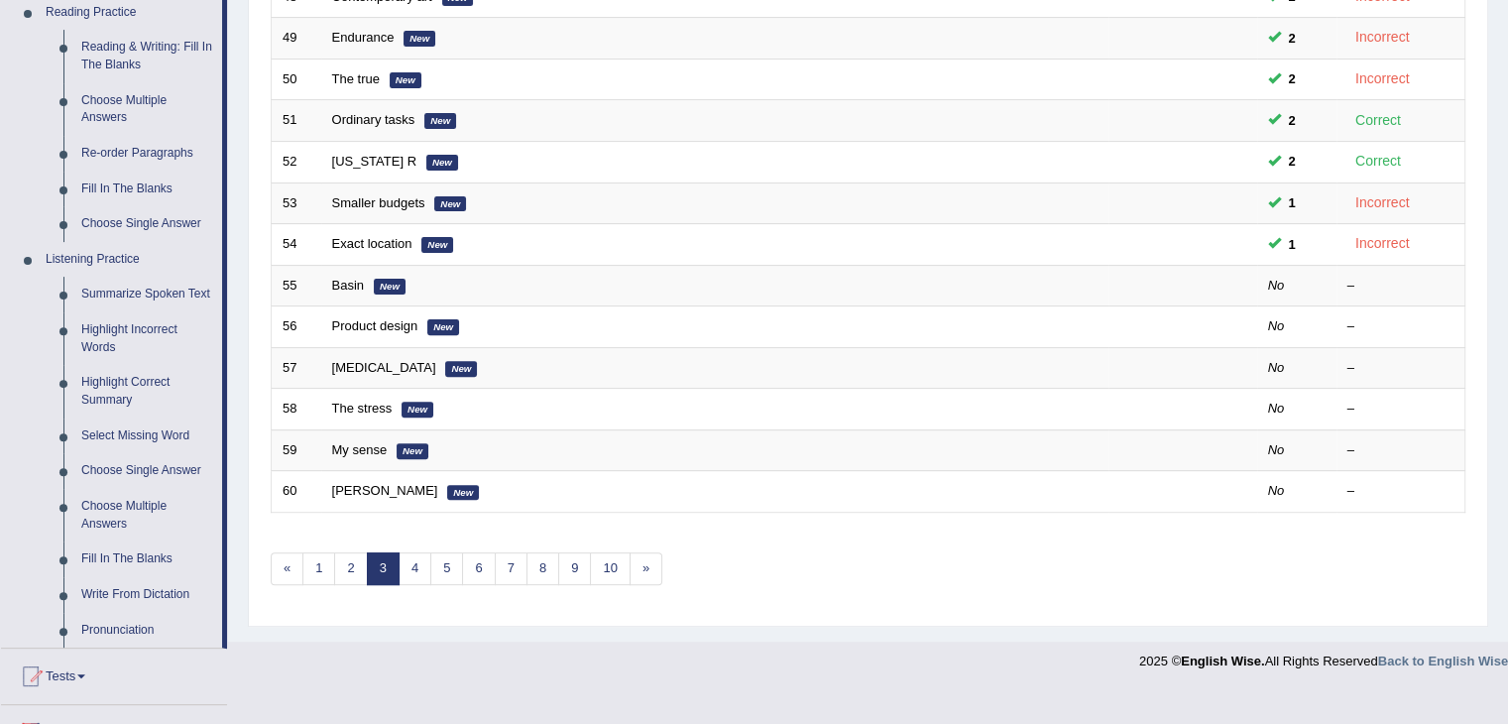
scroll to position [642, 0]
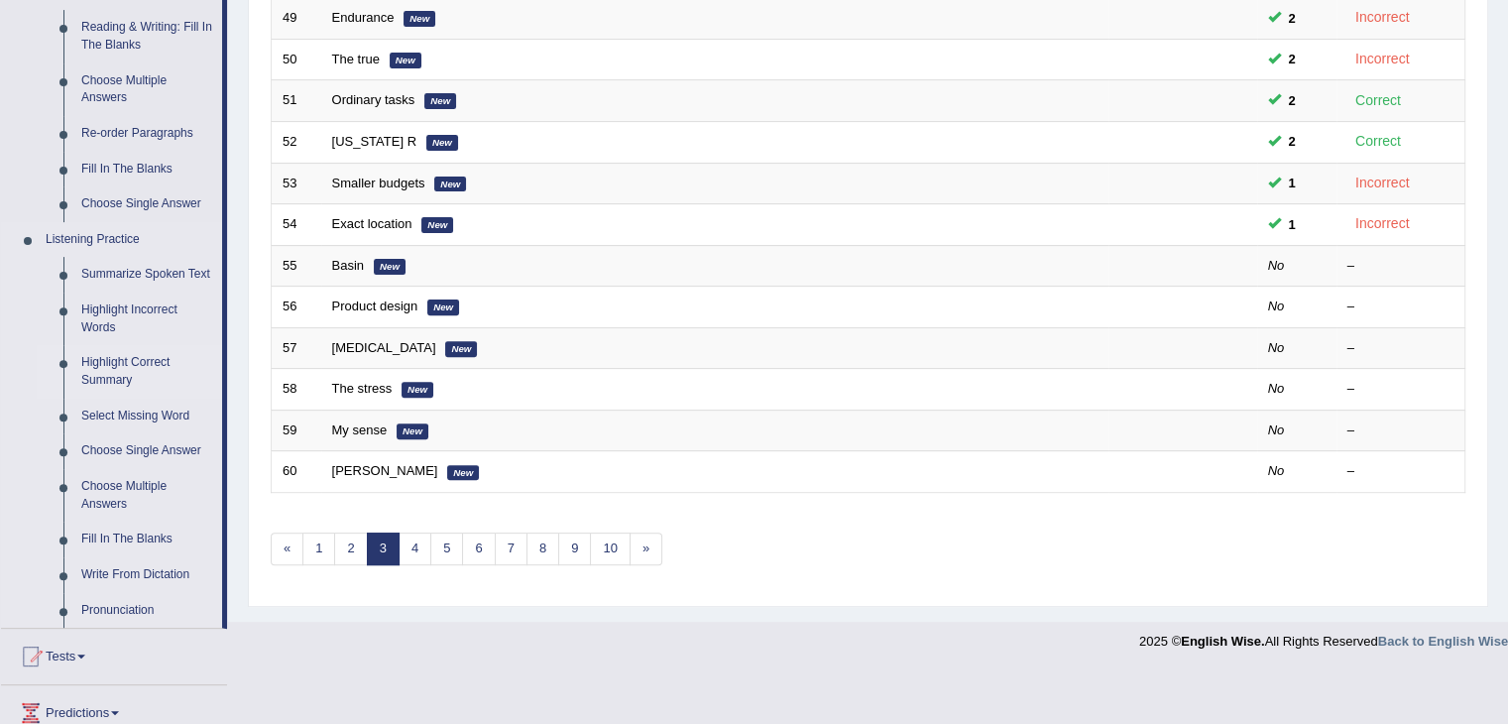
click at [111, 368] on link "Highlight Correct Summary" at bounding box center [147, 371] width 150 height 53
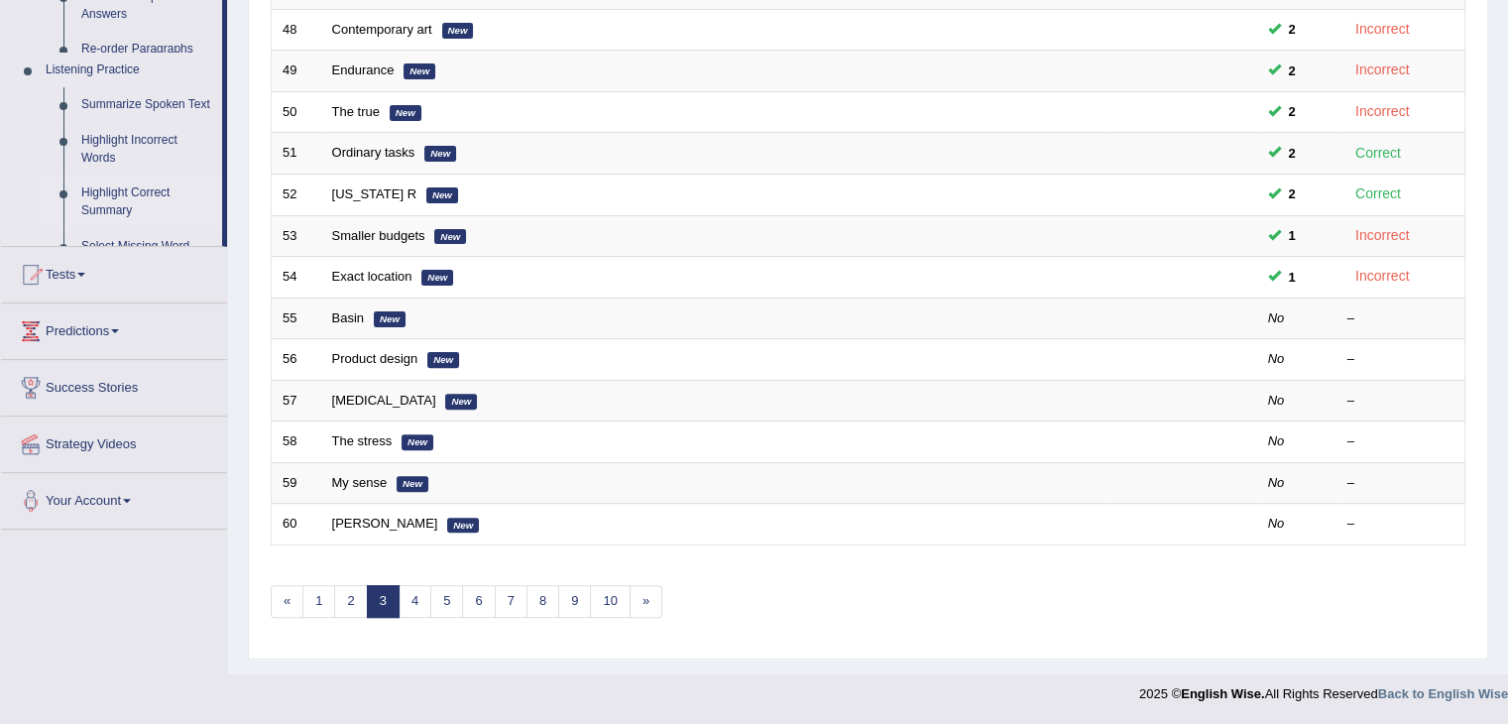
scroll to position [462, 0]
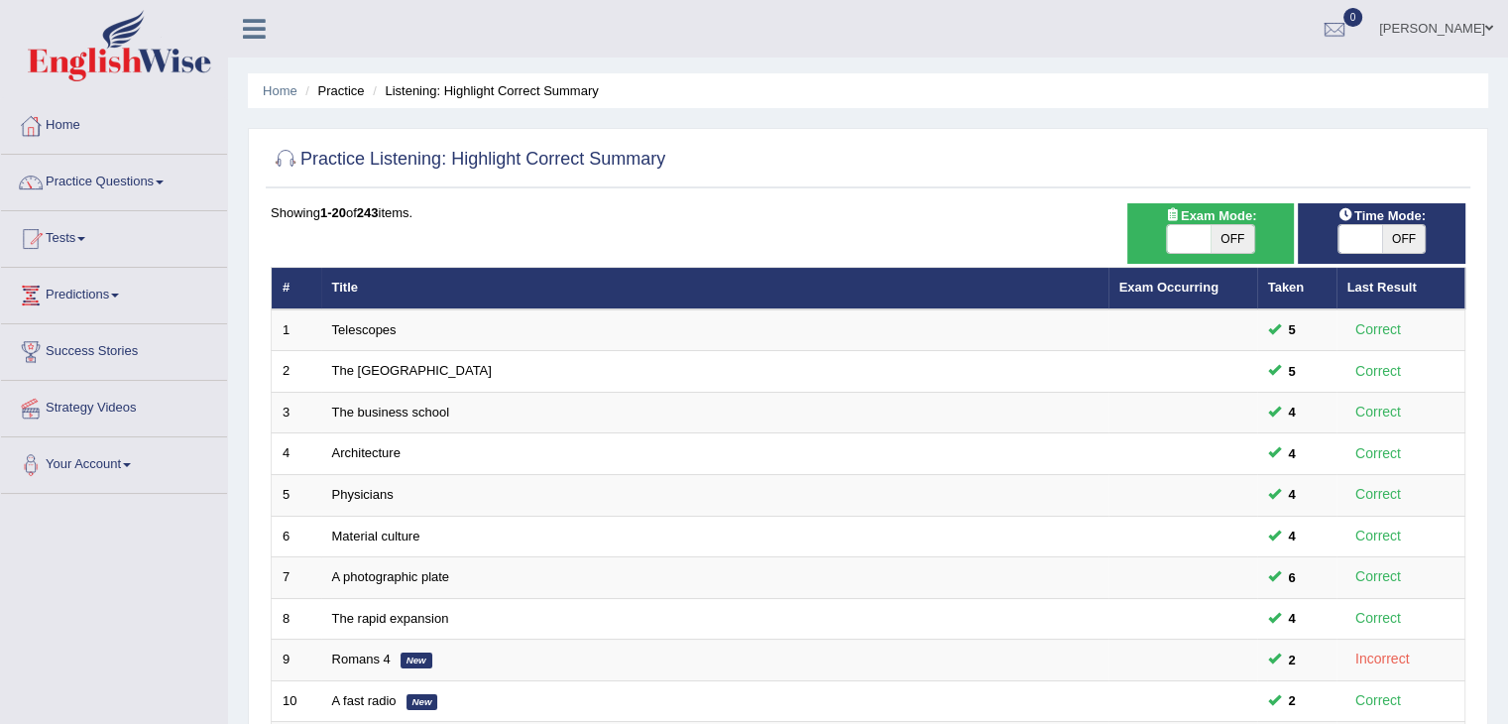
scroll to position [583, 0]
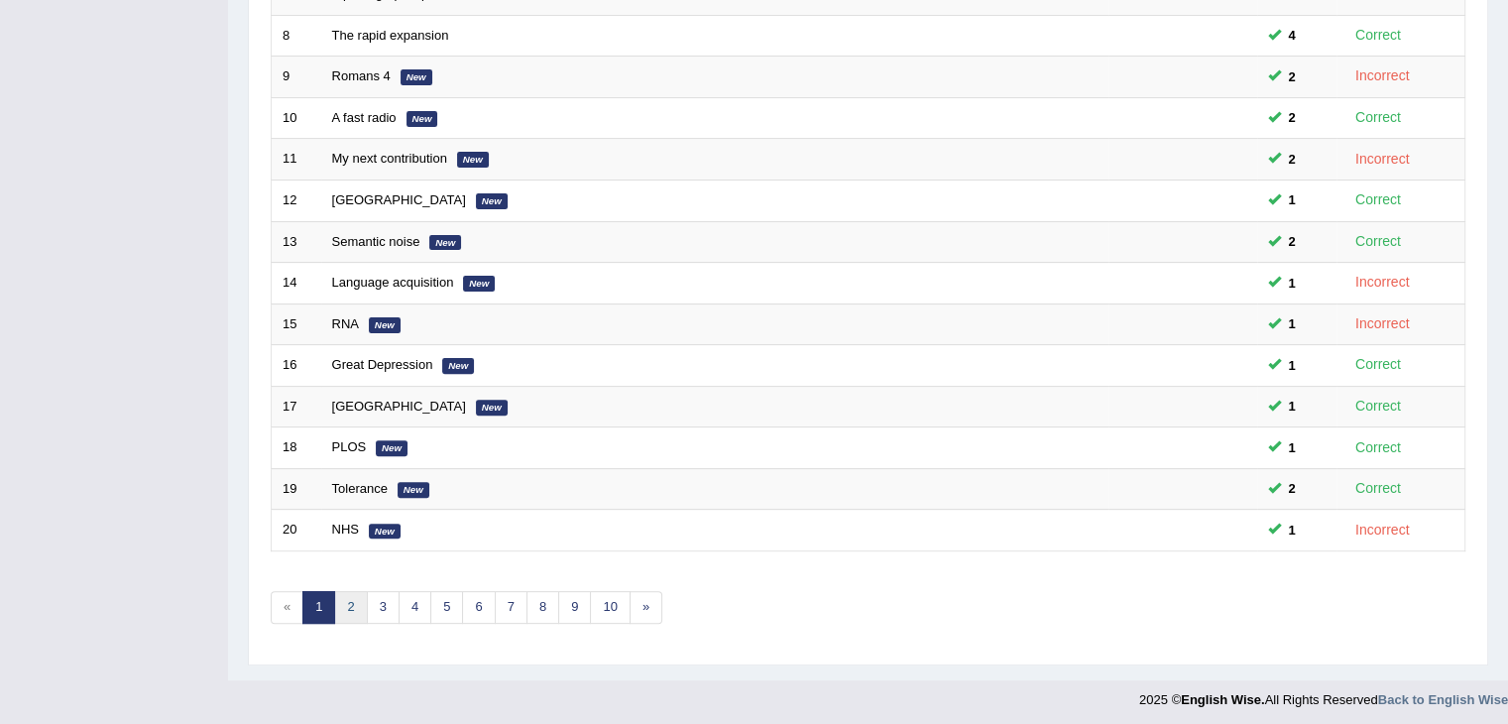
click at [345, 608] on link "2" at bounding box center [350, 607] width 33 height 33
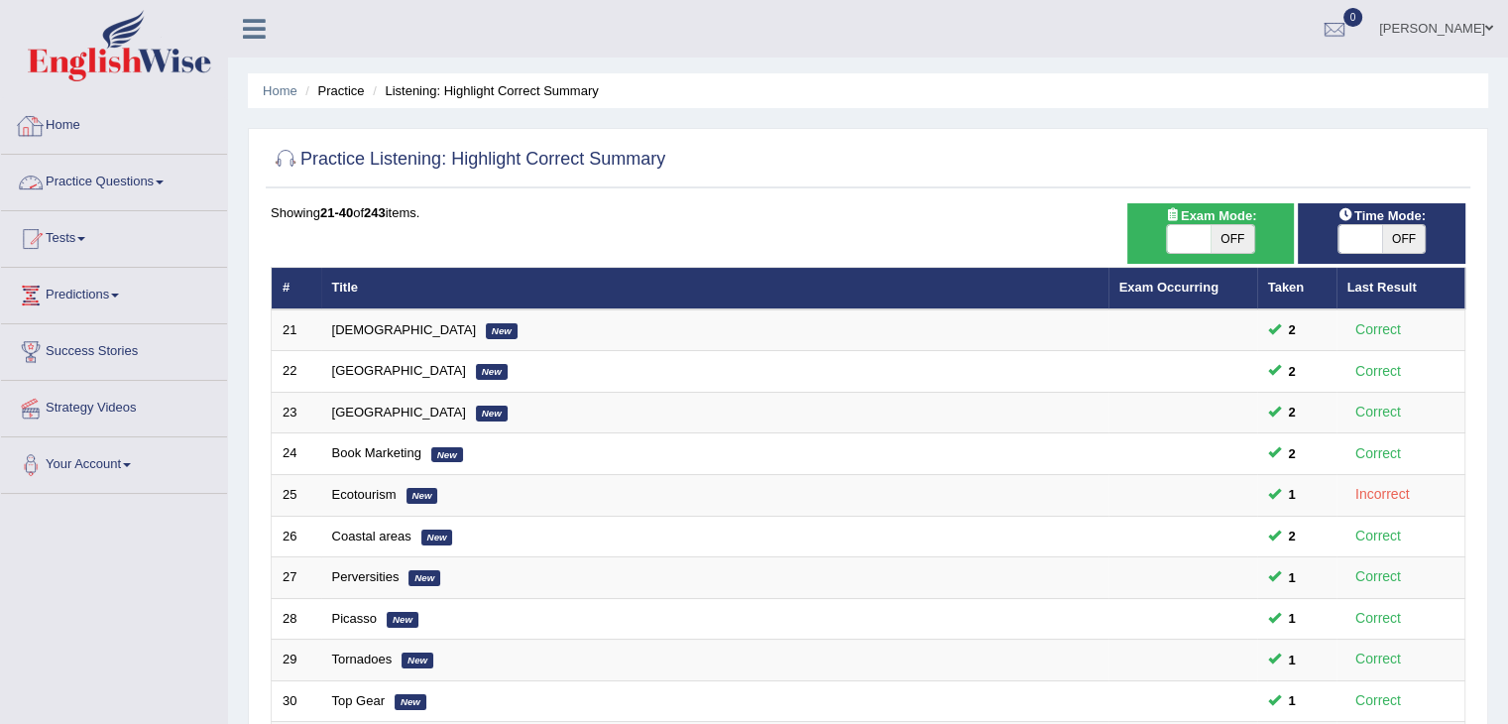
click at [121, 186] on link "Practice Questions" at bounding box center [114, 180] width 226 height 50
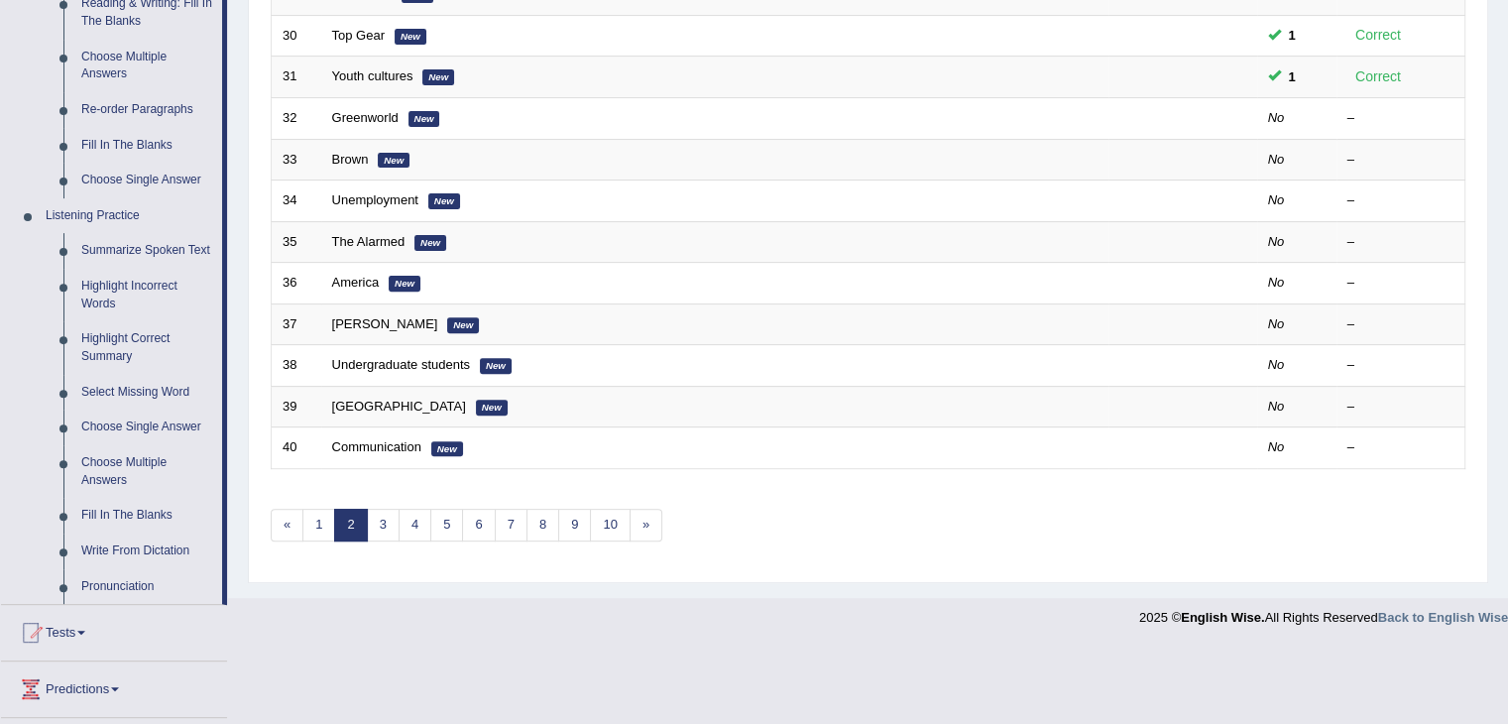
scroll to position [668, 0]
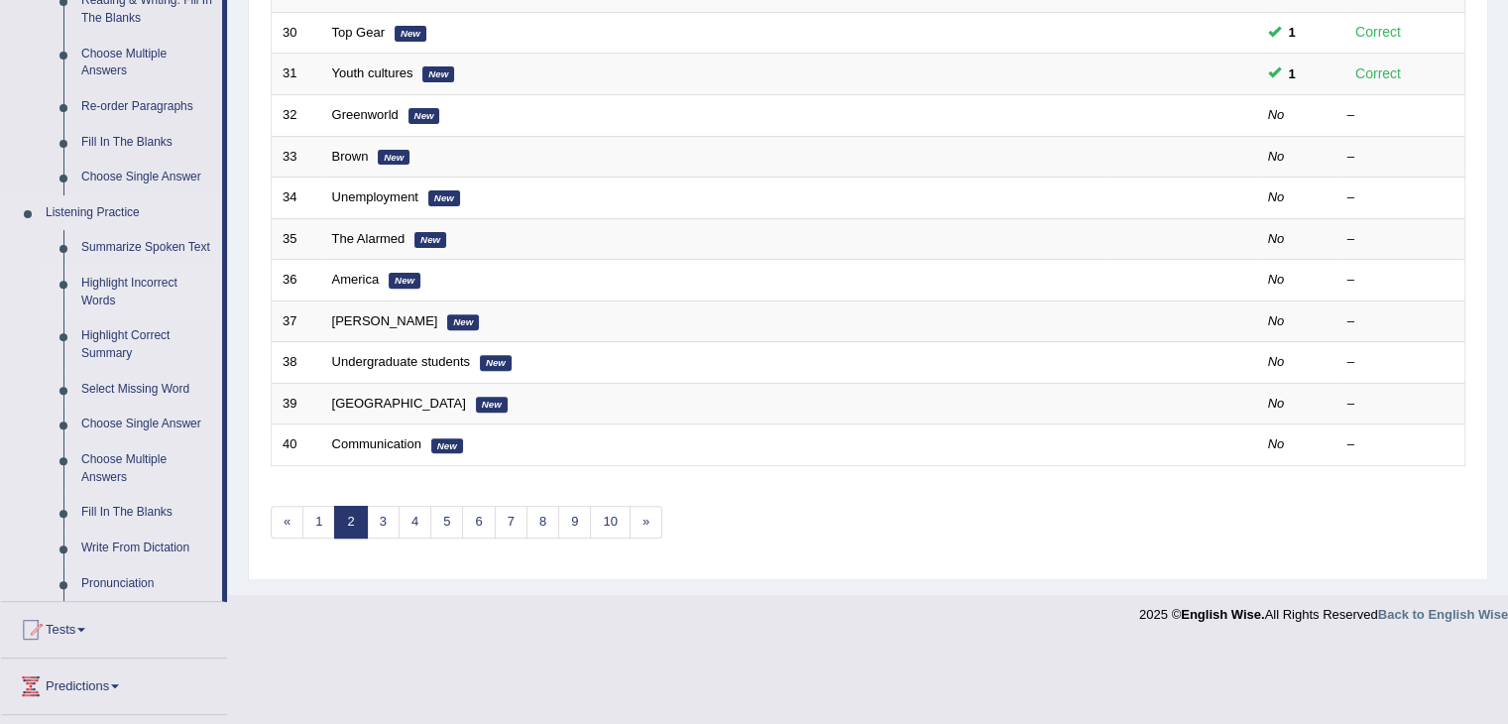
click at [119, 289] on link "Highlight Incorrect Words" at bounding box center [147, 292] width 150 height 53
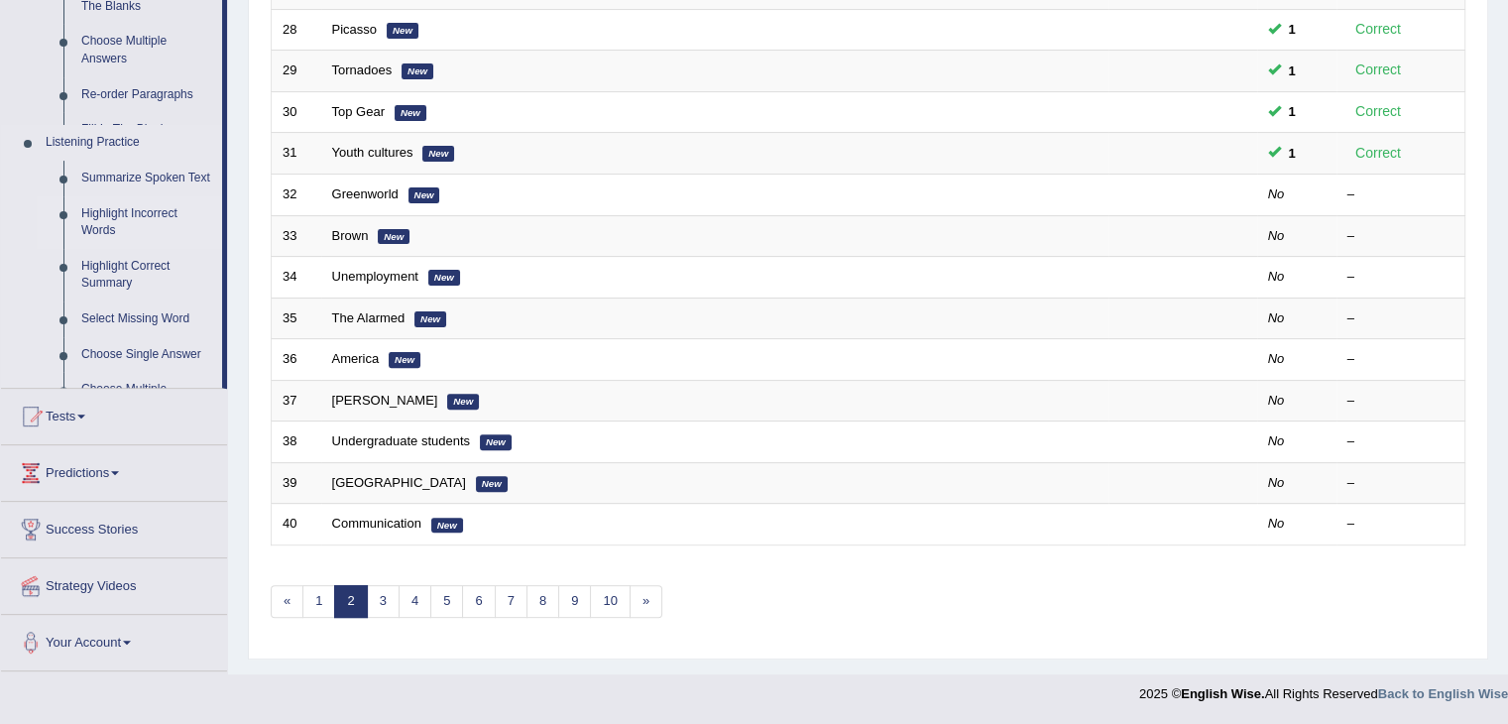
scroll to position [583, 0]
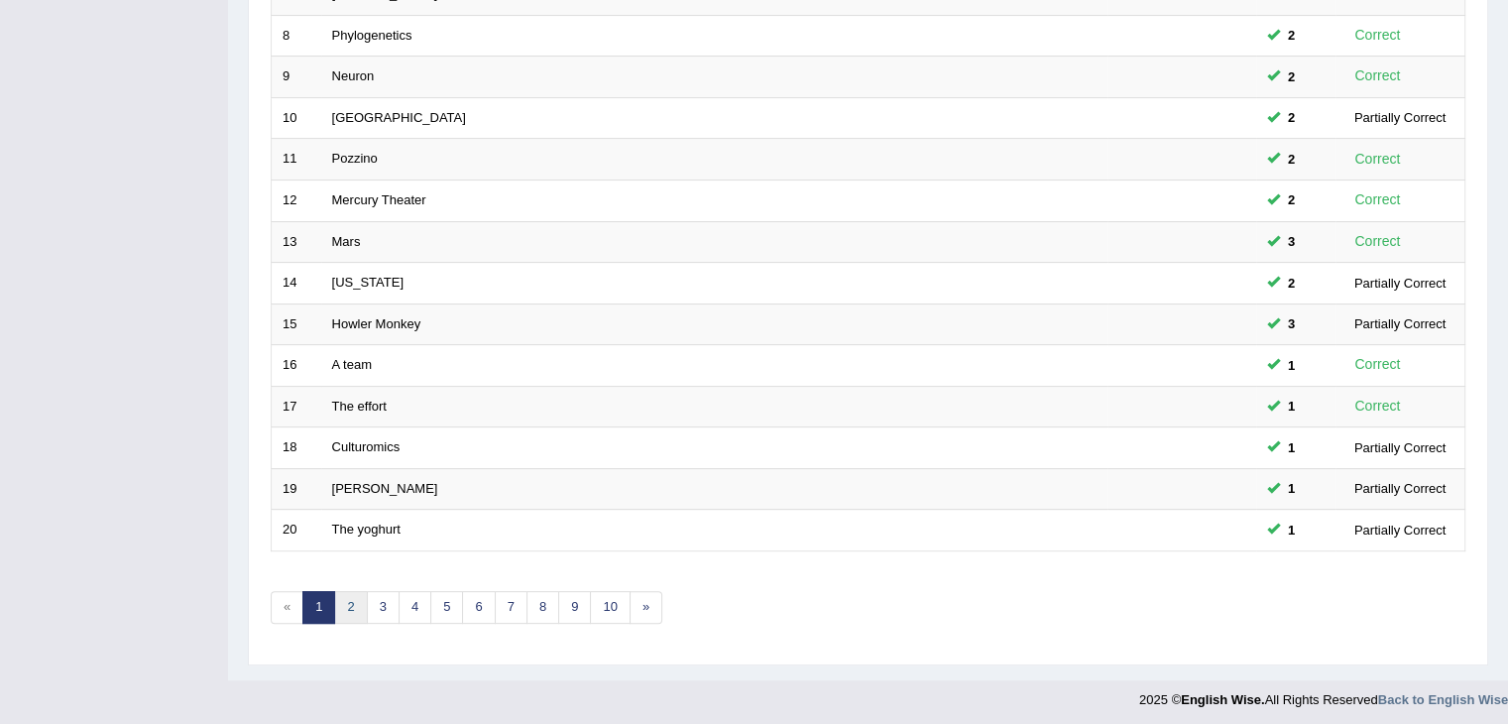
click at [345, 604] on link "2" at bounding box center [350, 607] width 33 height 33
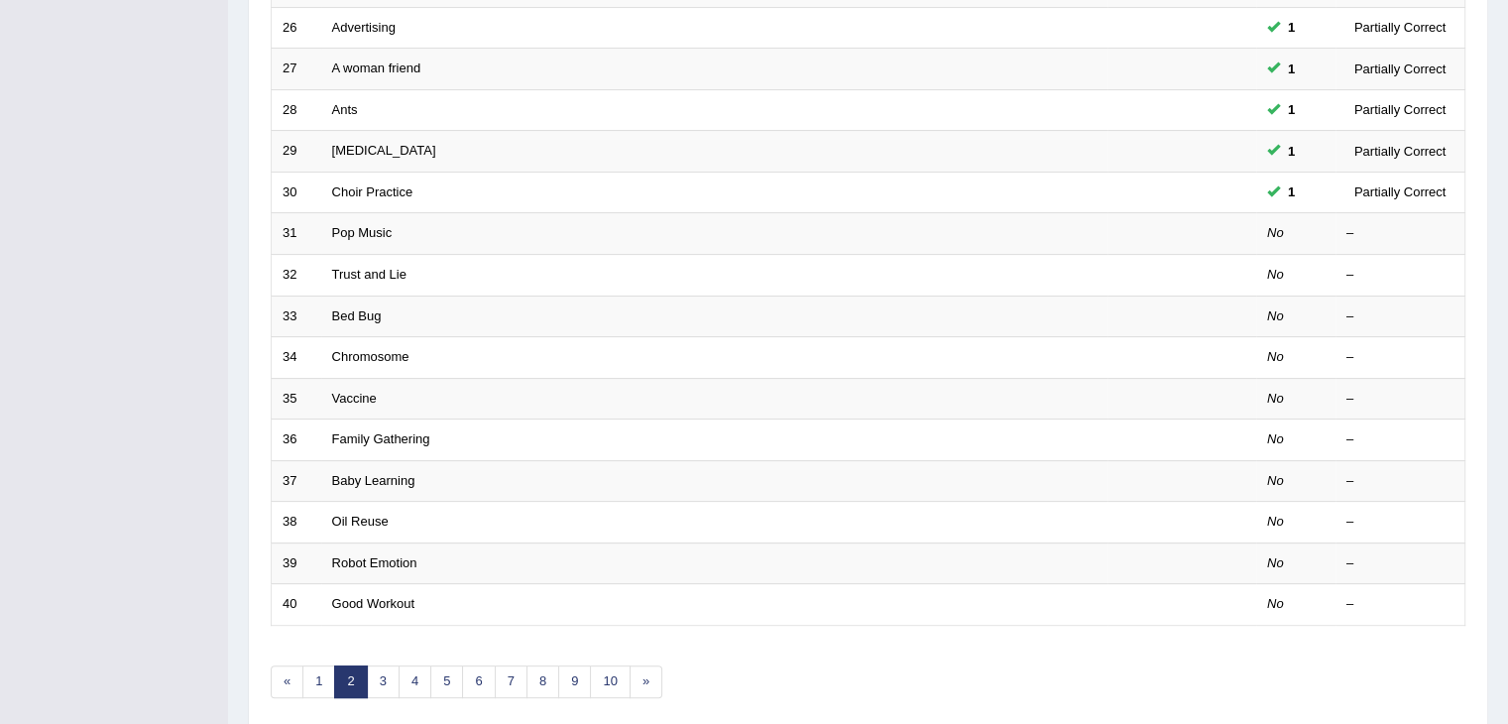
scroll to position [583, 0]
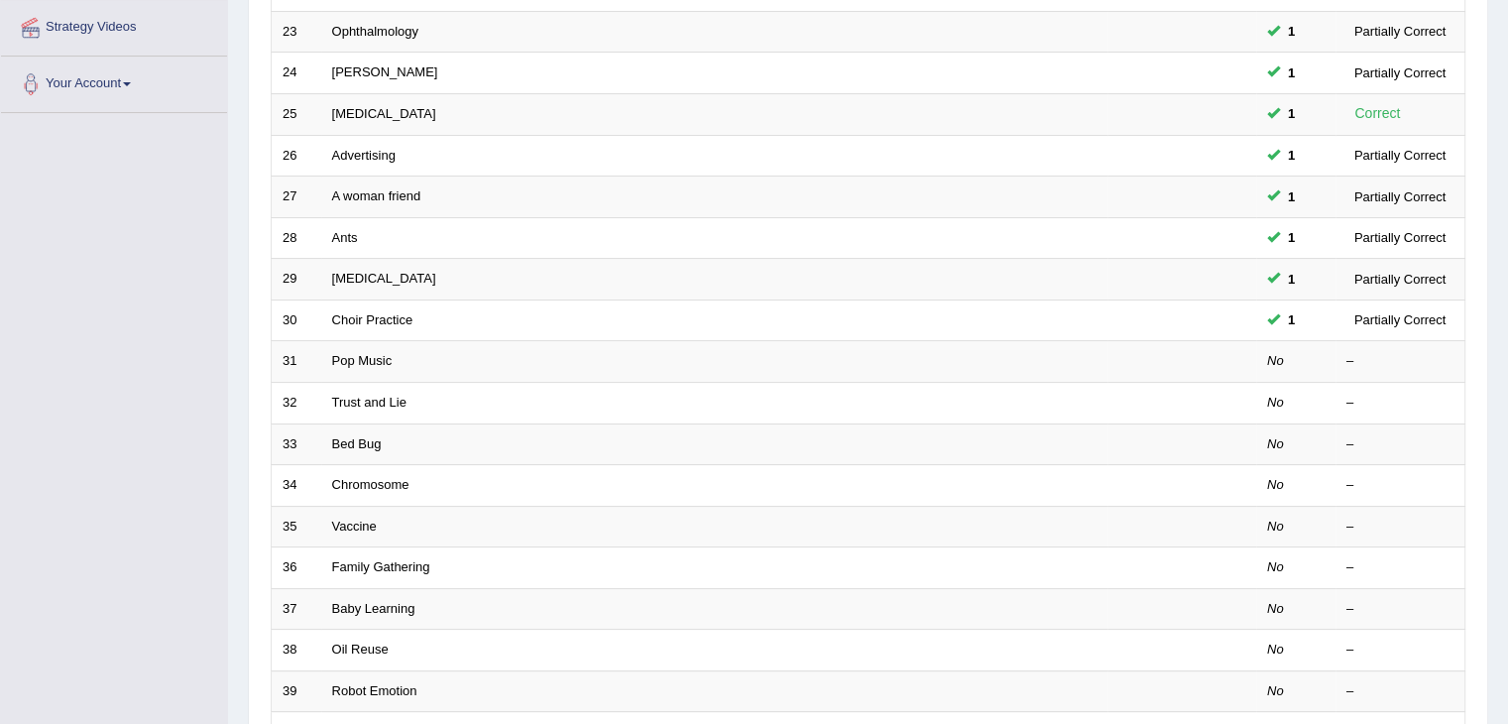
scroll to position [0, 0]
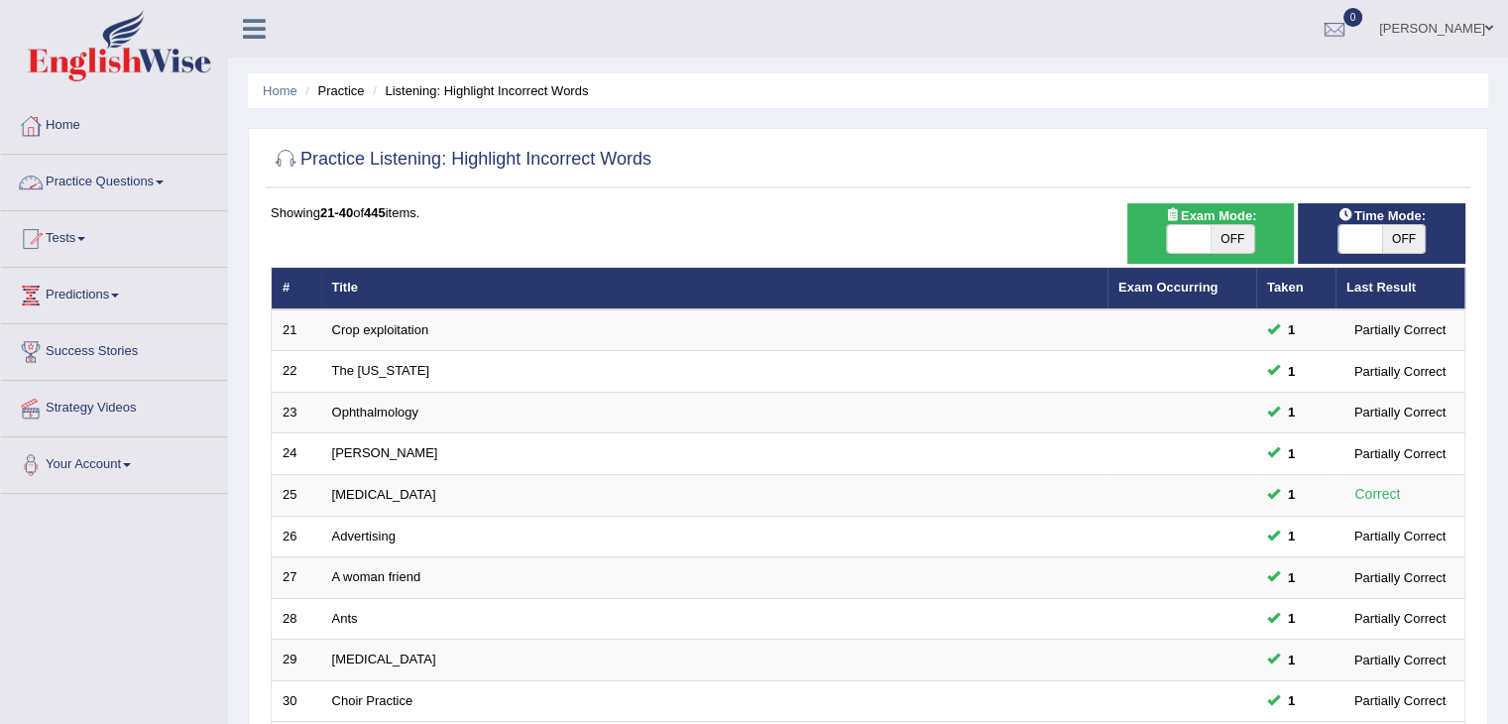
click at [136, 179] on link "Practice Questions" at bounding box center [114, 180] width 226 height 50
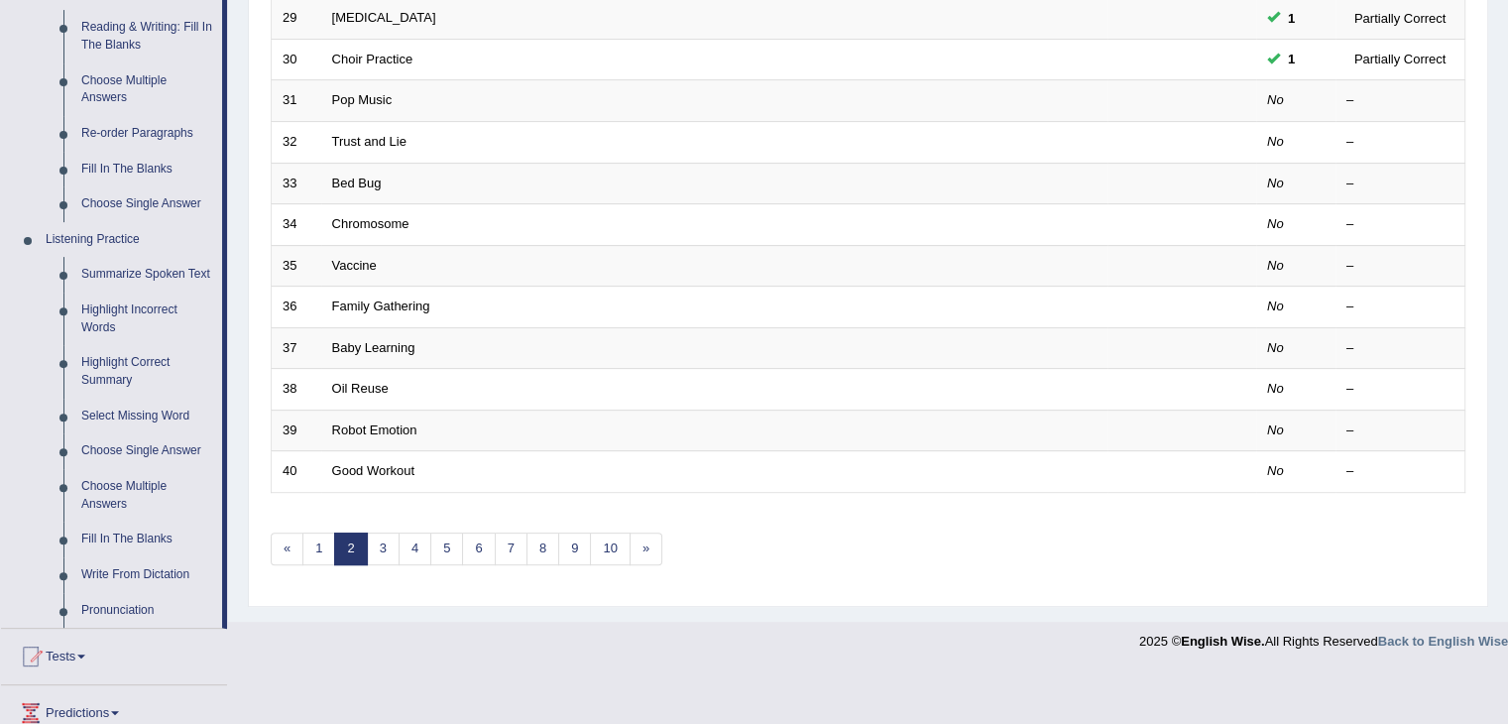
scroll to position [658, 0]
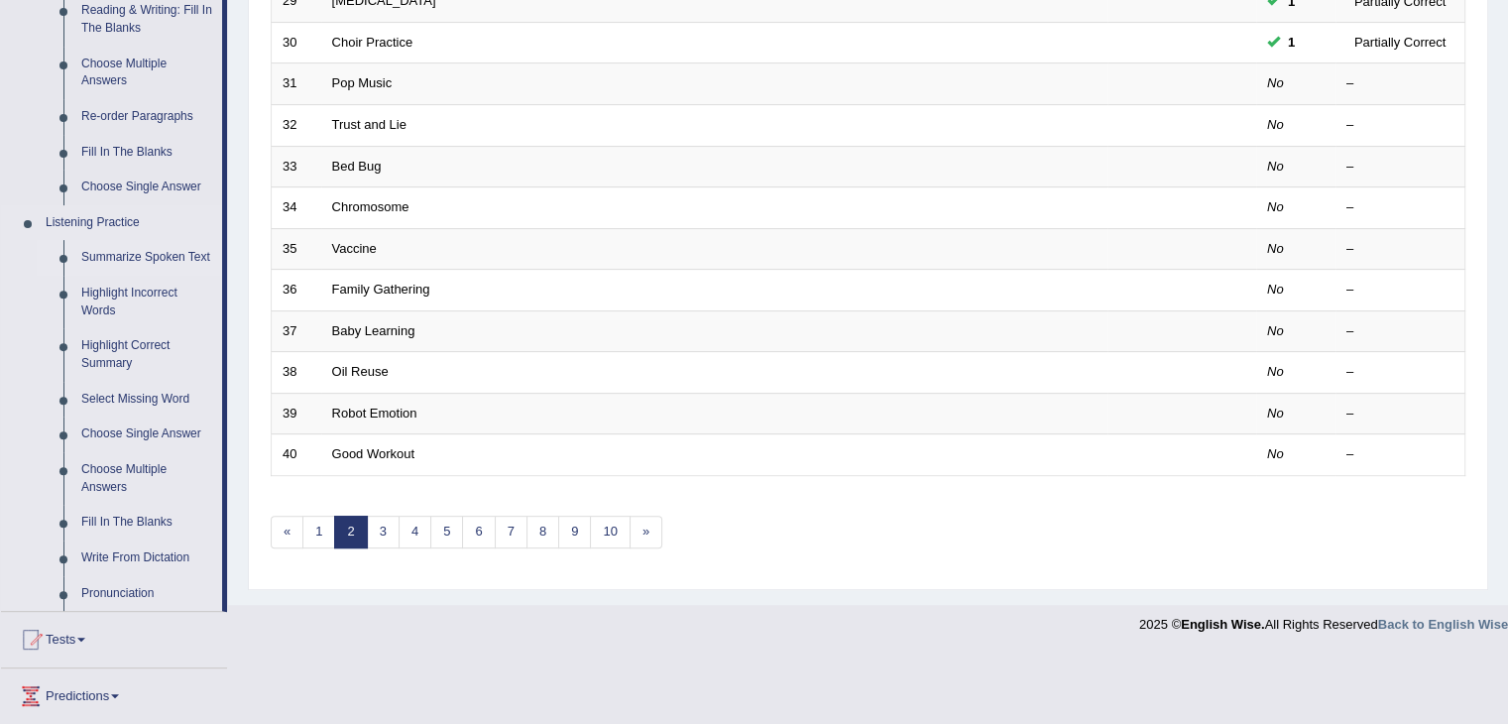
click at [155, 249] on link "Summarize Spoken Text" at bounding box center [147, 258] width 150 height 36
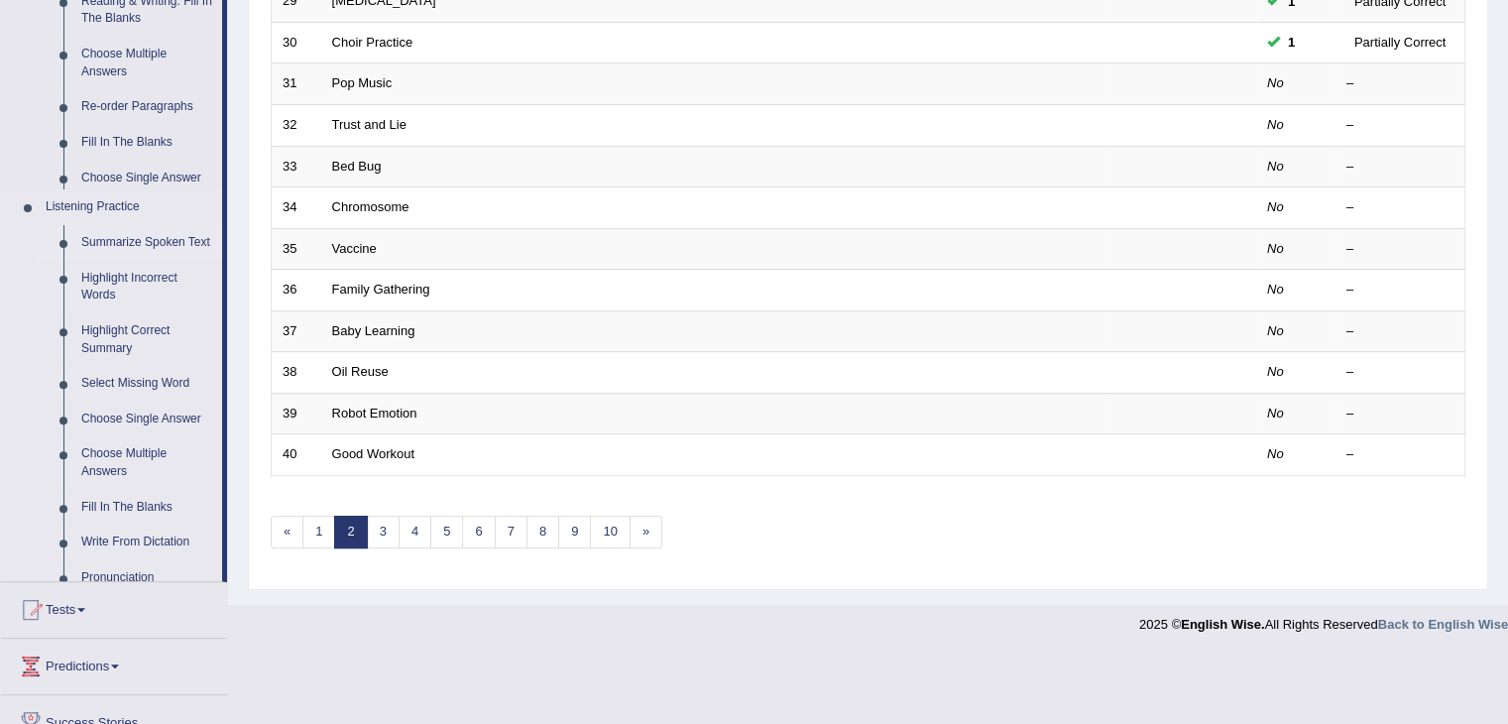
scroll to position [458, 0]
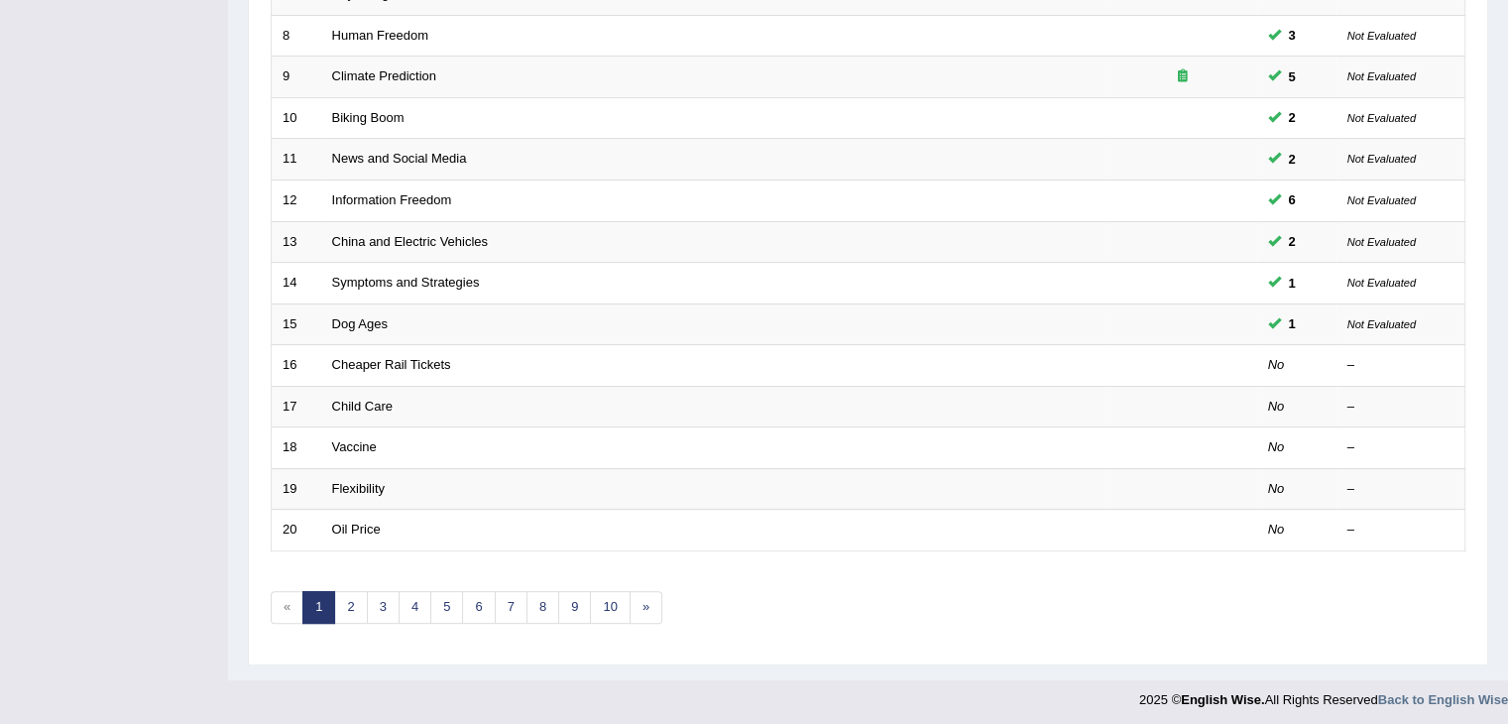
scroll to position [430, 0]
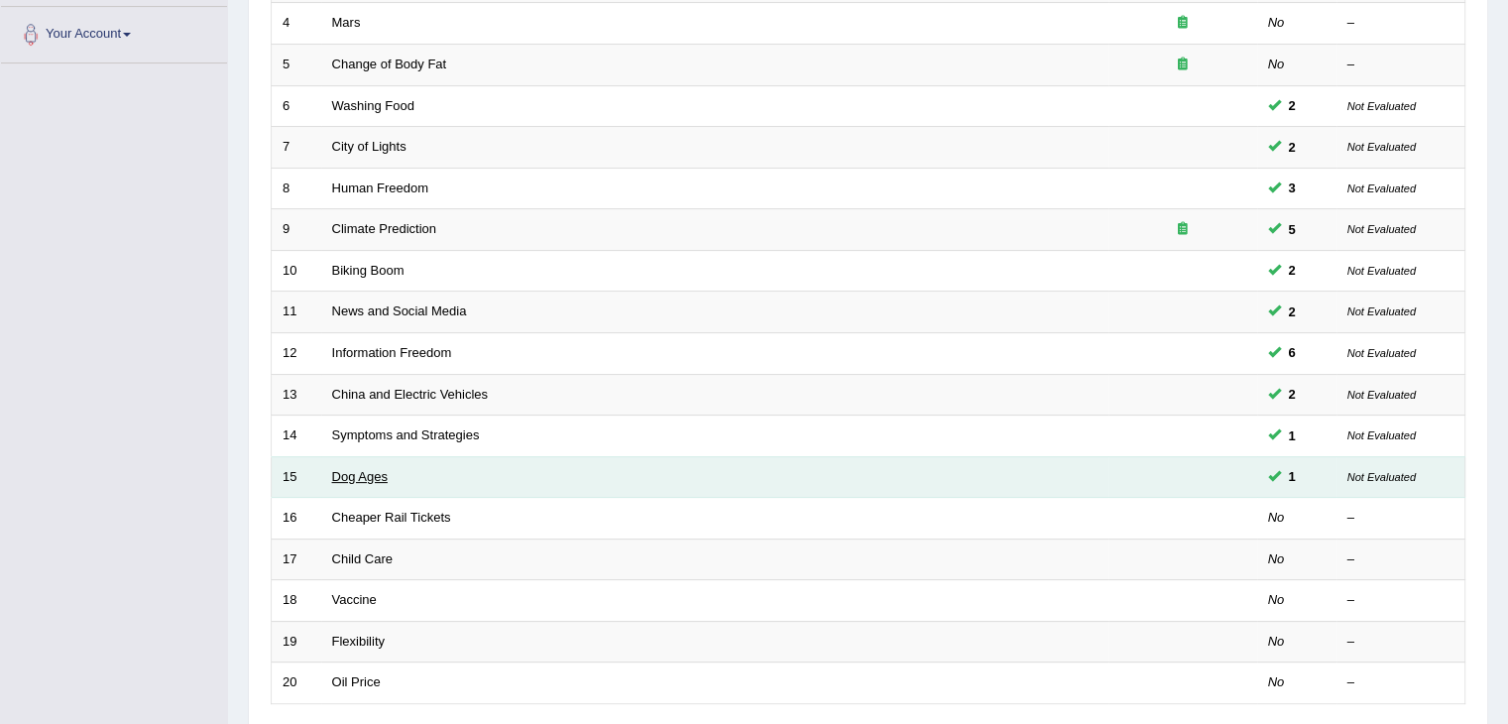
click at [357, 470] on link "Dog Ages" at bounding box center [360, 476] width 56 height 15
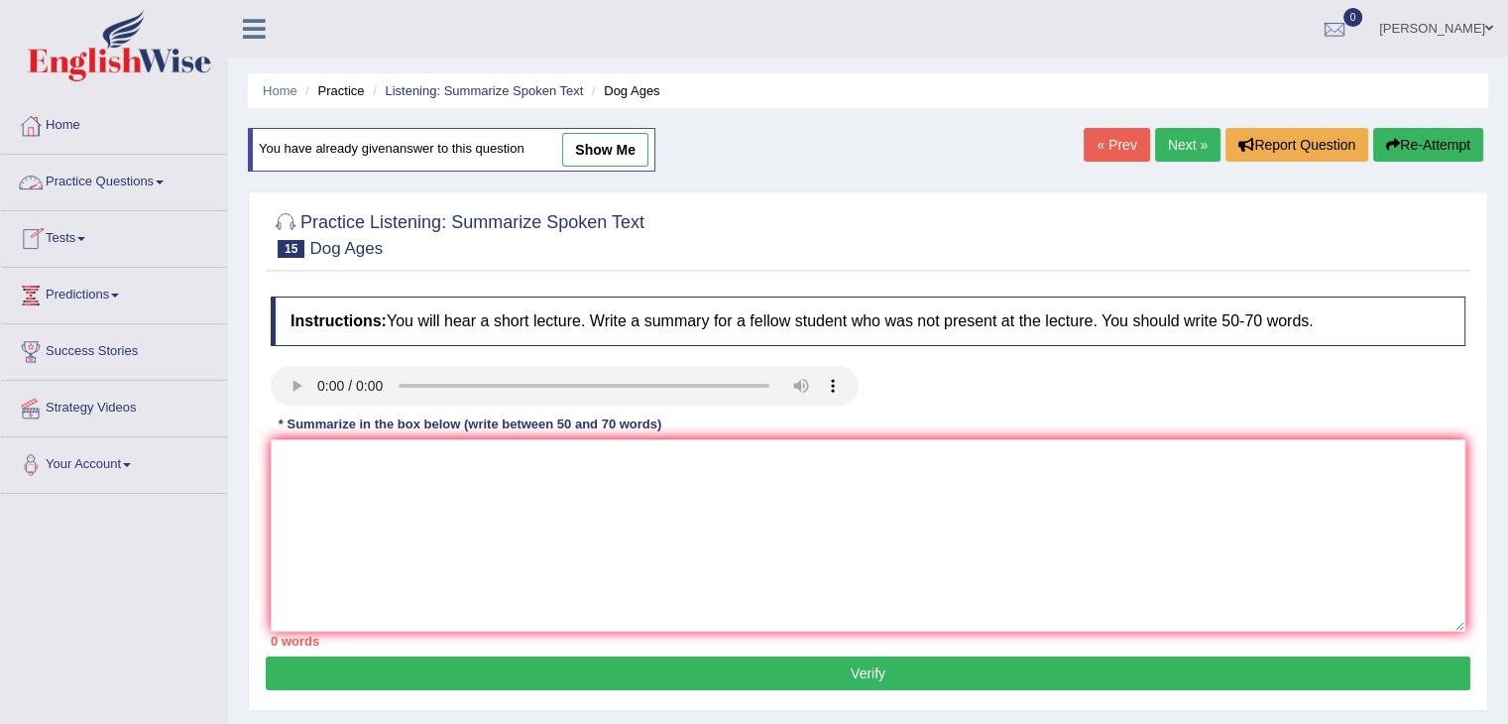
click at [131, 187] on link "Practice Questions" at bounding box center [114, 180] width 226 height 50
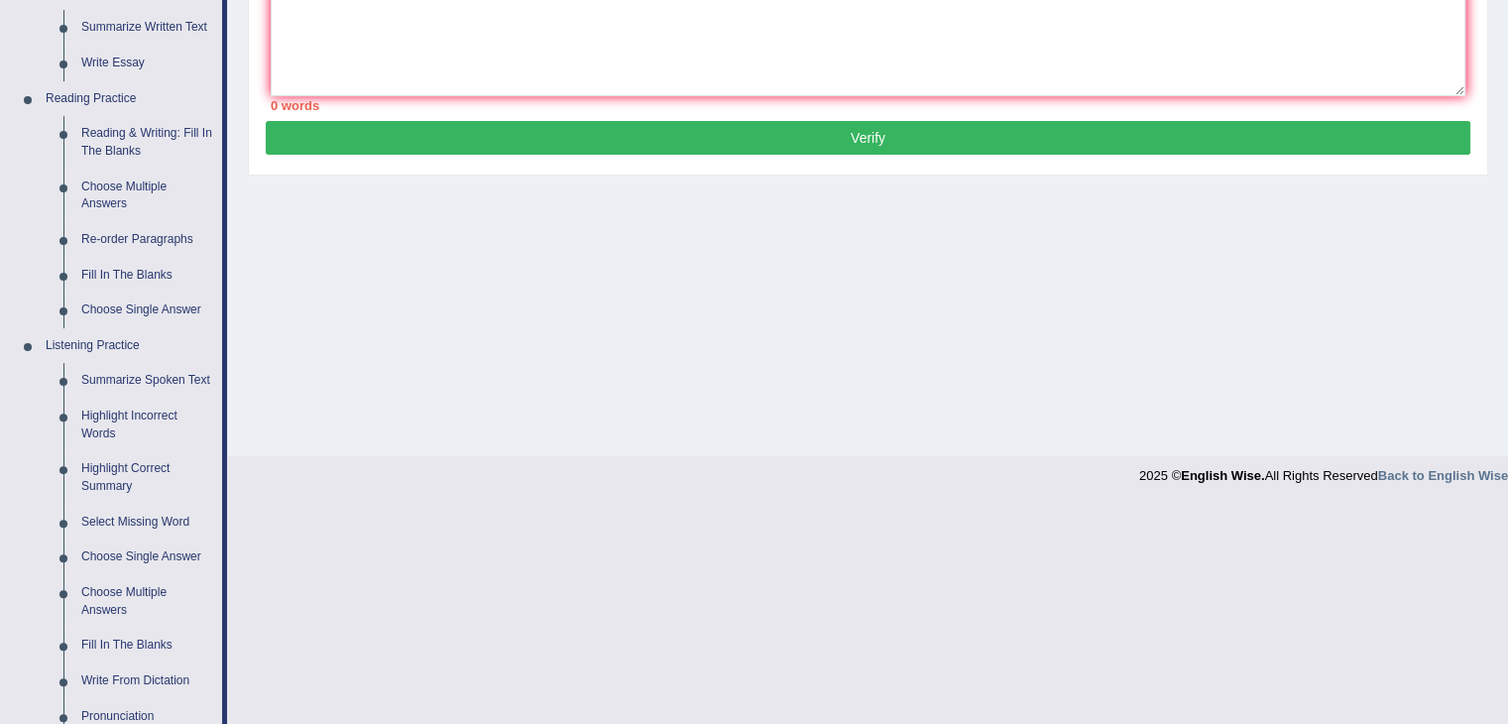
scroll to position [617, 0]
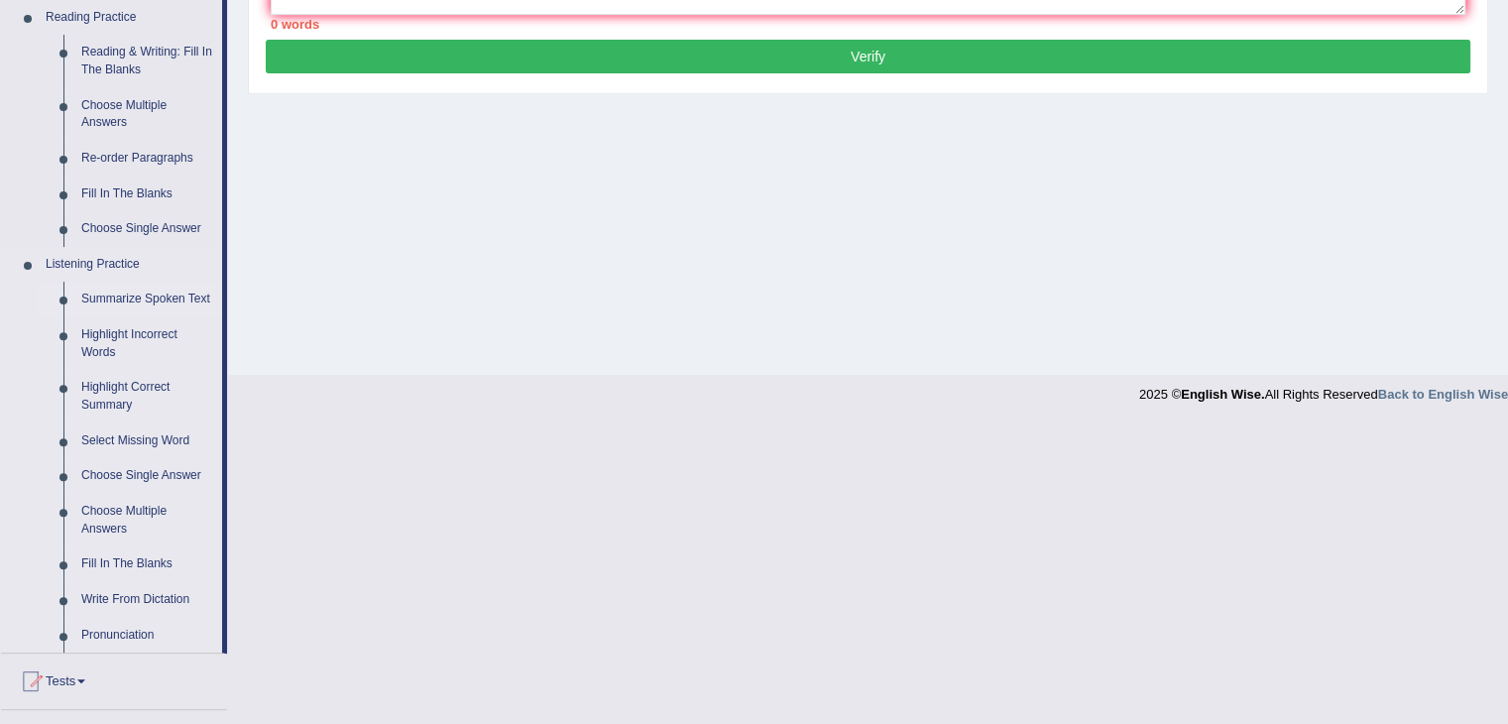
click at [150, 302] on link "Summarize Spoken Text" at bounding box center [147, 300] width 150 height 36
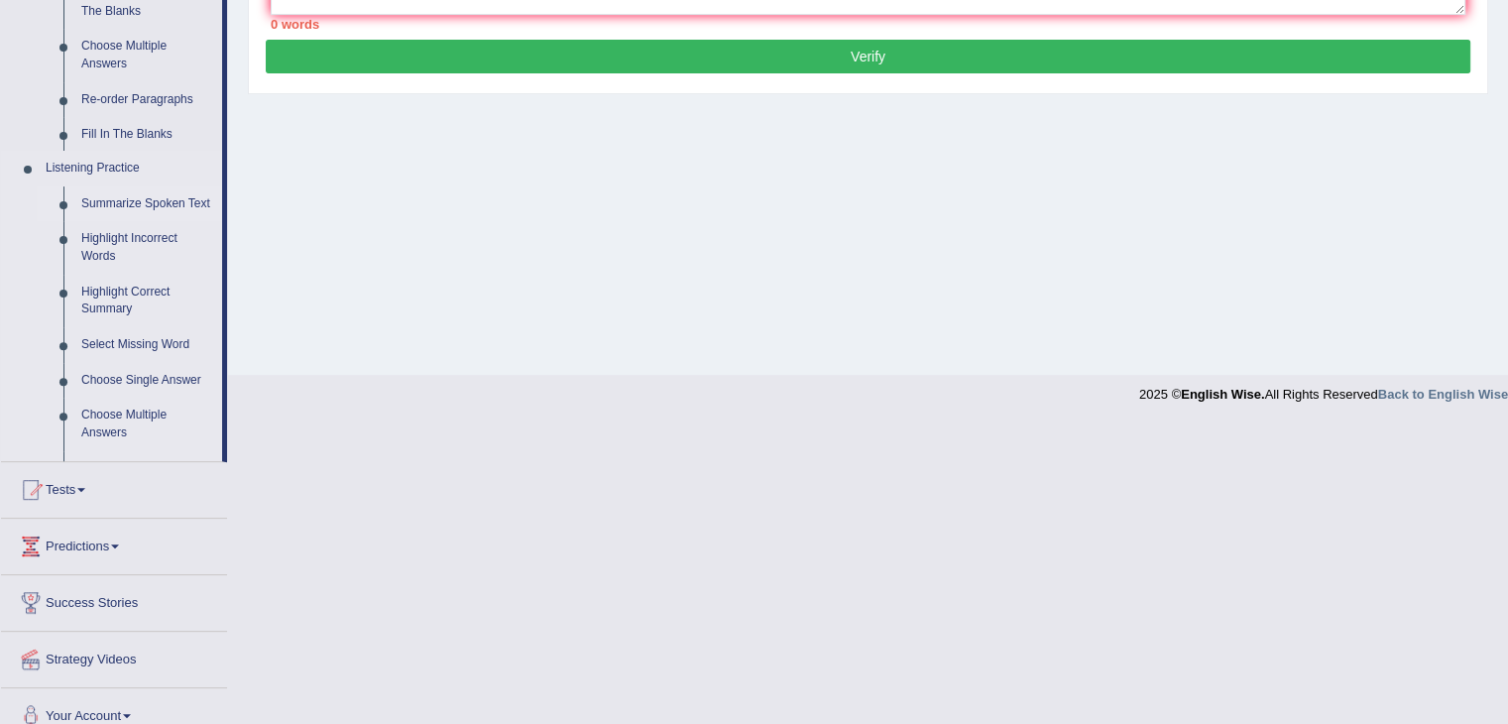
scroll to position [317, 0]
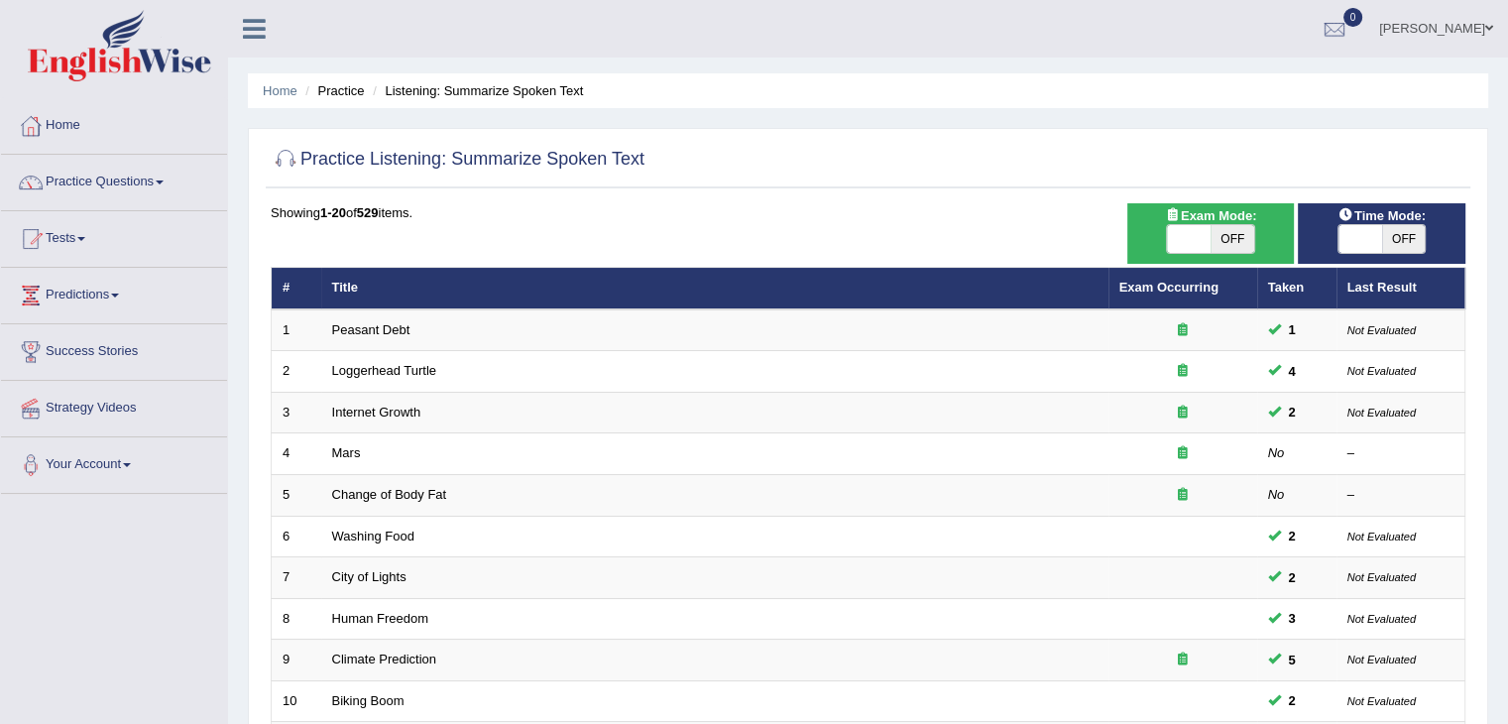
click at [1507, 227] on html "Toggle navigation Home Practice Questions Speaking Practice Read Aloud Repeat S…" at bounding box center [754, 362] width 1508 height 724
click at [144, 179] on link "Practice Questions" at bounding box center [114, 180] width 226 height 50
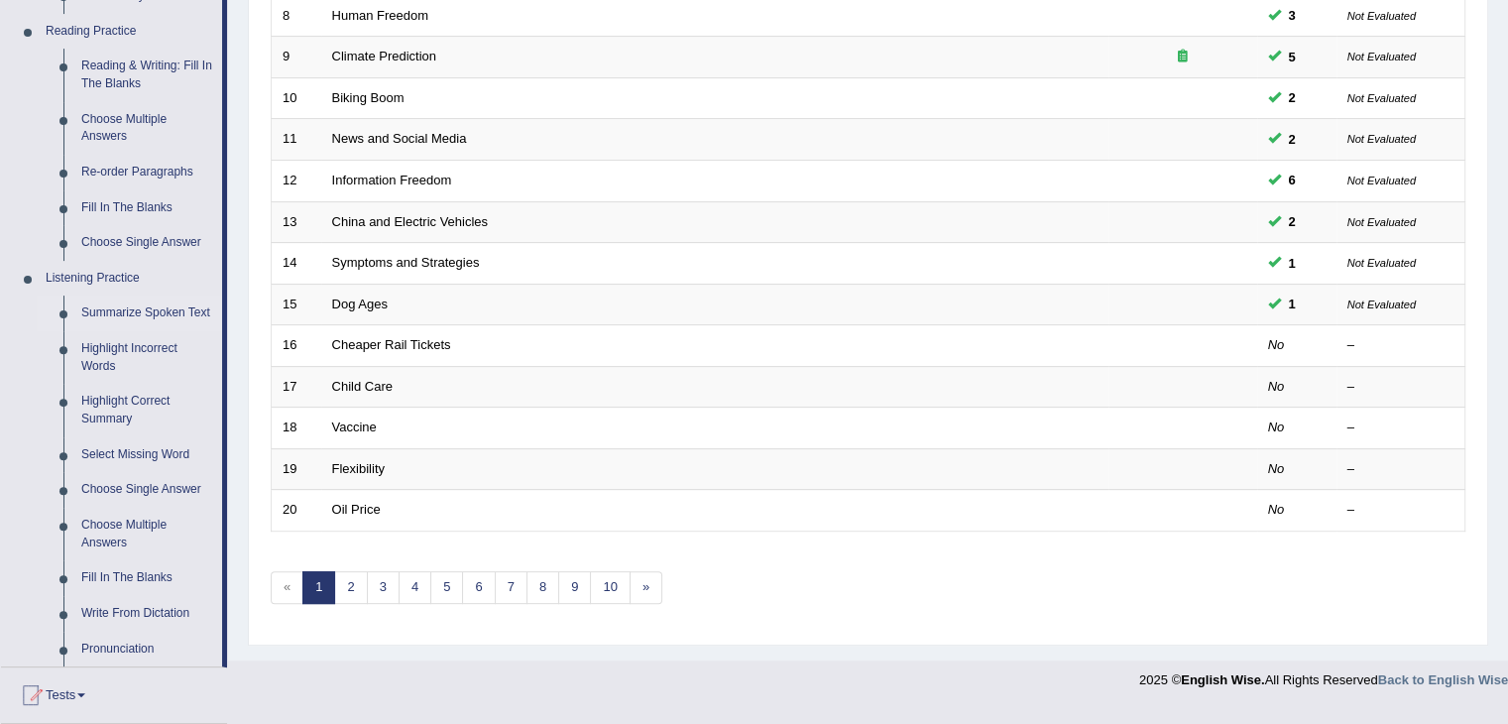
scroll to position [619, 0]
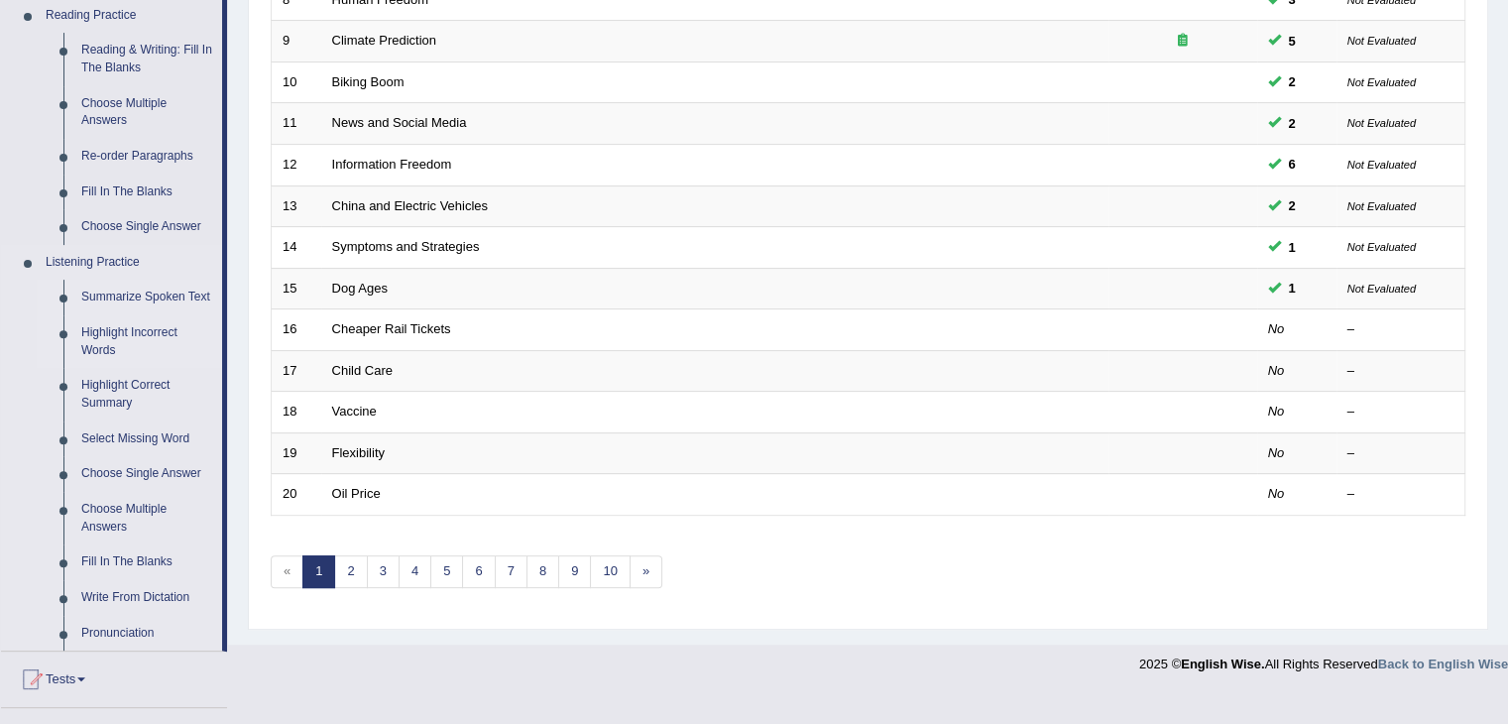
click at [127, 338] on link "Highlight Incorrect Words" at bounding box center [147, 341] width 150 height 53
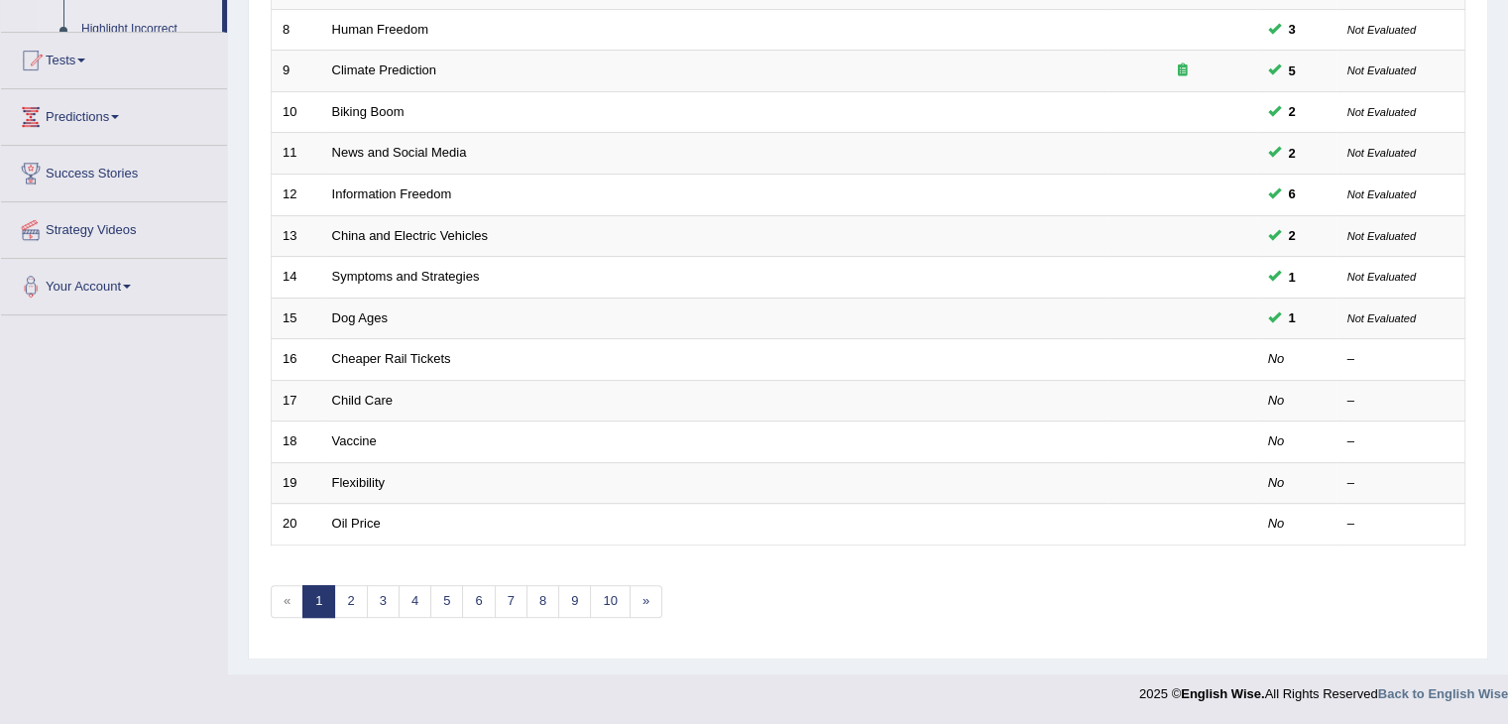
scroll to position [472, 0]
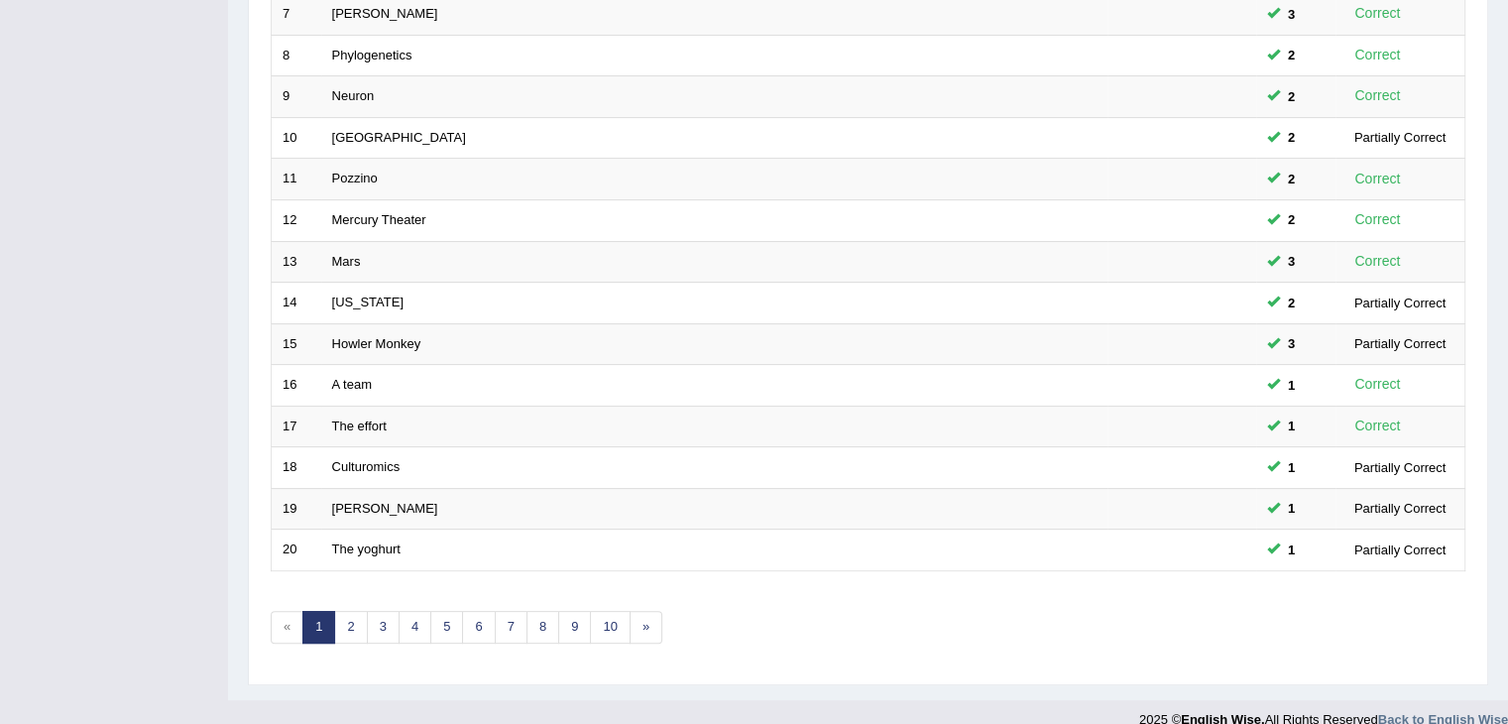
scroll to position [583, 0]
